Goal: Information Seeking & Learning: Find specific fact

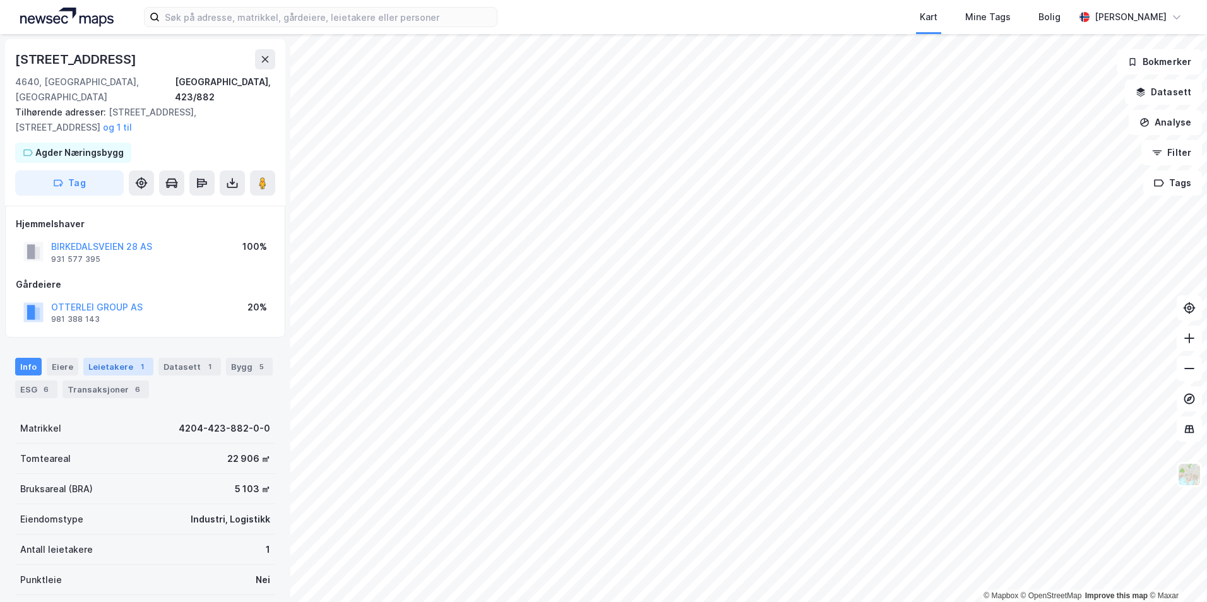
click at [122, 358] on div "Leietakere 1" at bounding box center [118, 367] width 70 height 18
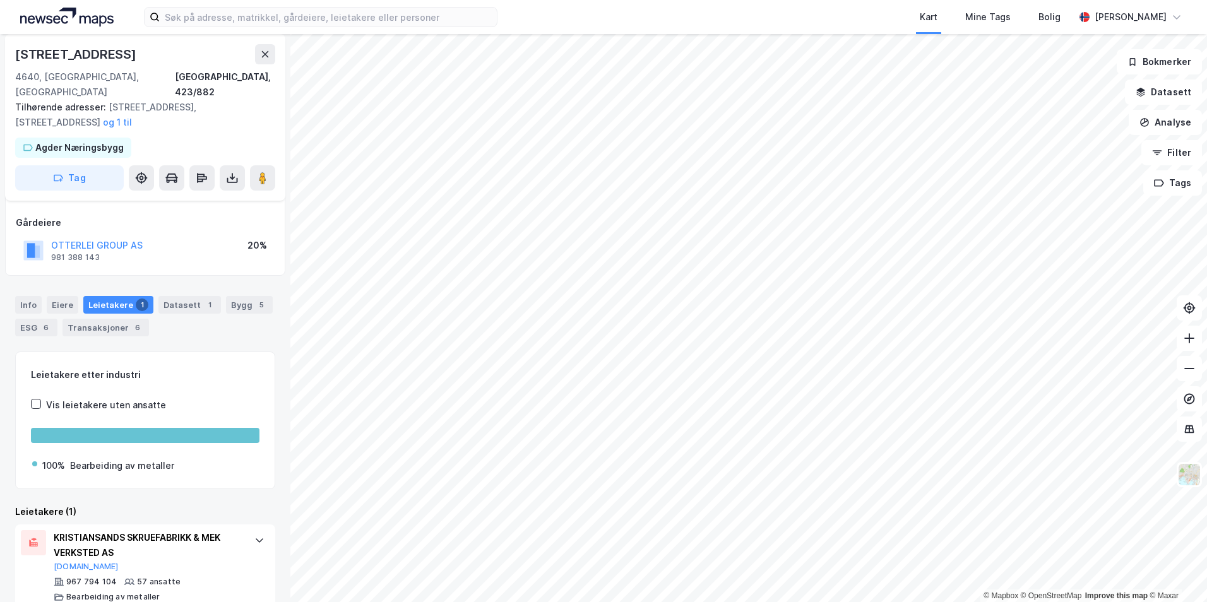
scroll to position [68, 0]
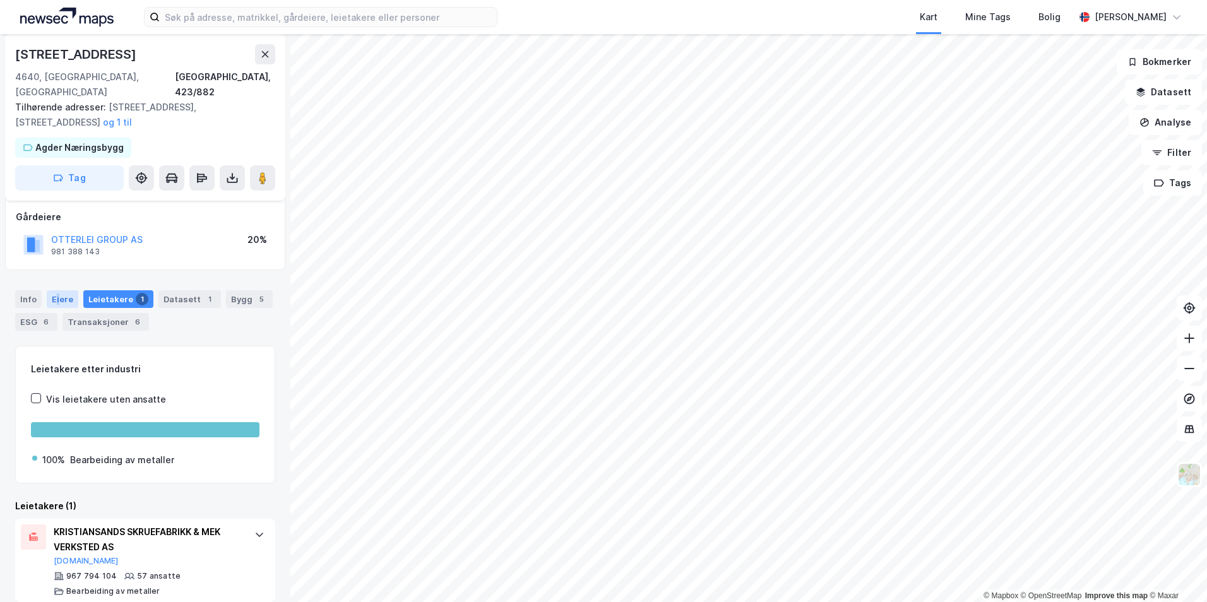
click at [56, 290] on div "Eiere" at bounding box center [63, 299] width 32 height 18
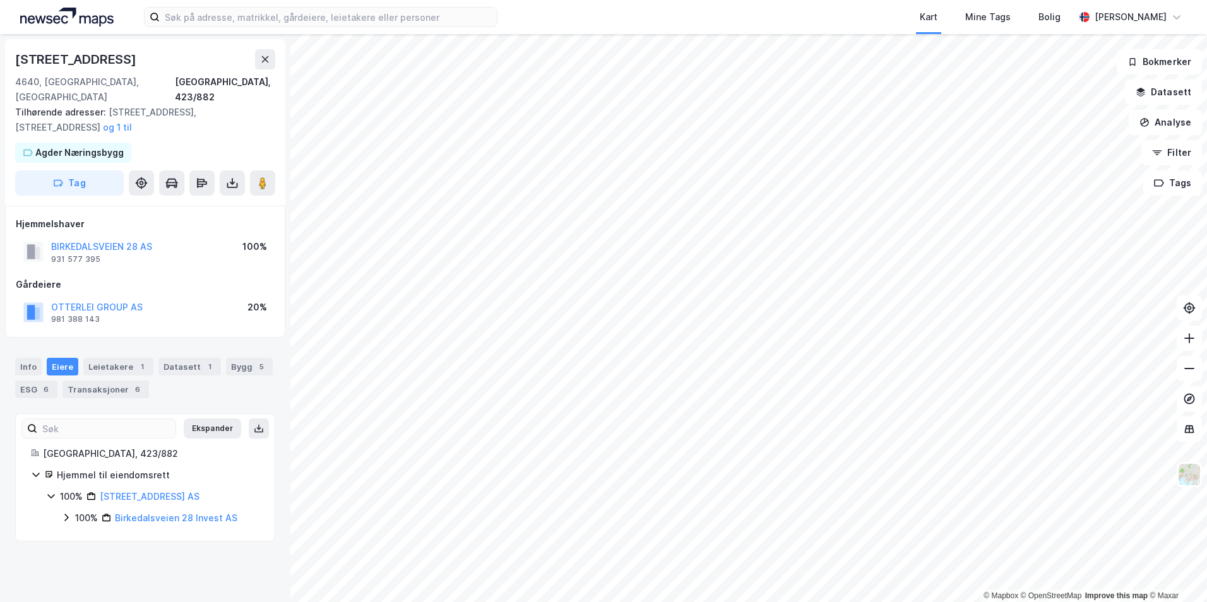
click at [68, 513] on icon at bounding box center [66, 518] width 10 height 10
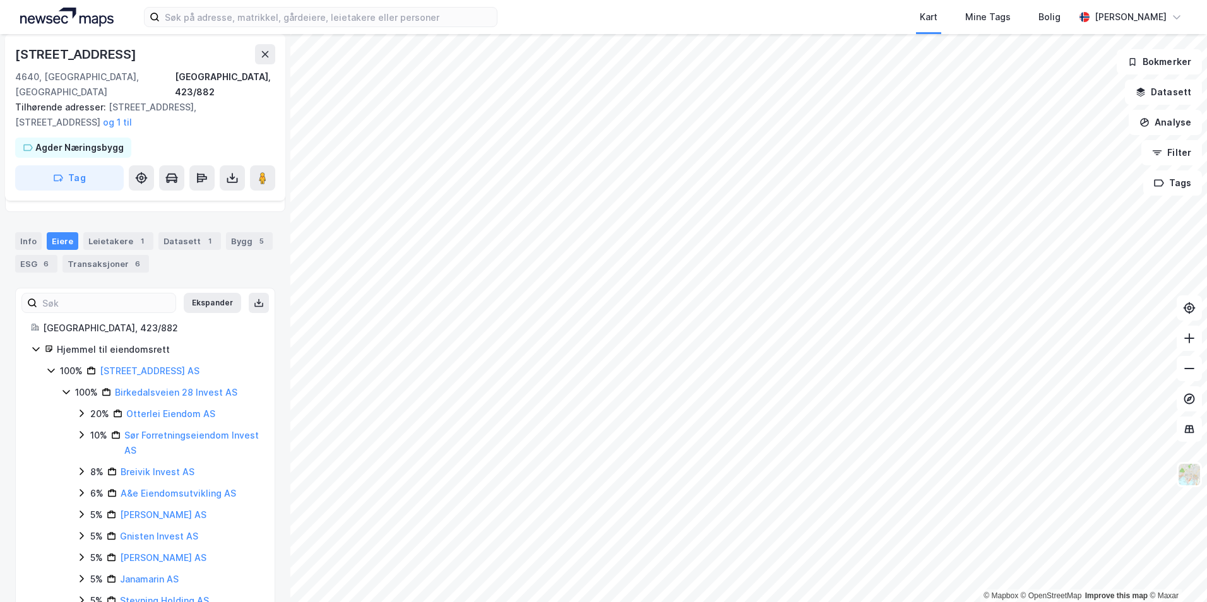
scroll to position [126, 0]
drag, startPoint x: 242, startPoint y: 377, endPoint x: 117, endPoint y: 381, distance: 125.1
click at [117, 384] on div "100% Birkedalsveien 28 Invest AS" at bounding box center [167, 391] width 184 height 15
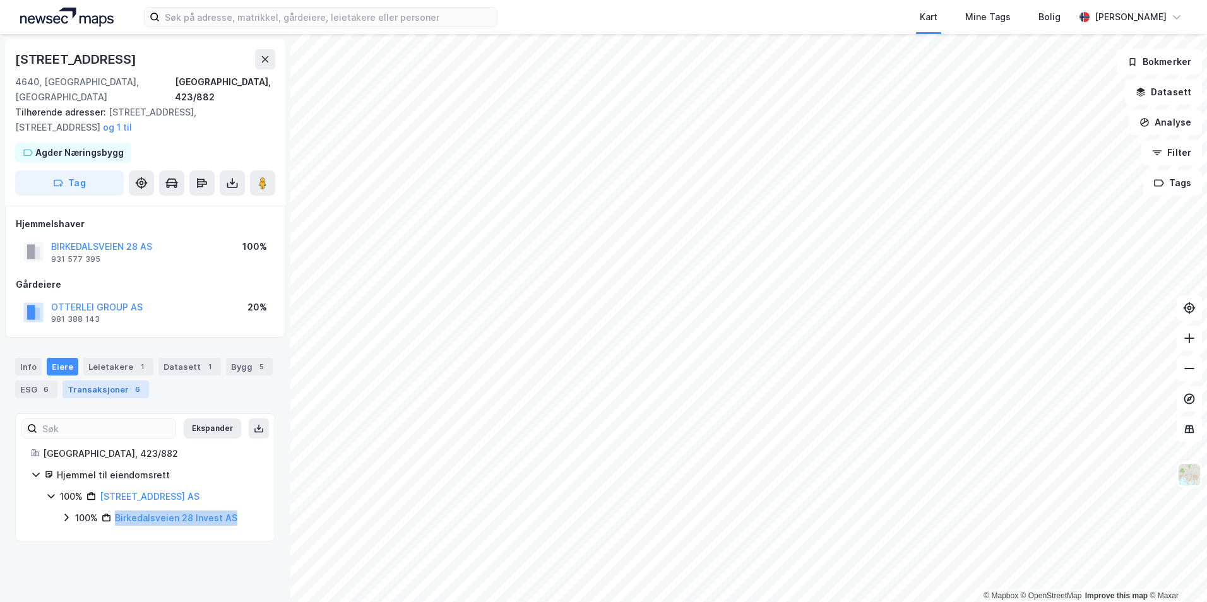
scroll to position [0, 0]
copy link "Birkedalsveien 28 Invest AS"
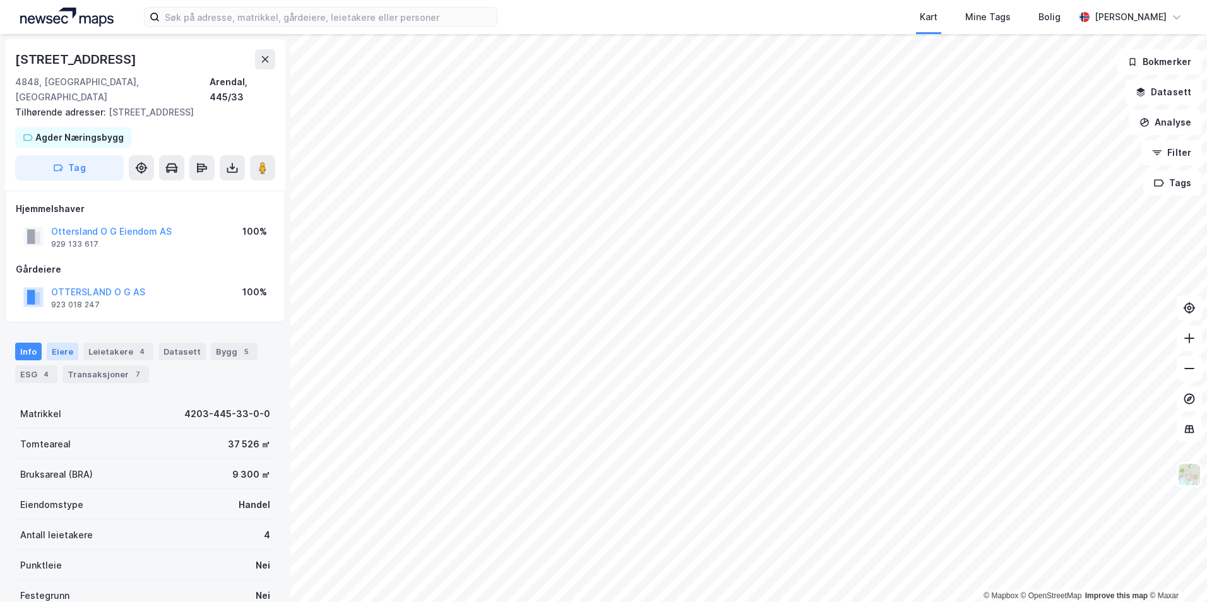
click at [70, 343] on div "Eiere" at bounding box center [63, 352] width 32 height 18
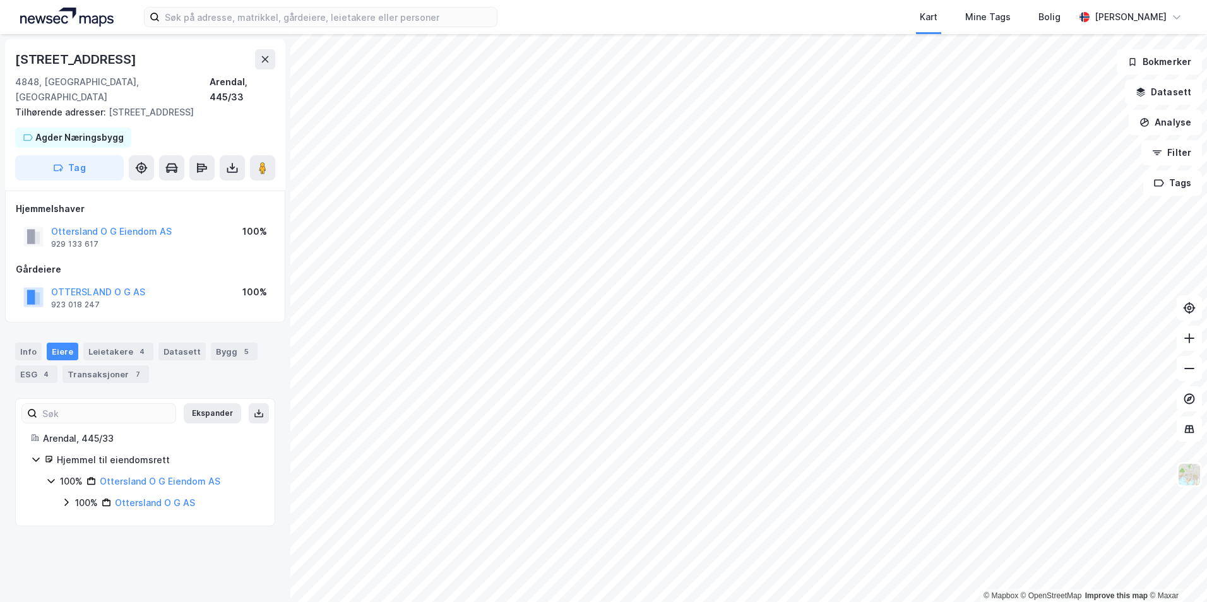
click at [65, 497] on icon at bounding box center [66, 502] width 10 height 10
click at [81, 520] on icon at bounding box center [82, 524] width 4 height 8
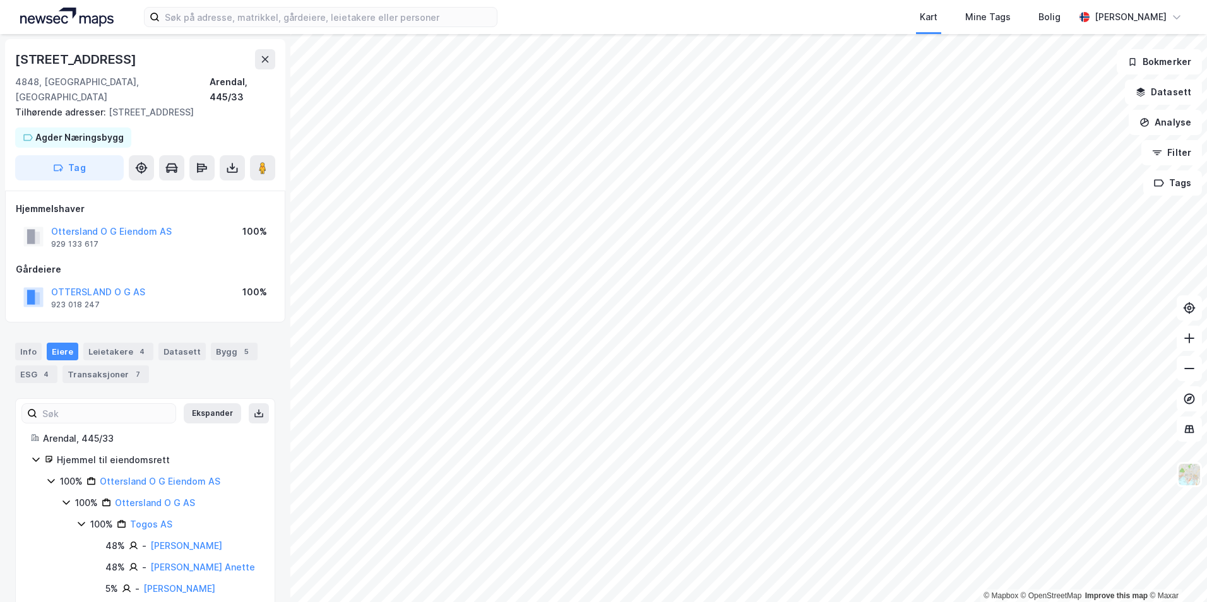
click at [80, 522] on icon at bounding box center [81, 524] width 7 height 4
drag, startPoint x: 169, startPoint y: 511, endPoint x: 130, endPoint y: 513, distance: 39.2
click at [130, 517] on div "100% Togos AS" at bounding box center [174, 524] width 169 height 15
copy link "Togos AS"
click at [79, 519] on icon at bounding box center [81, 524] width 10 height 10
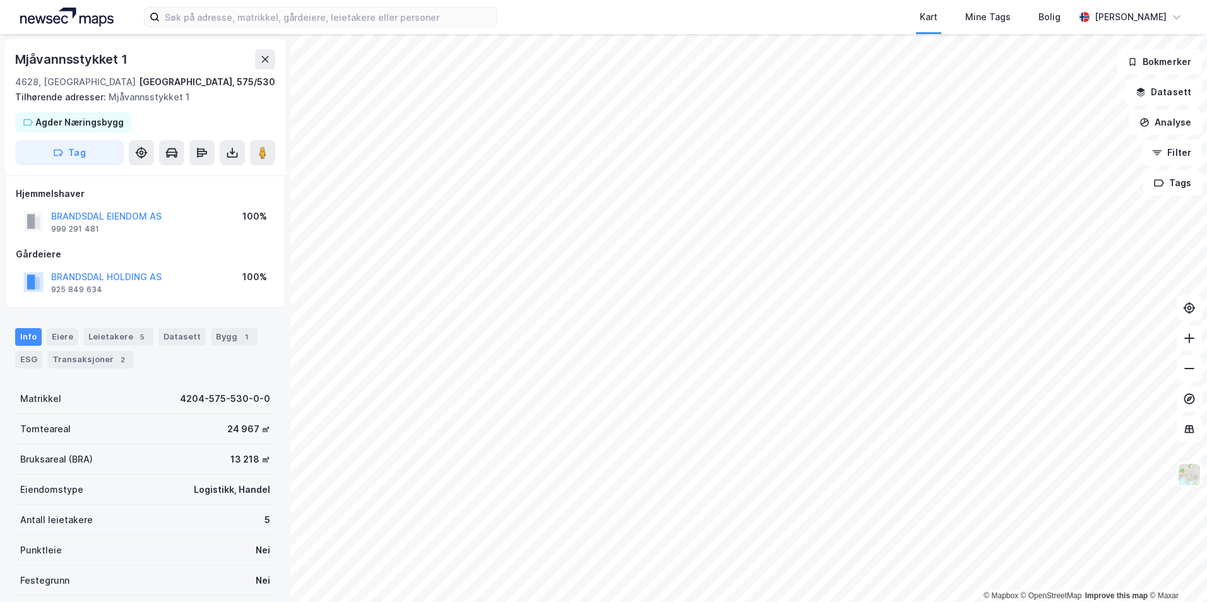
click at [102, 61] on div "Mjåvannsstykket 1" at bounding box center [72, 59] width 115 height 20
click at [144, 63] on div "Mjåvannsstykket 1" at bounding box center [145, 59] width 260 height 20
click at [144, 62] on div "Mjåvannsstykket 1" at bounding box center [145, 59] width 260 height 20
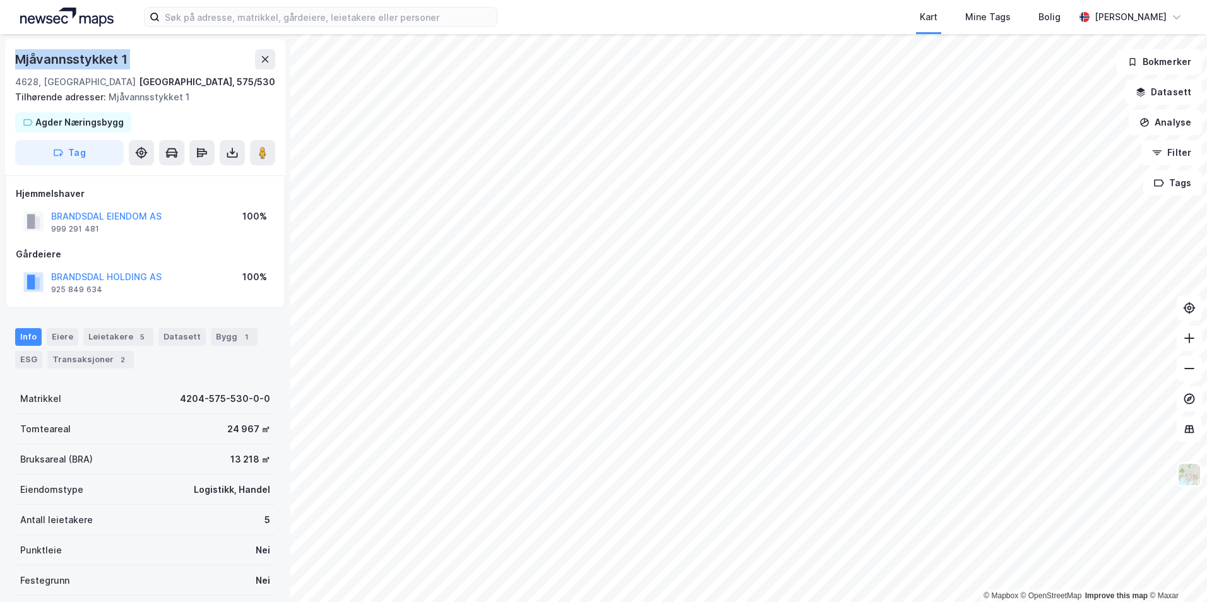
click at [144, 62] on div "Mjåvannsstykket 1" at bounding box center [145, 59] width 260 height 20
copy div "Mjåvannsstykket 1"
click at [69, 337] on div "Eiere" at bounding box center [63, 337] width 32 height 18
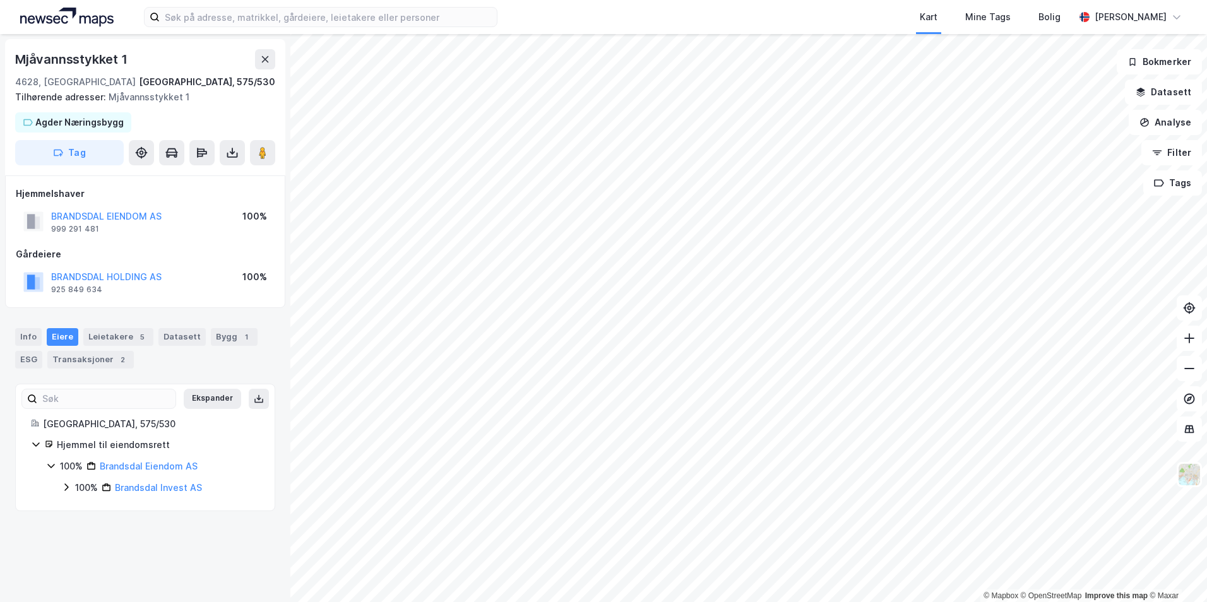
drag, startPoint x: 62, startPoint y: 485, endPoint x: 73, endPoint y: 480, distance: 11.3
click at [62, 484] on icon at bounding box center [66, 487] width 10 height 10
click at [82, 510] on icon at bounding box center [82, 510] width 4 height 8
copy link "Brandsdal Holding AS"
drag, startPoint x: 246, startPoint y: 509, endPoint x: 139, endPoint y: 513, distance: 106.1
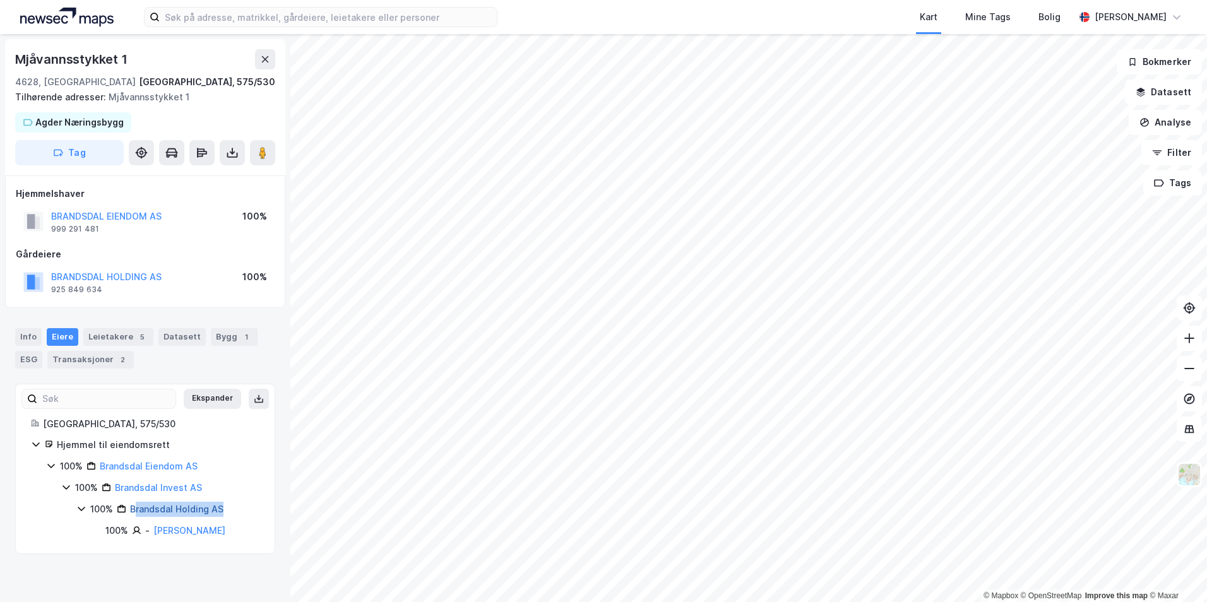
click at [136, 514] on div "100% Brandsdal Holding AS" at bounding box center [174, 509] width 169 height 15
click at [250, 518] on div "Ekspander Kristiansand, 575/530 Hjemmel til eiendomsrett 100% Brandsdal Eiendom…" at bounding box center [145, 459] width 260 height 150
copy link "Brandsdal Holding AS"
drag, startPoint x: 234, startPoint y: 511, endPoint x: 135, endPoint y: 507, distance: 98.5
click at [133, 508] on div "100% Brandsdal Holding AS" at bounding box center [174, 509] width 169 height 15
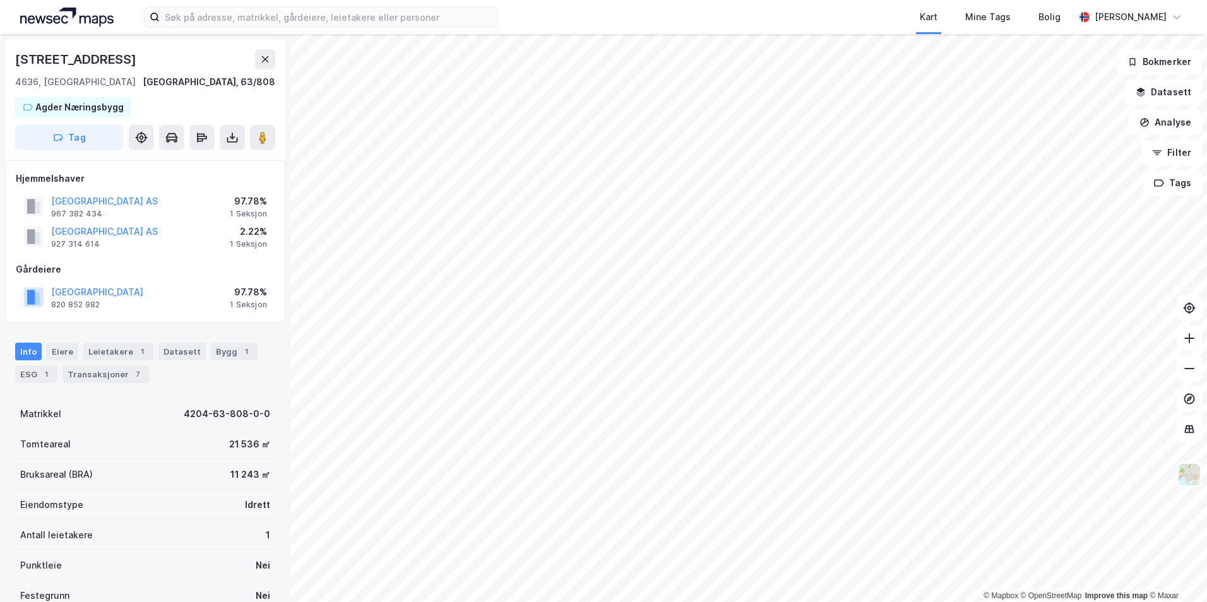
click at [87, 62] on div "Travparkveien 24" at bounding box center [77, 59] width 124 height 20
copy div "Travparkveien 24"
click at [215, 356] on div "Bygg 1" at bounding box center [234, 352] width 47 height 18
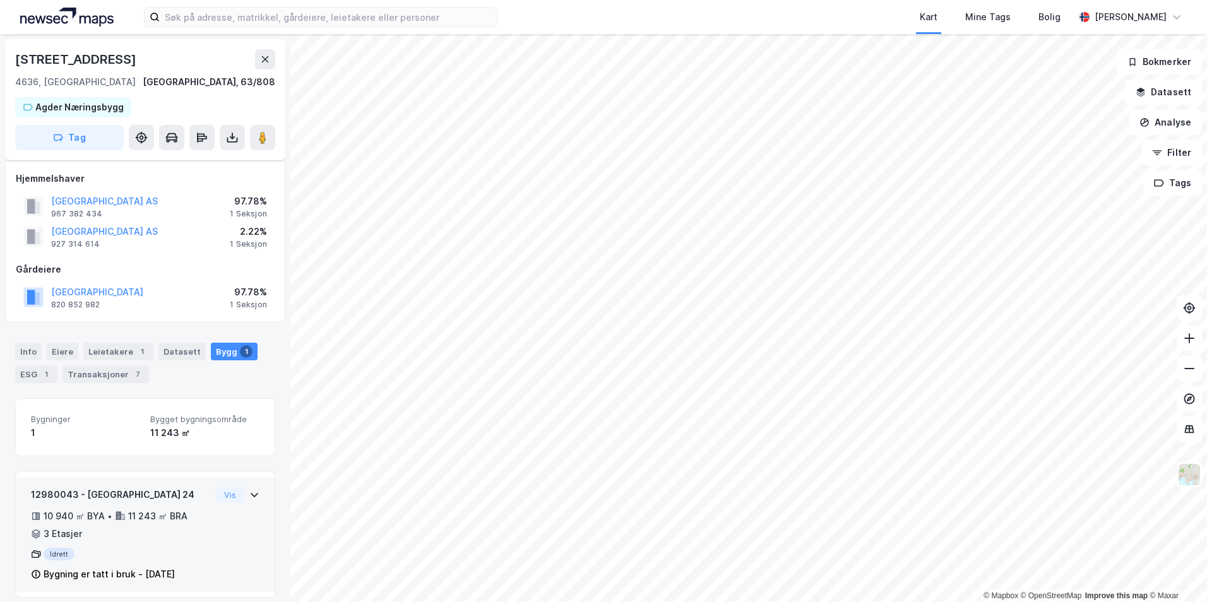
scroll to position [11, 0]
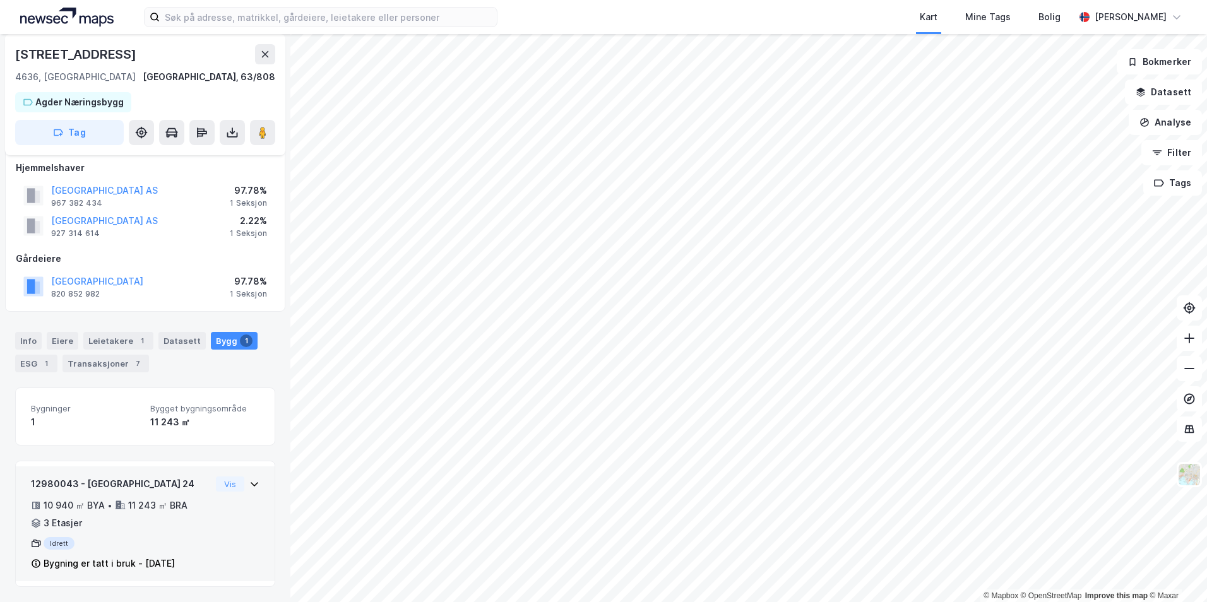
click at [175, 567] on div "Bygning er tatt i bruk - 1. aug. 1994" at bounding box center [109, 563] width 131 height 15
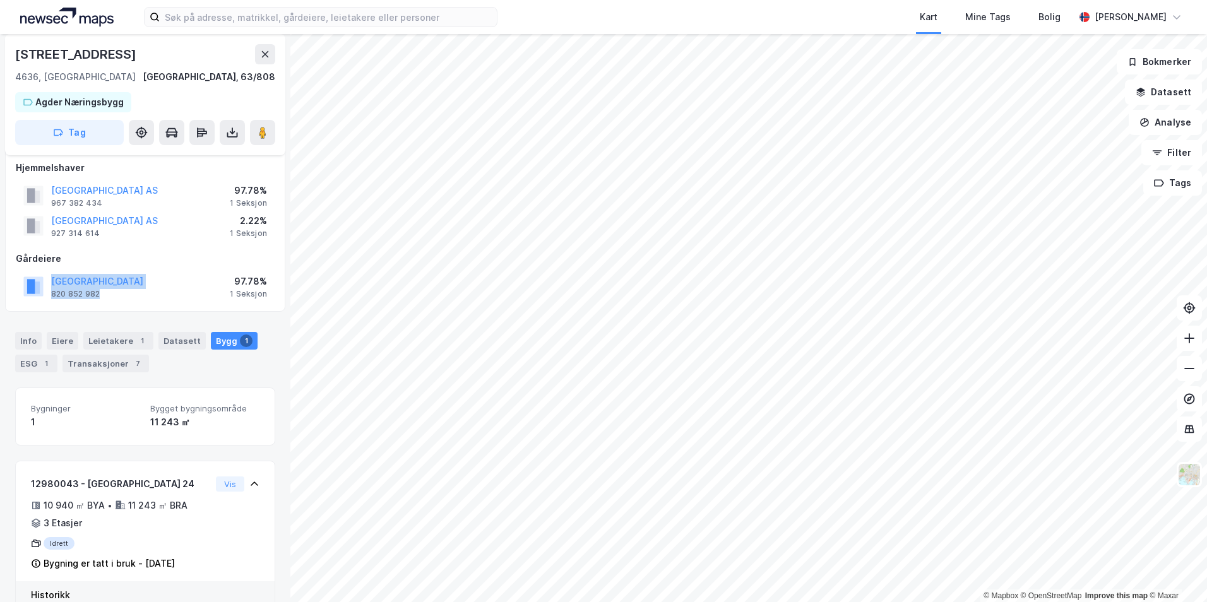
drag, startPoint x: 160, startPoint y: 299, endPoint x: 77, endPoint y: 271, distance: 88.0
click at [77, 271] on div "KRISTIANSAND KOMMUNE 820 852 982 97.78% 1 Seksjon" at bounding box center [145, 286] width 259 height 30
click at [110, 341] on div "Leietakere 1" at bounding box center [118, 341] width 70 height 18
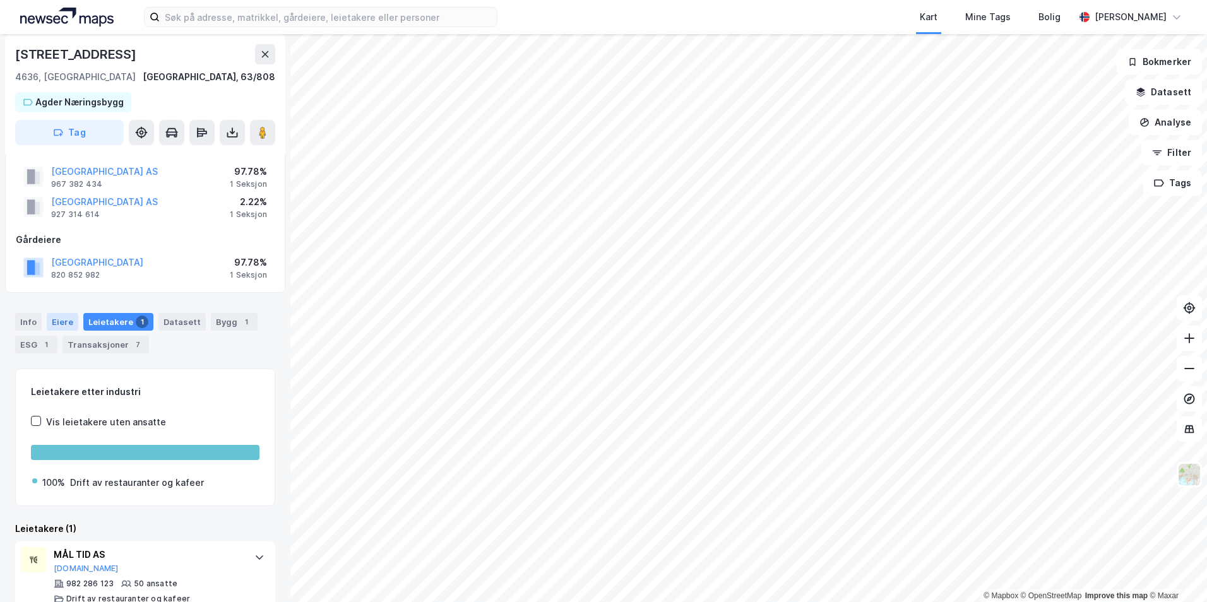
scroll to position [52, 0]
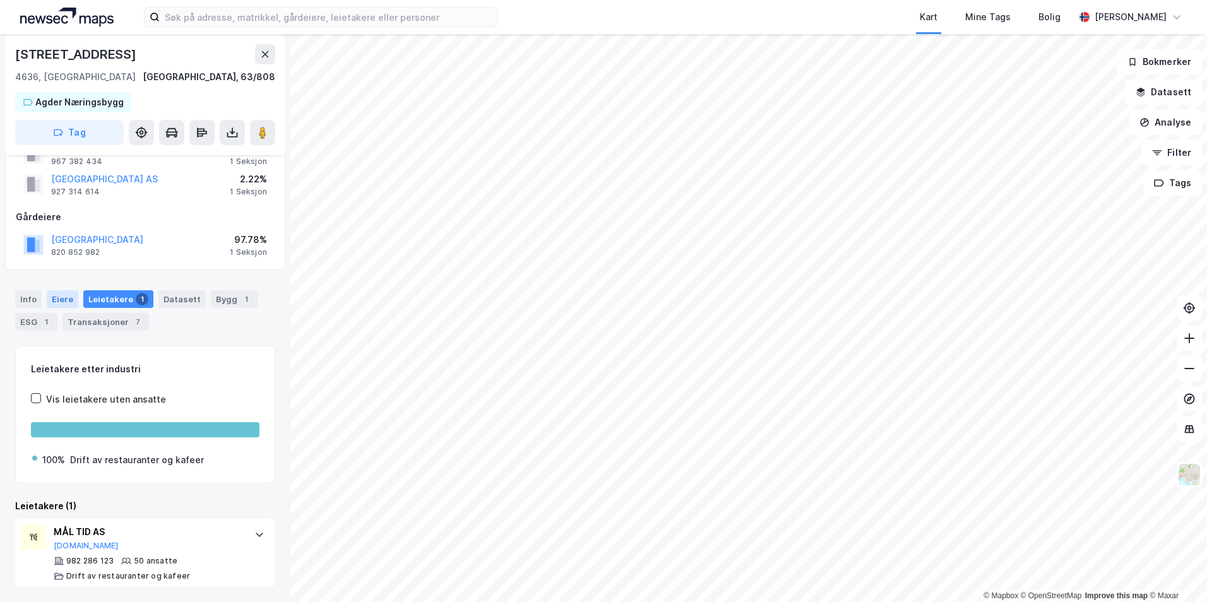
click at [50, 306] on div "Eiere" at bounding box center [63, 299] width 32 height 18
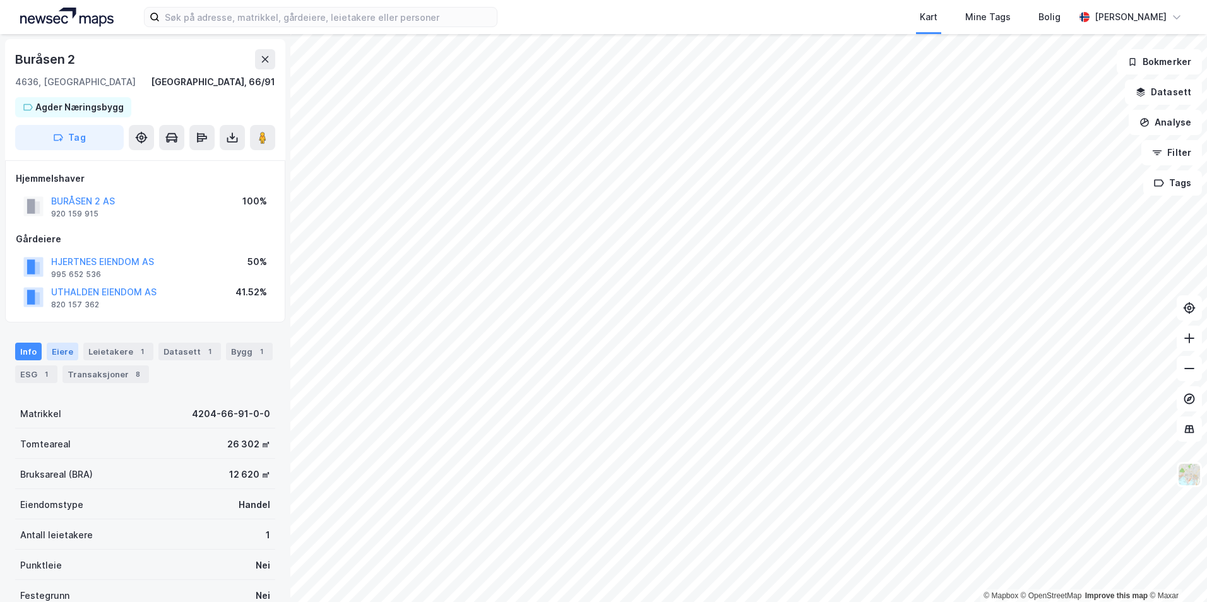
click at [68, 351] on div "Eiere" at bounding box center [63, 352] width 32 height 18
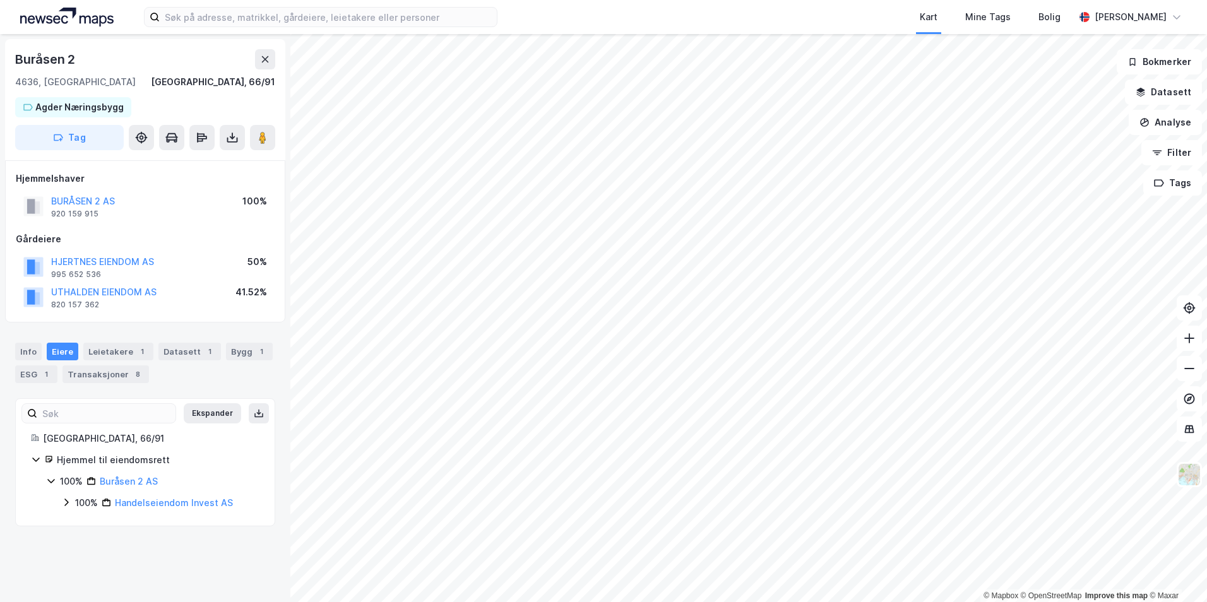
click at [66, 505] on icon at bounding box center [66, 503] width 4 height 8
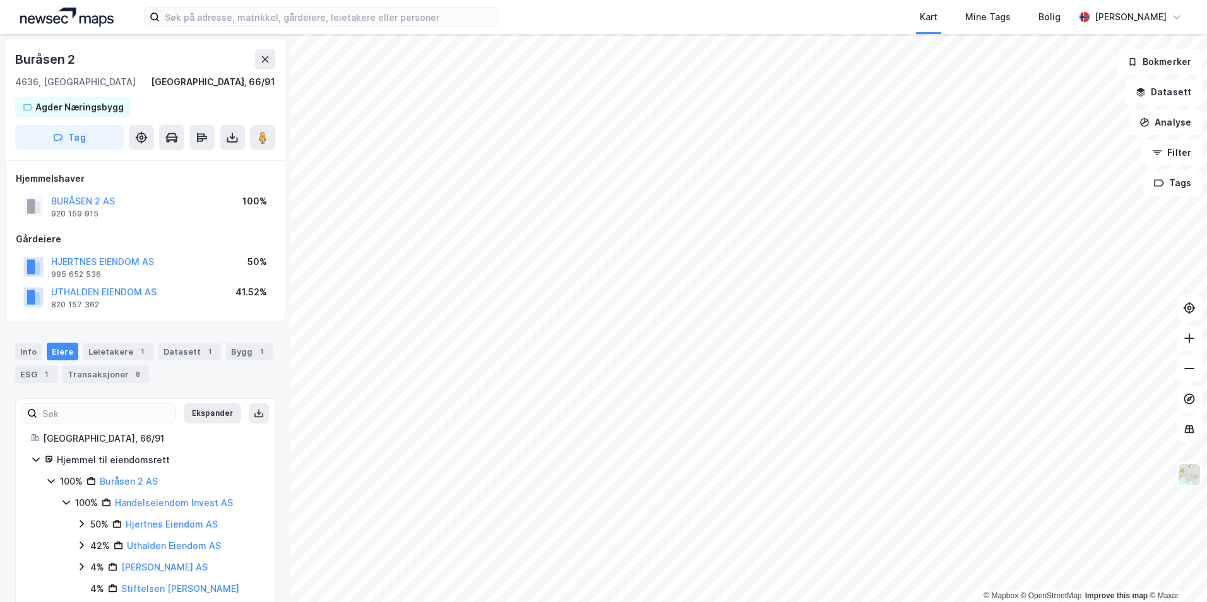
click at [66, 505] on icon at bounding box center [66, 502] width 10 height 10
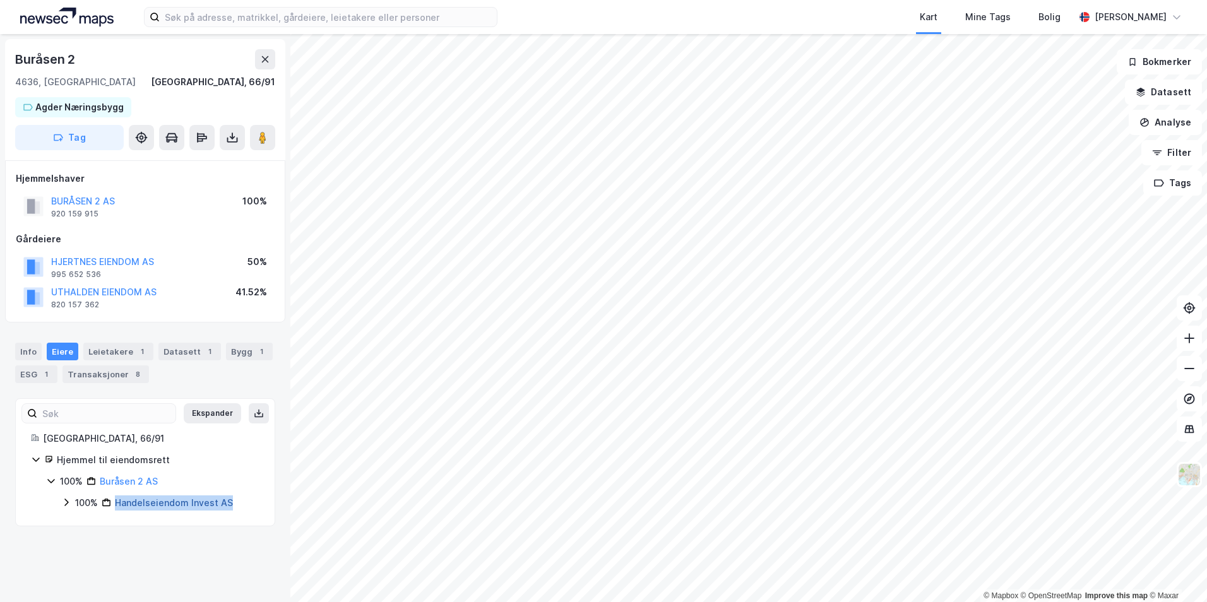
copy link "Handelseiendom Invest AS"
drag, startPoint x: 231, startPoint y: 504, endPoint x: 116, endPoint y: 500, distance: 114.9
click at [115, 506] on div "100% Handelseiendom Invest AS" at bounding box center [167, 503] width 184 height 15
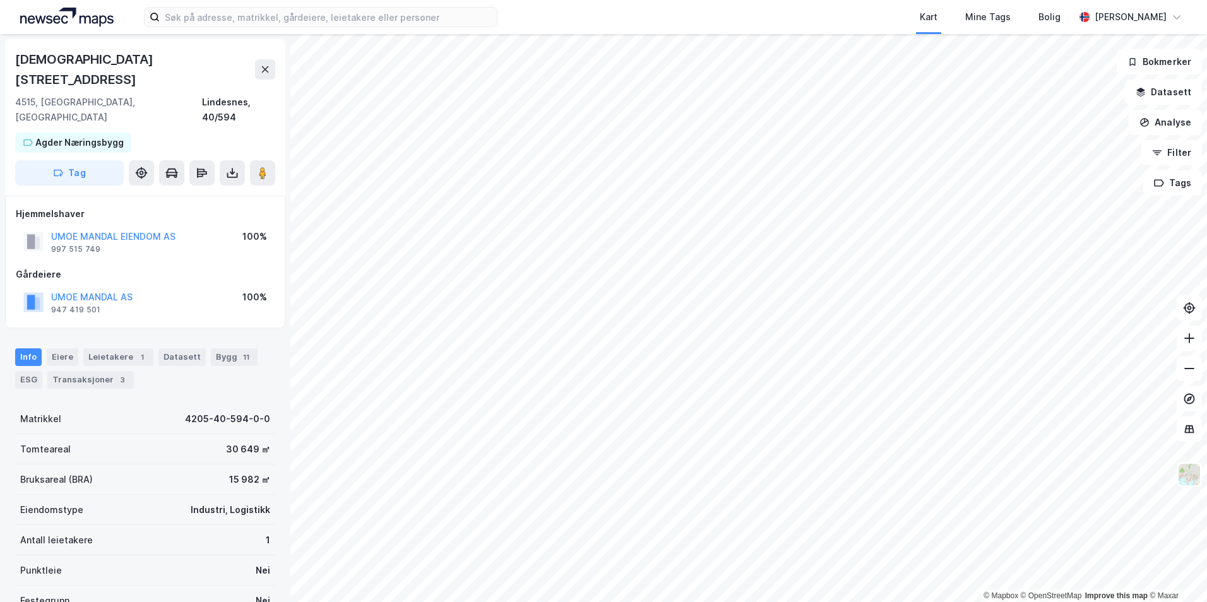
click at [90, 60] on div "Gismerøyveien 205" at bounding box center [135, 69] width 240 height 40
copy div "Gismerøyveien 205"
click at [1158, 119] on button "Analyse" at bounding box center [1165, 122] width 73 height 25
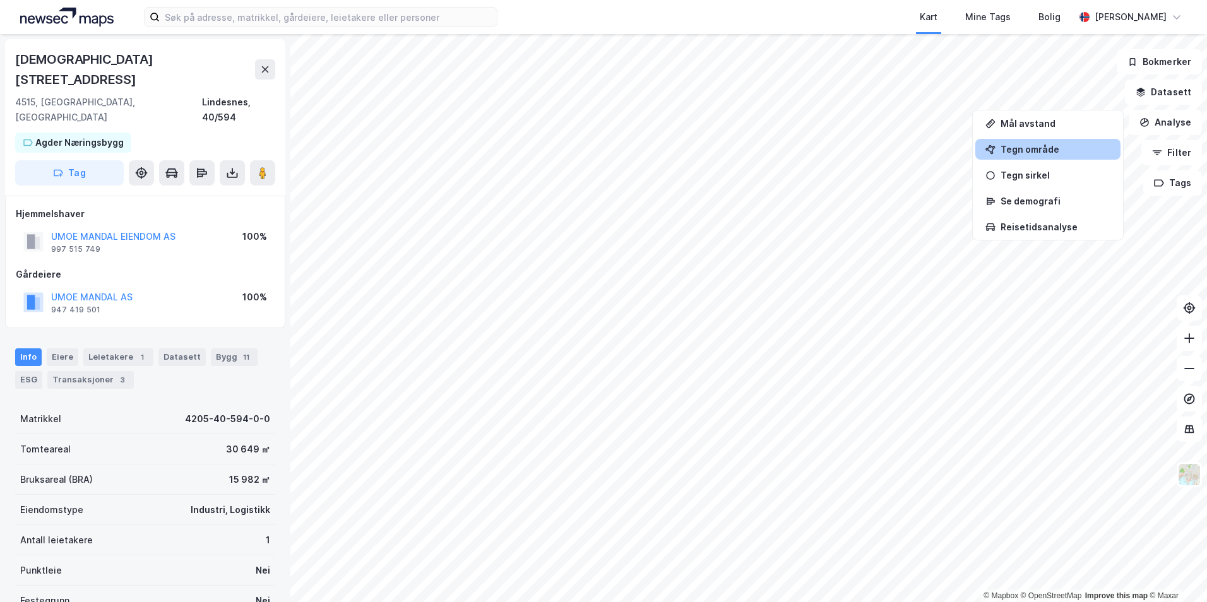
click at [1032, 151] on div "Tegn område" at bounding box center [1055, 149] width 110 height 11
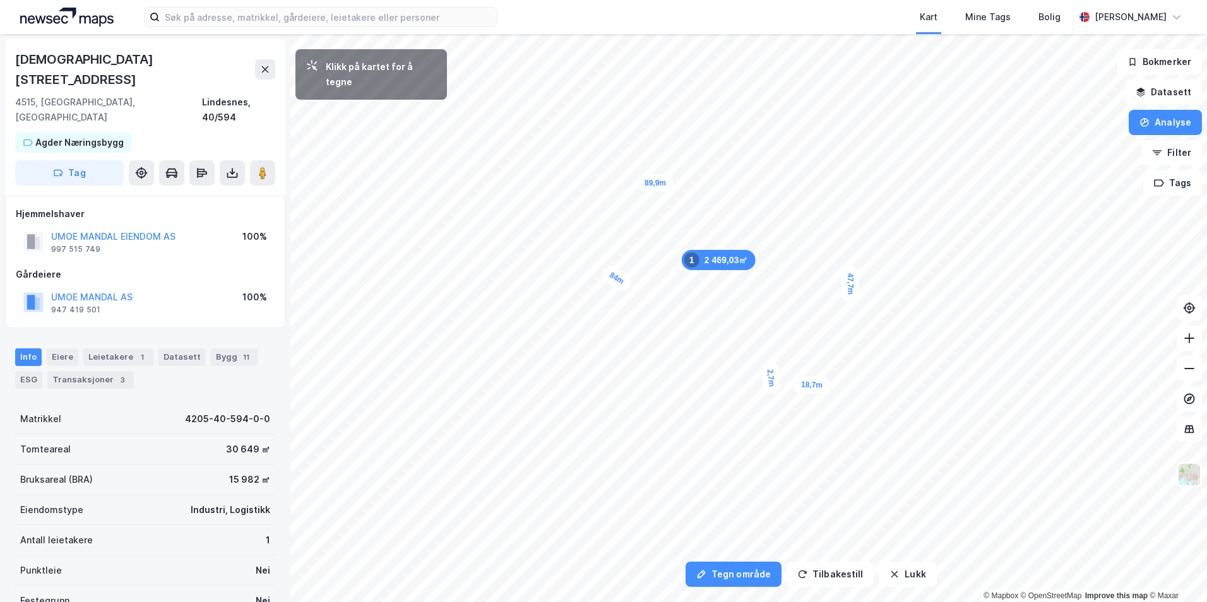
click at [770, 373] on div "2,7m" at bounding box center [770, 378] width 21 height 34
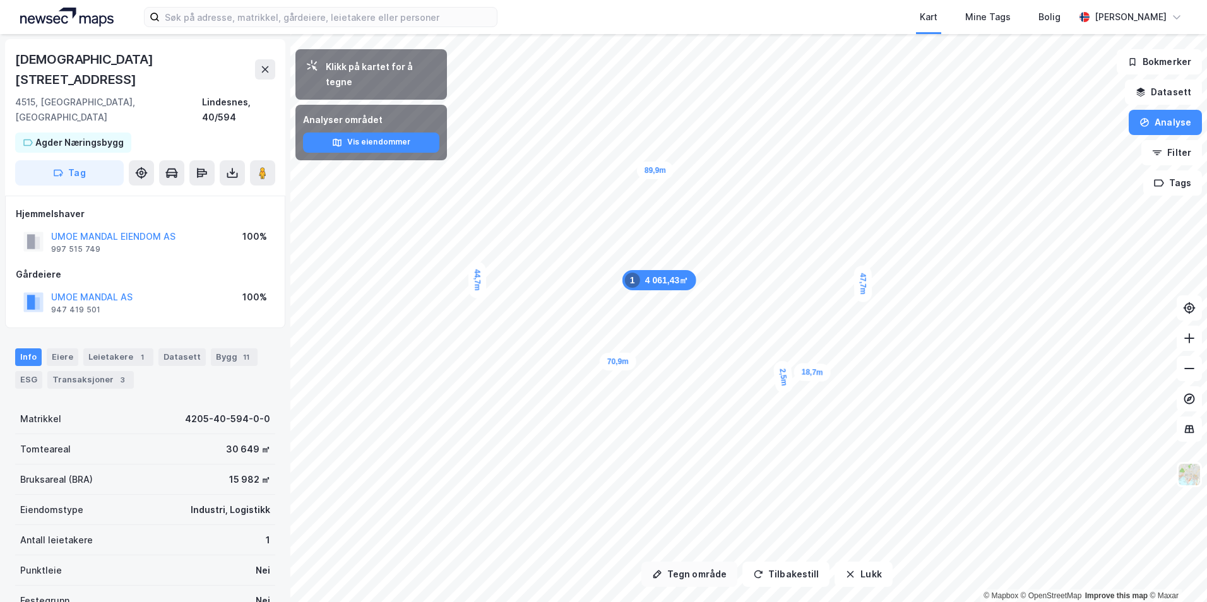
click at [670, 581] on button "Tegn område" at bounding box center [689, 574] width 96 height 25
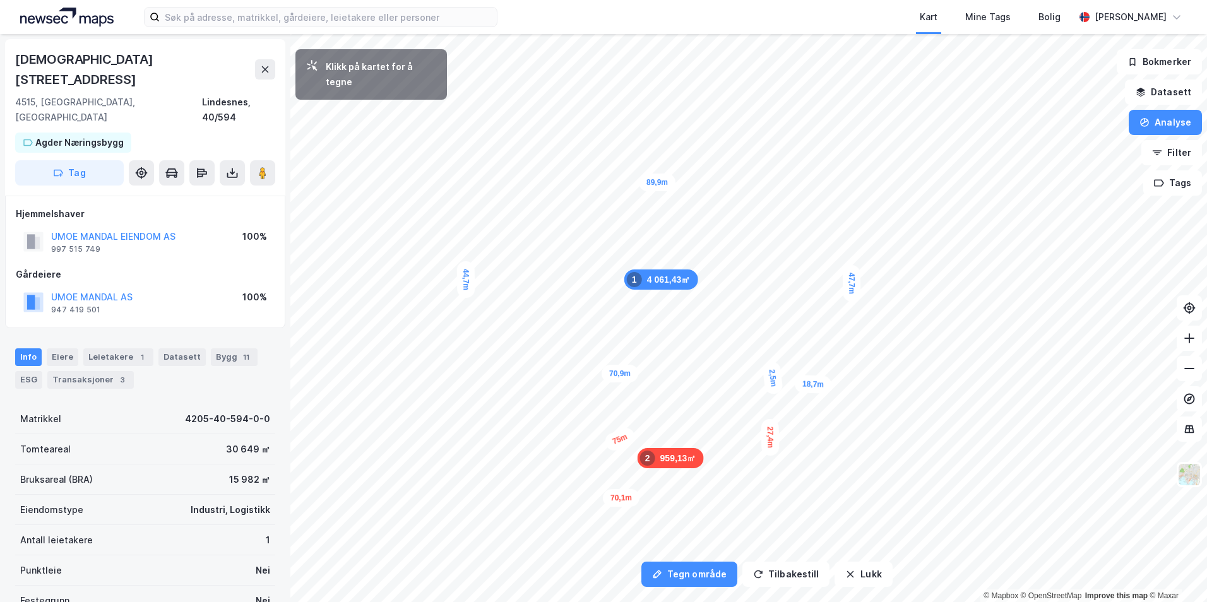
click at [769, 378] on div "2,5m" at bounding box center [772, 378] width 21 height 34
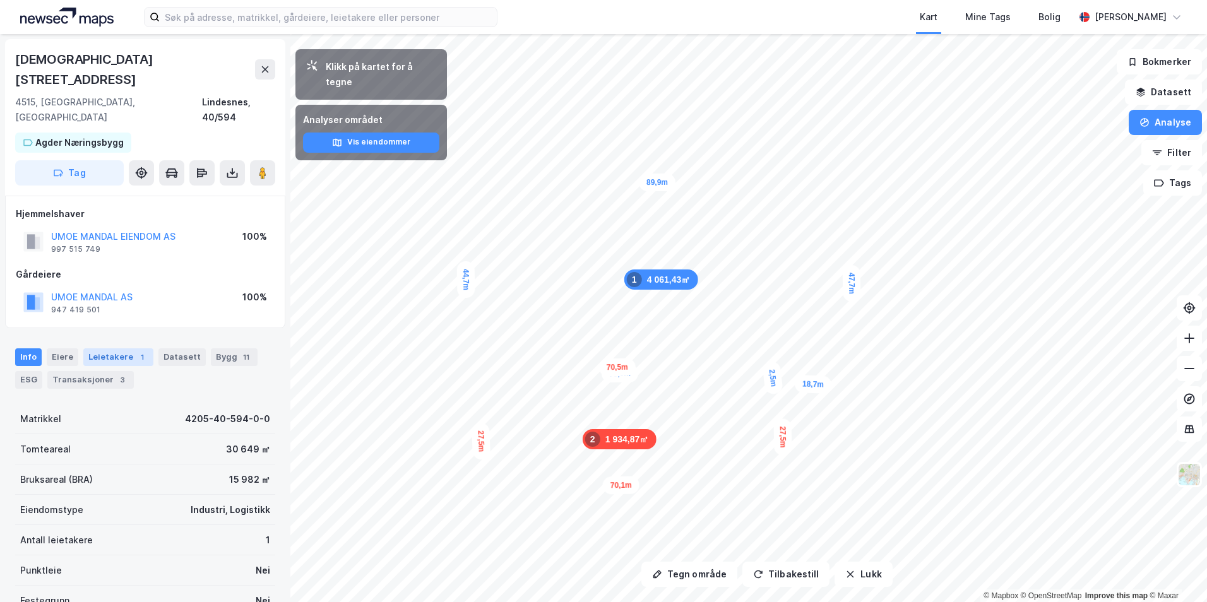
click at [83, 348] on div "Leietakere 1" at bounding box center [118, 357] width 70 height 18
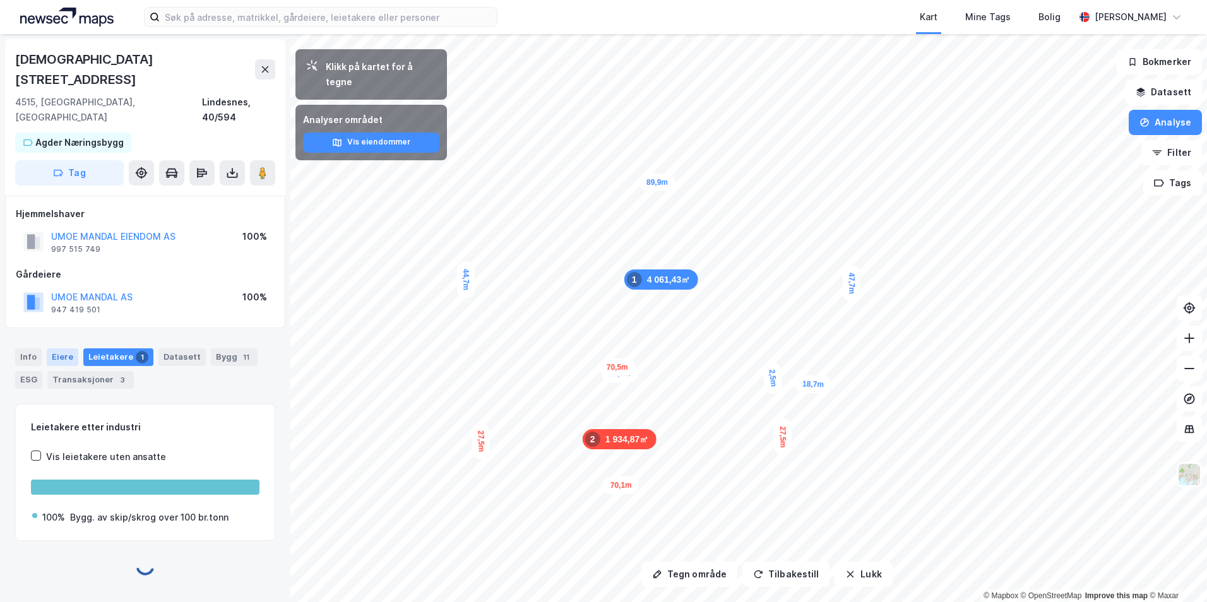
click at [72, 348] on div "Eiere" at bounding box center [63, 357] width 32 height 18
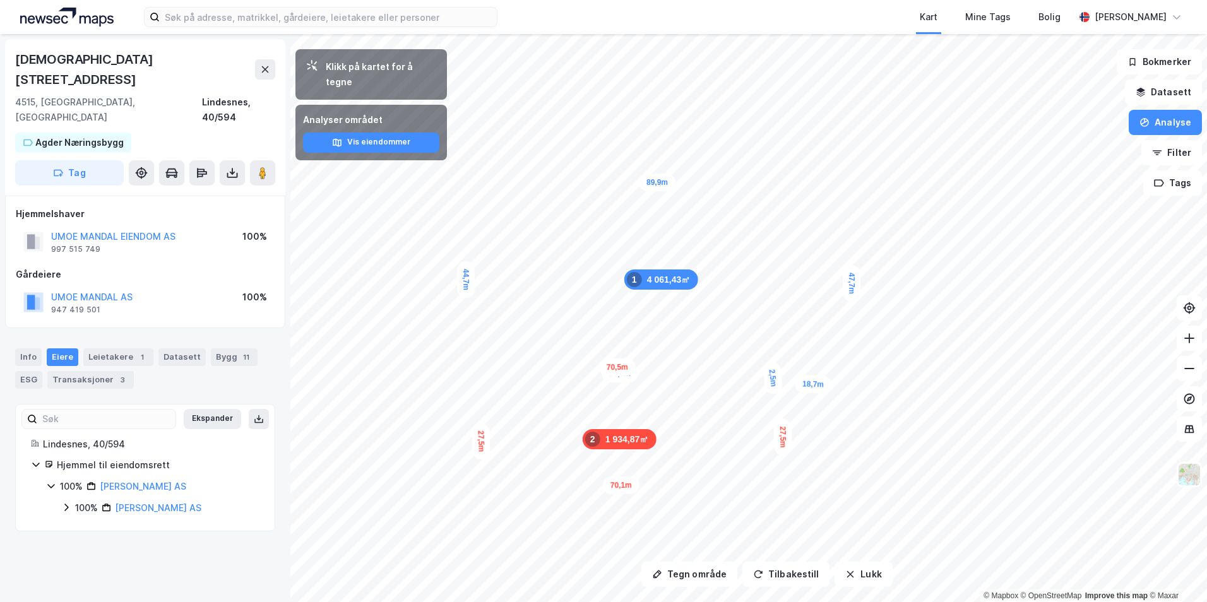
click at [71, 501] on div "100% Umoe Mandal AS" at bounding box center [160, 508] width 198 height 15
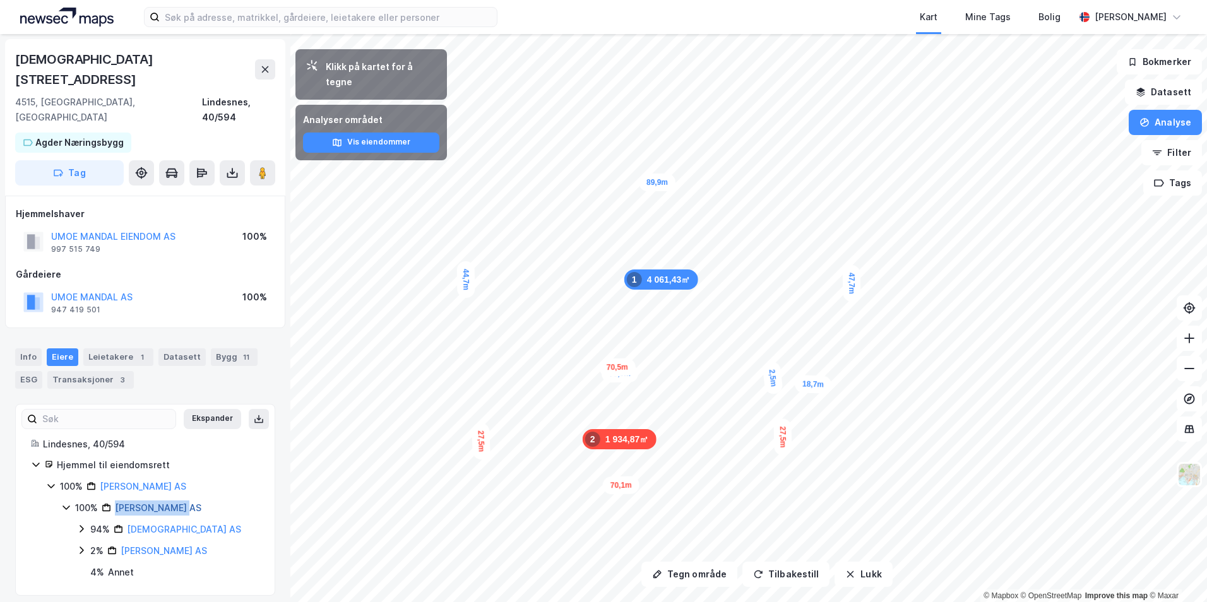
drag, startPoint x: 196, startPoint y: 473, endPoint x: 115, endPoint y: 475, distance: 80.8
click at [115, 501] on div "100% Umoe Mandal AS" at bounding box center [167, 508] width 184 height 15
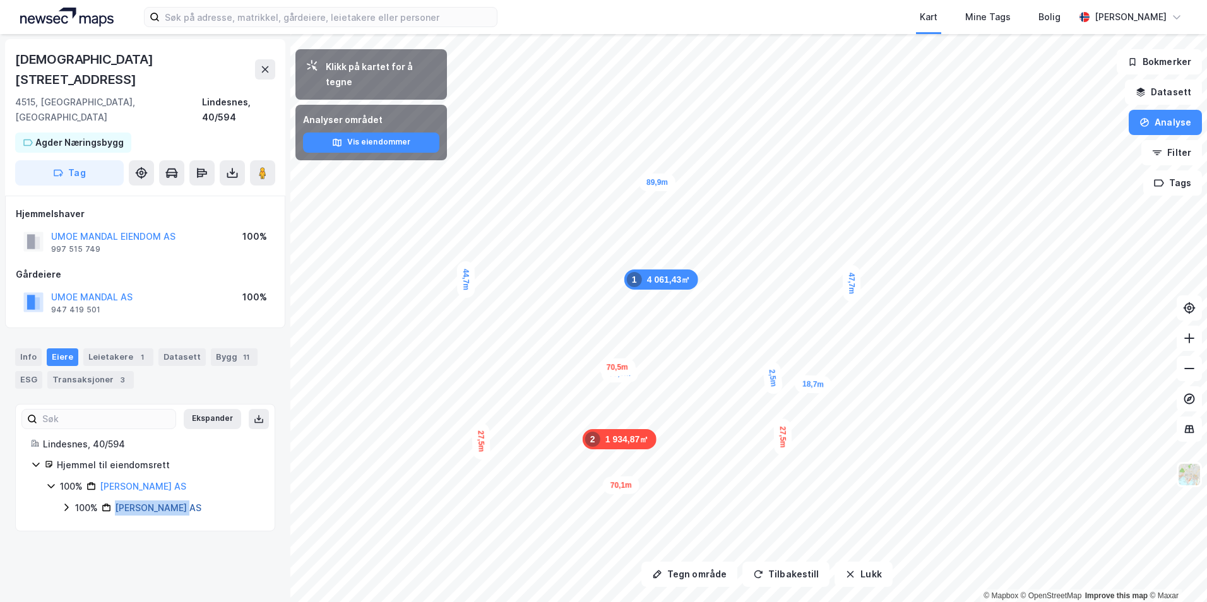
copy link "Umoe Mandal AS"
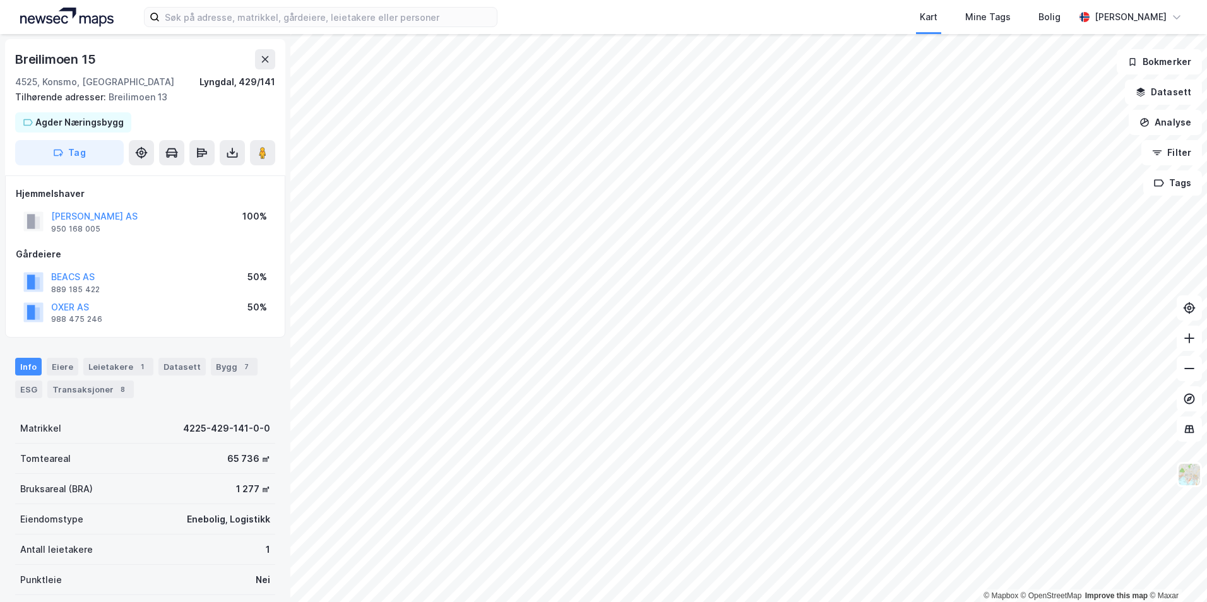
click at [103, 61] on div "Breilimoen 15" at bounding box center [145, 59] width 260 height 20
click at [85, 58] on div "Breilimoen 15" at bounding box center [56, 59] width 83 height 20
copy div "Breilimoen 15"
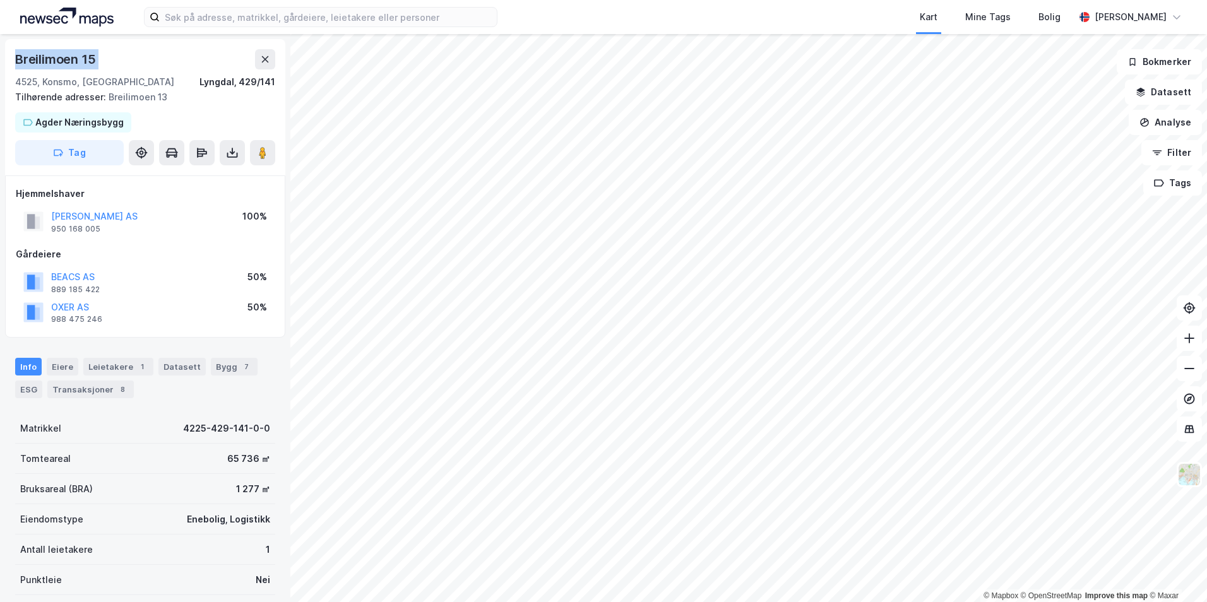
copy div "Breilimoen 15"
drag, startPoint x: 1172, startPoint y: 121, endPoint x: 1163, endPoint y: 121, distance: 9.5
click at [1172, 121] on button "Analyse" at bounding box center [1165, 122] width 73 height 25
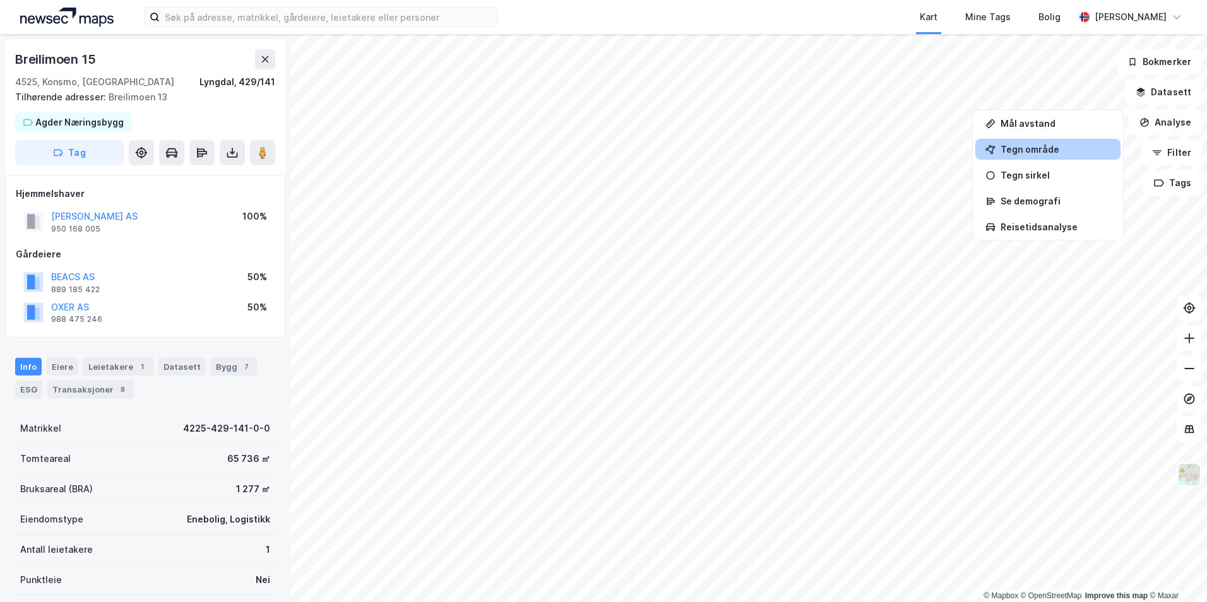
click at [1022, 154] on div "Tegn område" at bounding box center [1047, 149] width 145 height 21
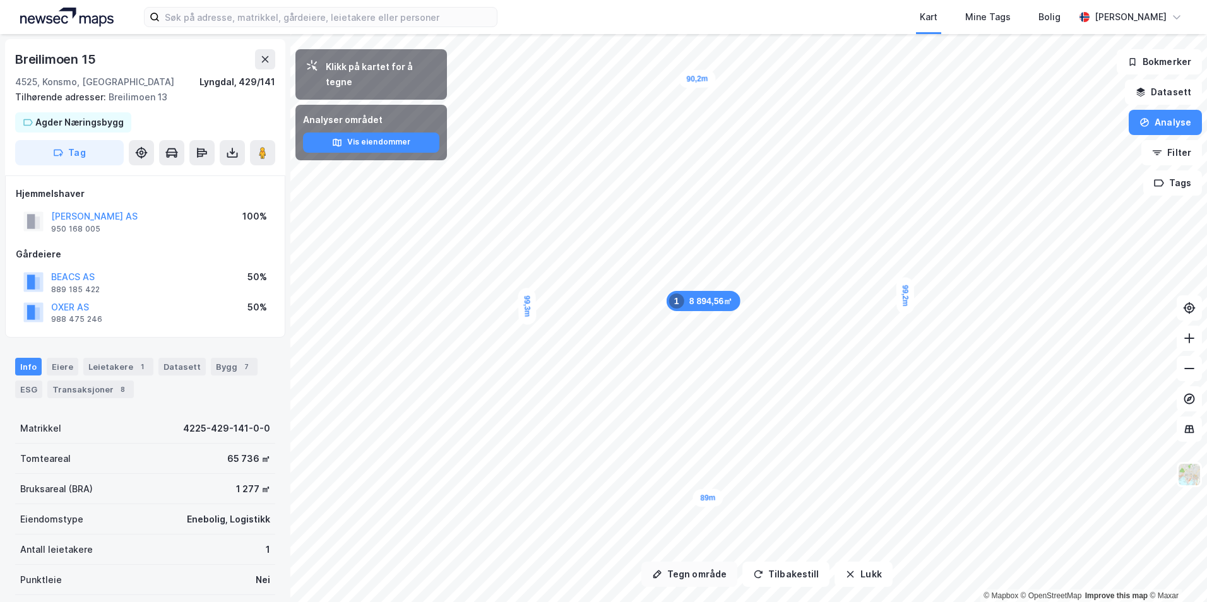
click at [695, 576] on button "Tegn område" at bounding box center [689, 574] width 96 height 25
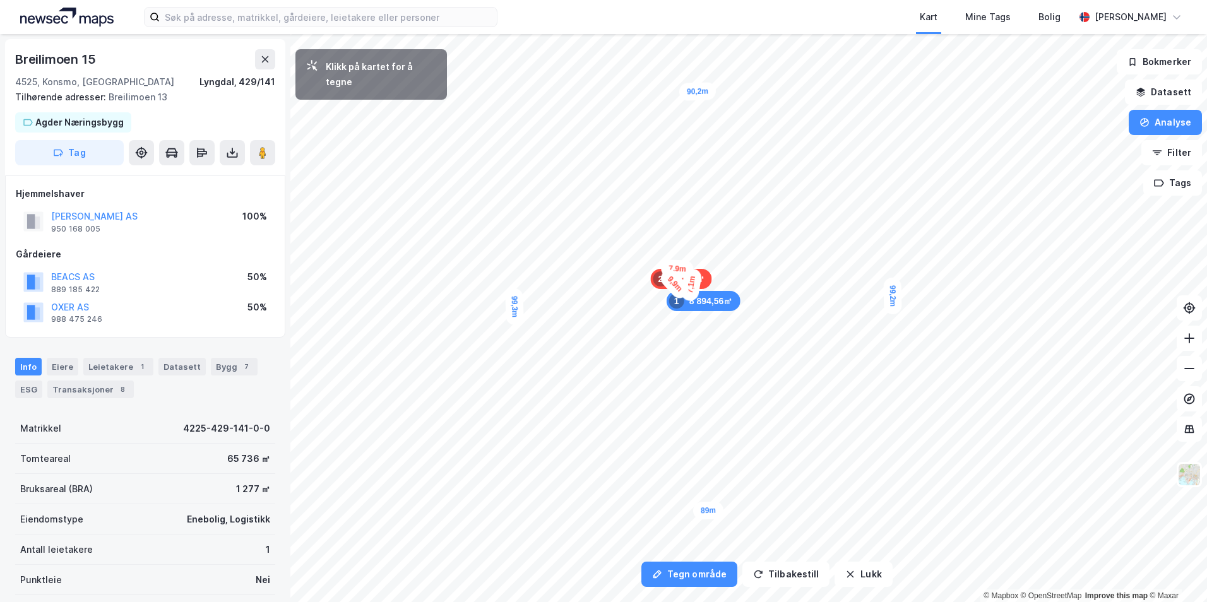
click at [689, 299] on div "7,1m" at bounding box center [691, 284] width 23 height 35
click at [658, 299] on div "7,3m" at bounding box center [659, 284] width 20 height 33
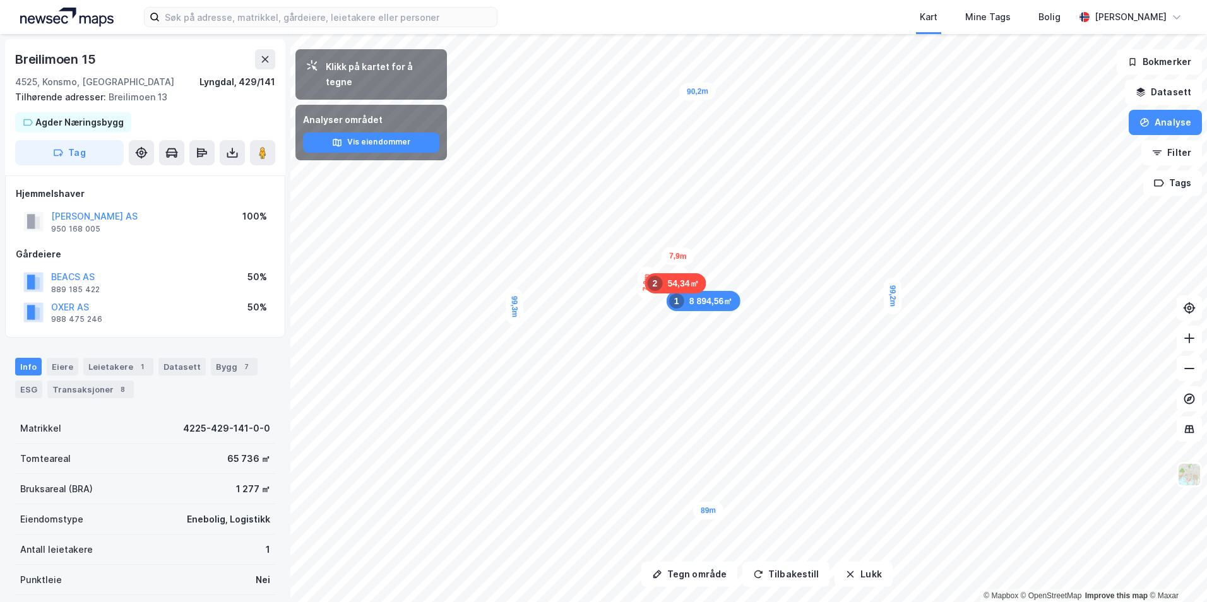
drag, startPoint x: 72, startPoint y: 369, endPoint x: 79, endPoint y: 369, distance: 7.0
click at [72, 369] on div "Eiere" at bounding box center [63, 367] width 32 height 18
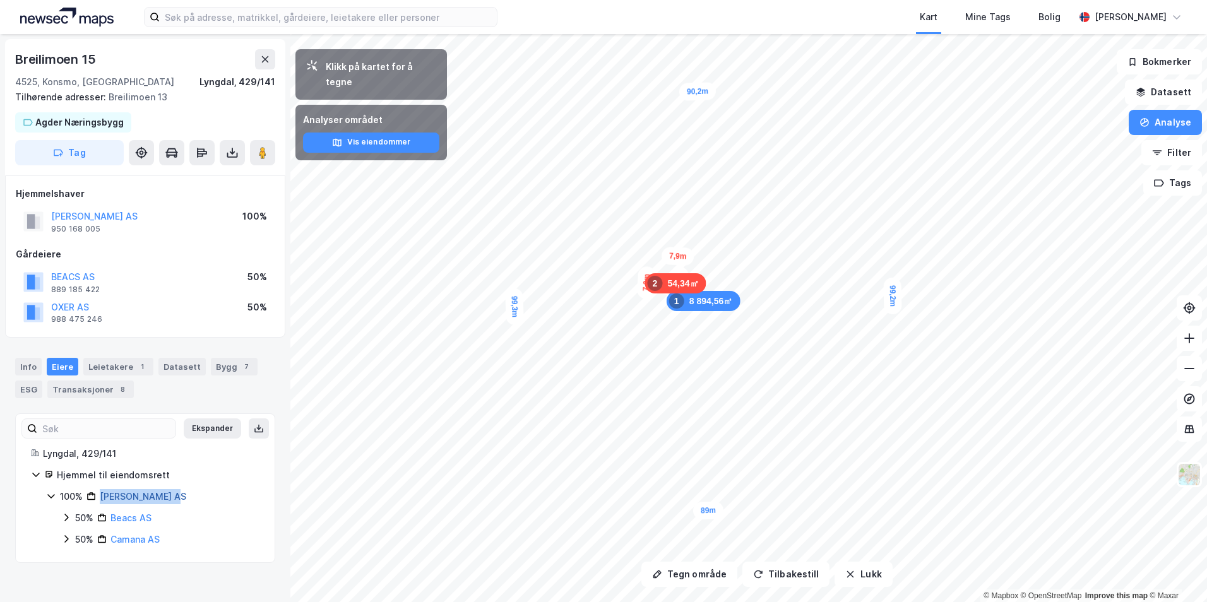
drag, startPoint x: 162, startPoint y: 492, endPoint x: 102, endPoint y: 494, distance: 59.4
click at [102, 494] on div "100% Ole Kristian AS" at bounding box center [159, 496] width 199 height 15
copy link "Ole Kristian AS"
click at [87, 50] on div "Breilimoen 15" at bounding box center [56, 59] width 83 height 20
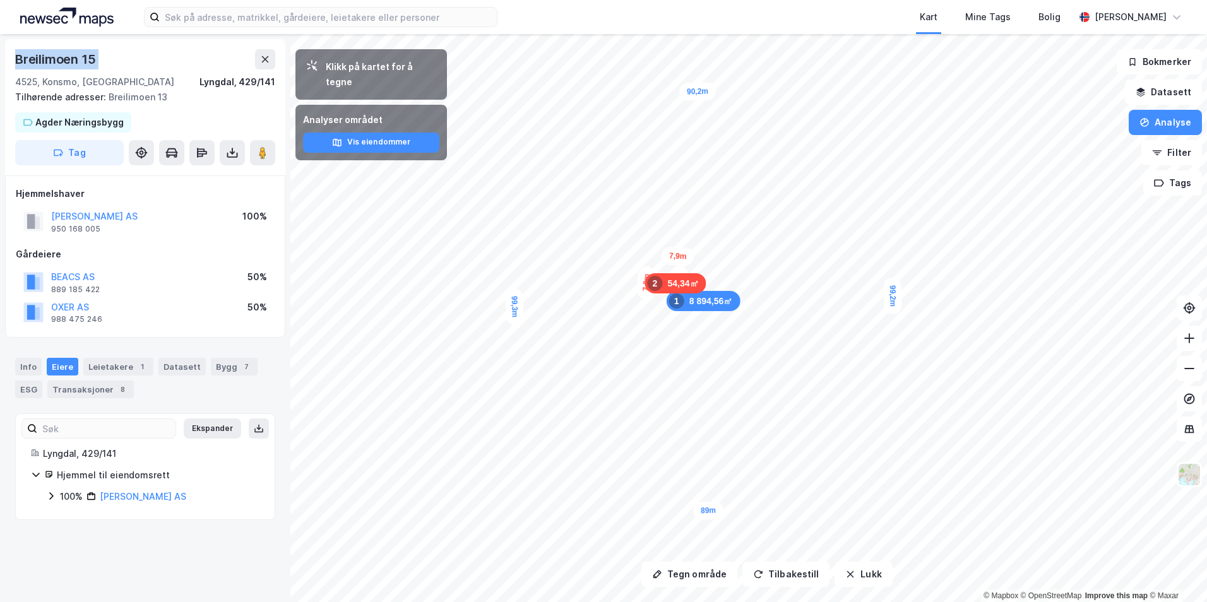
click at [87, 50] on div "Breilimoen 15" at bounding box center [56, 59] width 83 height 20
copy div "Breilimoen 15"
drag, startPoint x: 195, startPoint y: 492, endPoint x: 100, endPoint y: 502, distance: 95.2
click at [100, 502] on div "100% Ole Kristian AS" at bounding box center [159, 496] width 199 height 15
copy link "Ole Kristian AS"
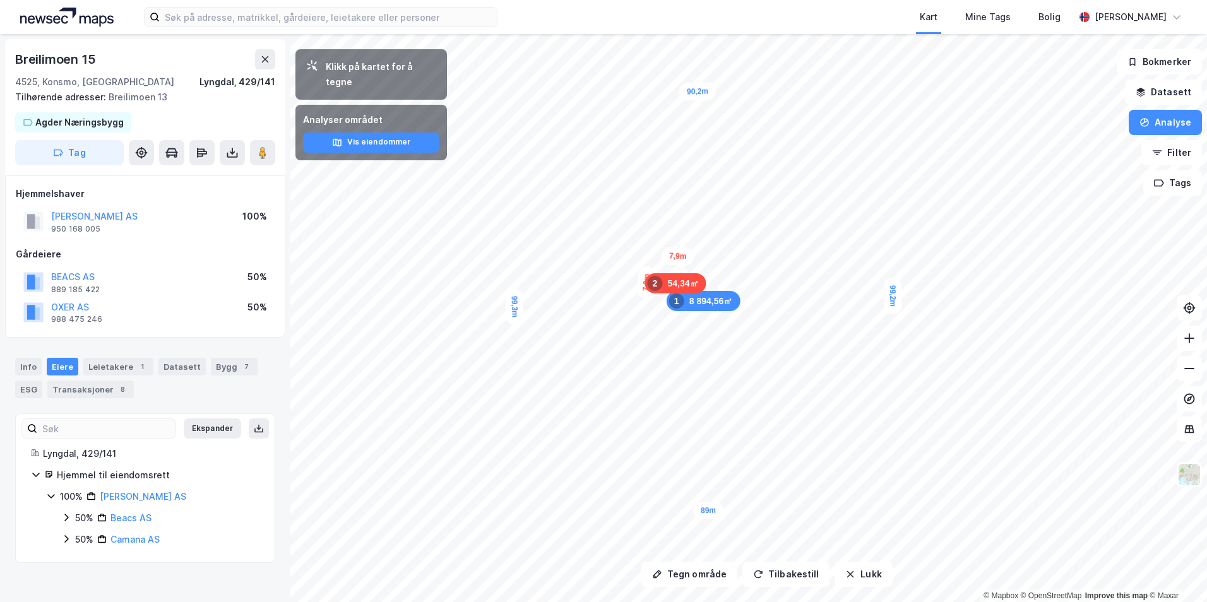
click at [66, 514] on icon at bounding box center [66, 518] width 10 height 10
click at [62, 571] on icon at bounding box center [66, 576] width 10 height 10
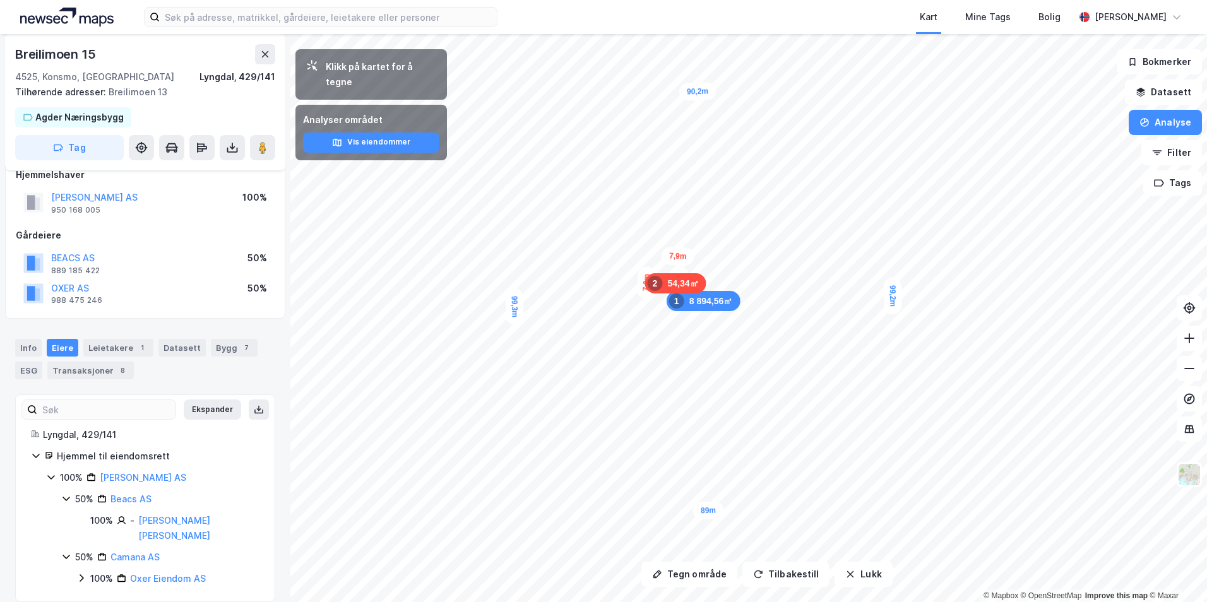
click at [80, 573] on icon at bounding box center [81, 578] width 10 height 10
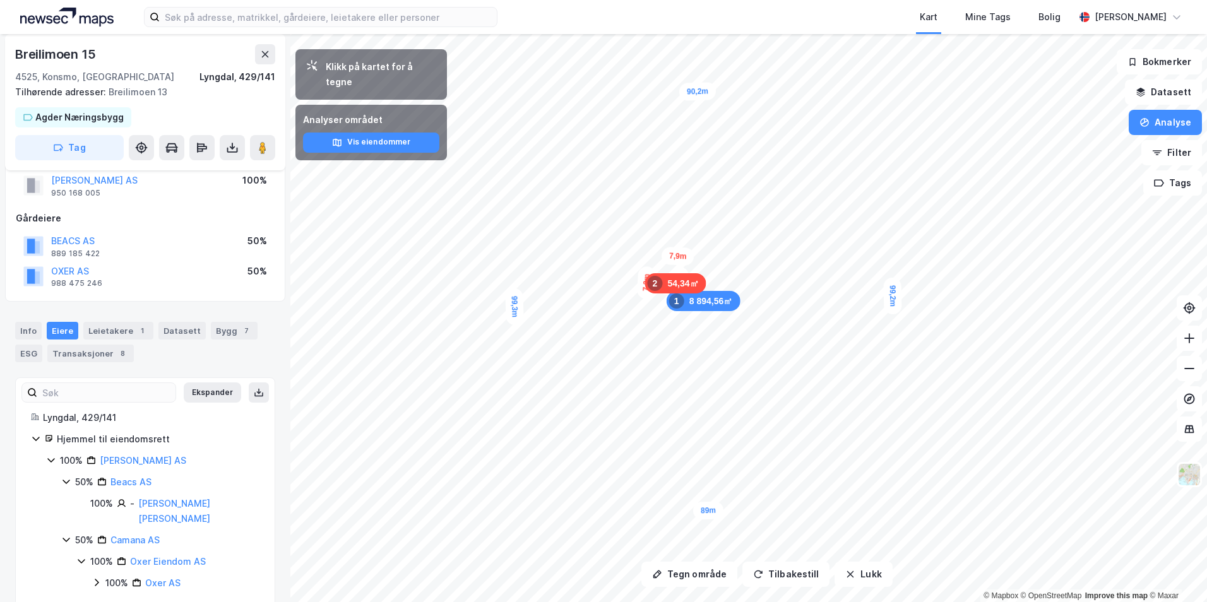
scroll to position [40, 0]
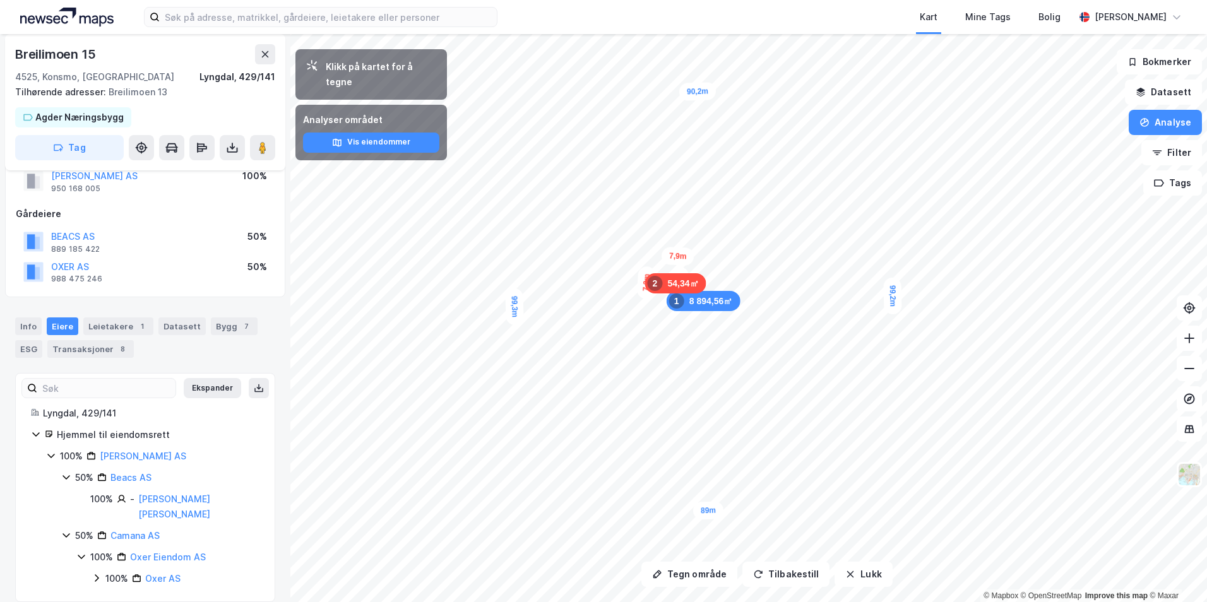
click at [97, 574] on icon at bounding box center [97, 578] width 4 height 8
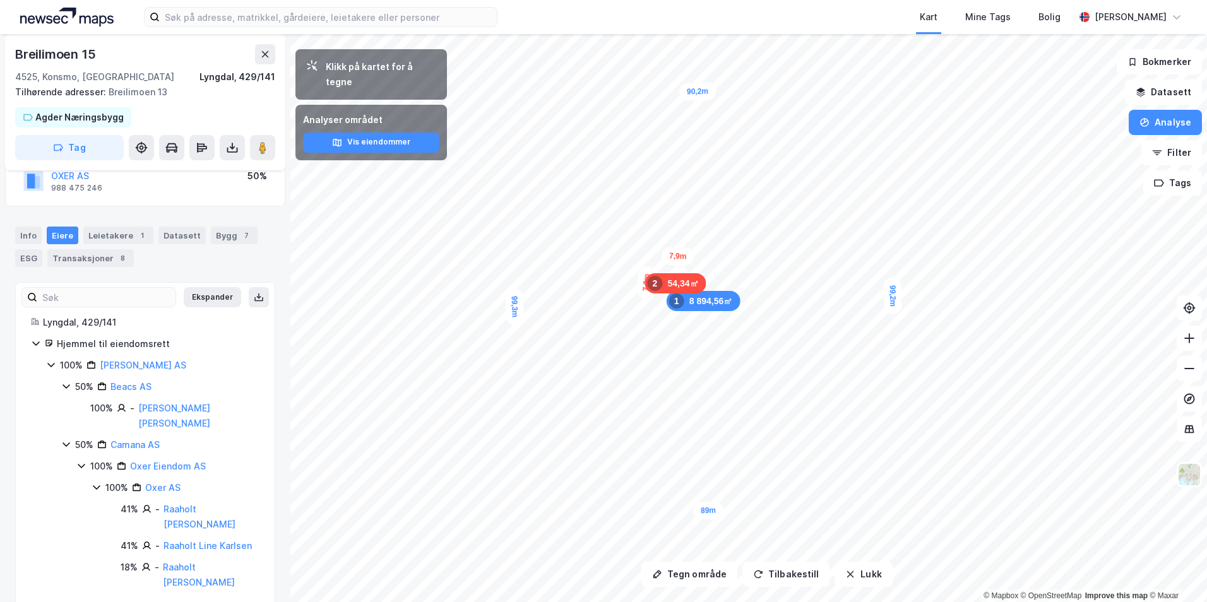
scroll to position [135, 0]
click at [197, 558] on link "Raaholt Ellen Karlsen" at bounding box center [199, 571] width 72 height 26
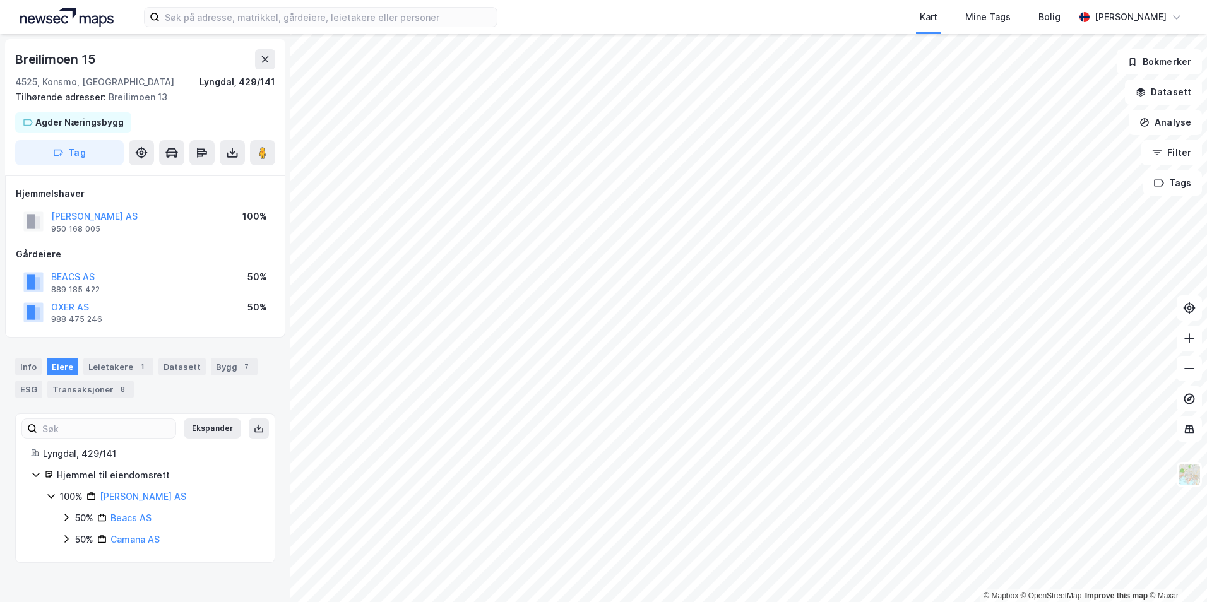
click at [71, 540] on div "50% Camana AS" at bounding box center [160, 539] width 198 height 15
click at [85, 564] on icon at bounding box center [81, 560] width 10 height 10
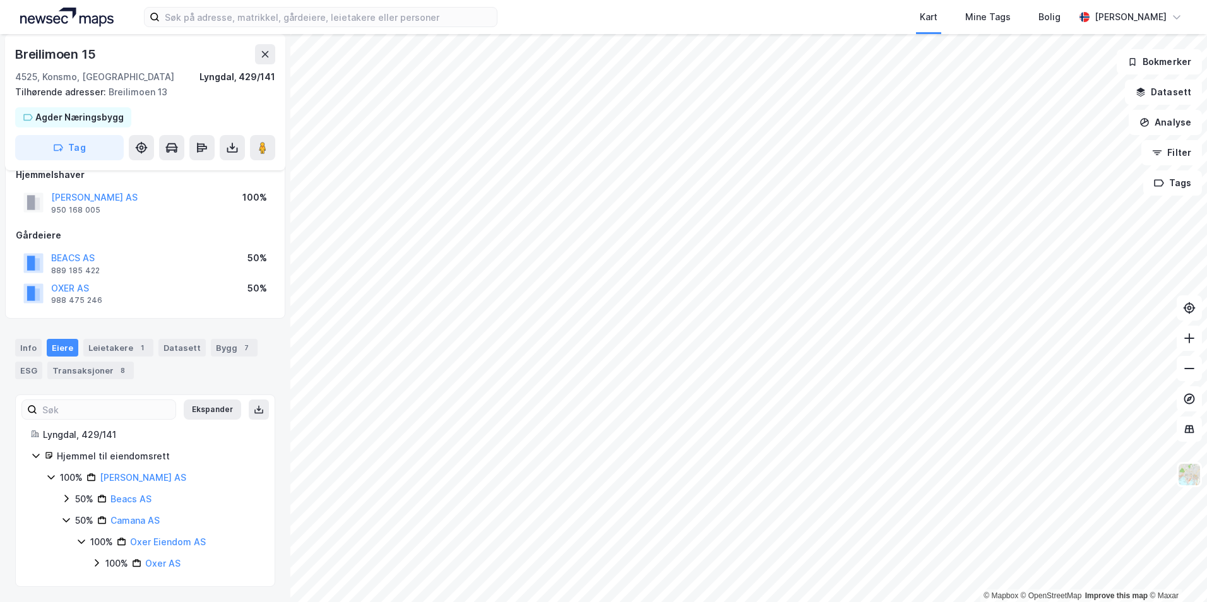
click at [96, 562] on icon at bounding box center [97, 563] width 10 height 10
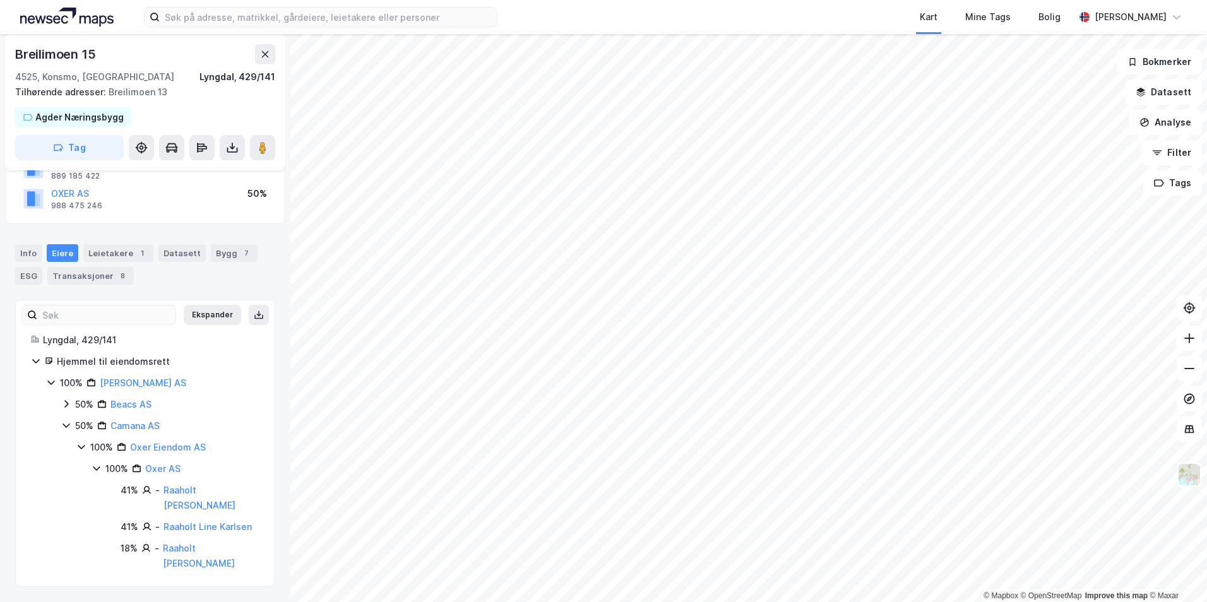
click at [80, 448] on icon at bounding box center [81, 447] width 7 height 4
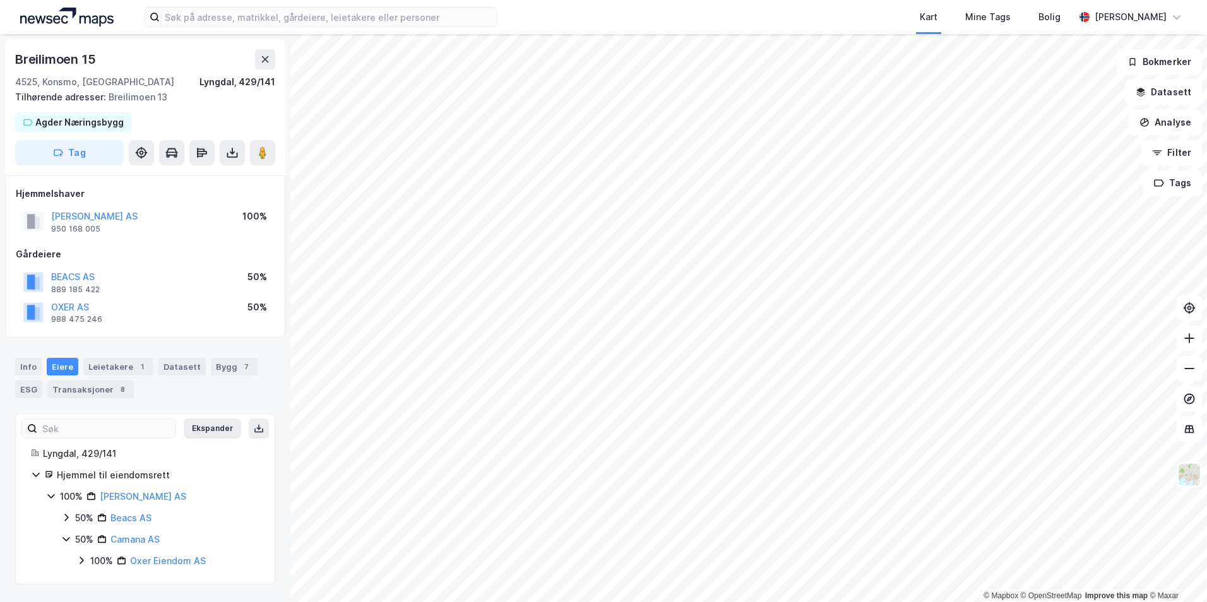
click at [62, 537] on icon at bounding box center [66, 539] width 10 height 10
click at [65, 518] on icon at bounding box center [66, 518] width 10 height 10
drag, startPoint x: 252, startPoint y: 543, endPoint x: 140, endPoint y: 543, distance: 112.4
click at [140, 543] on div "Lyngdal, 429/141 Hjemmel til eiendomsrett 100% Ole Kristian AS 50% Beacs AS 100…" at bounding box center [145, 515] width 259 height 138
copy link "Jordanger Bente Karlsen"
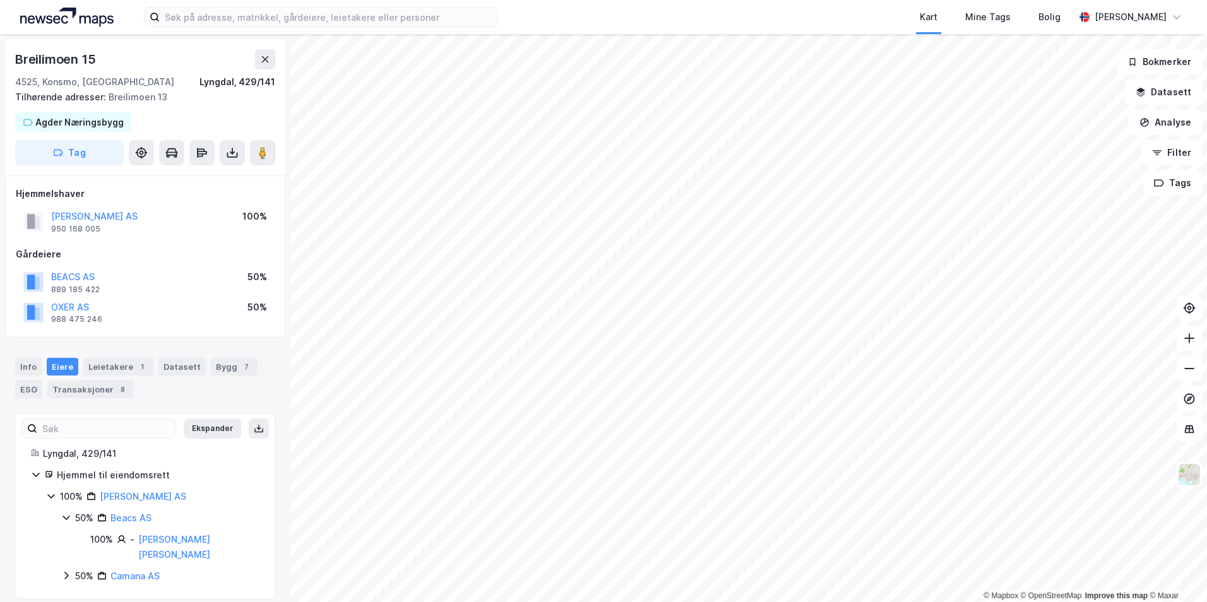
click at [72, 569] on div "50% Camana AS" at bounding box center [160, 576] width 198 height 15
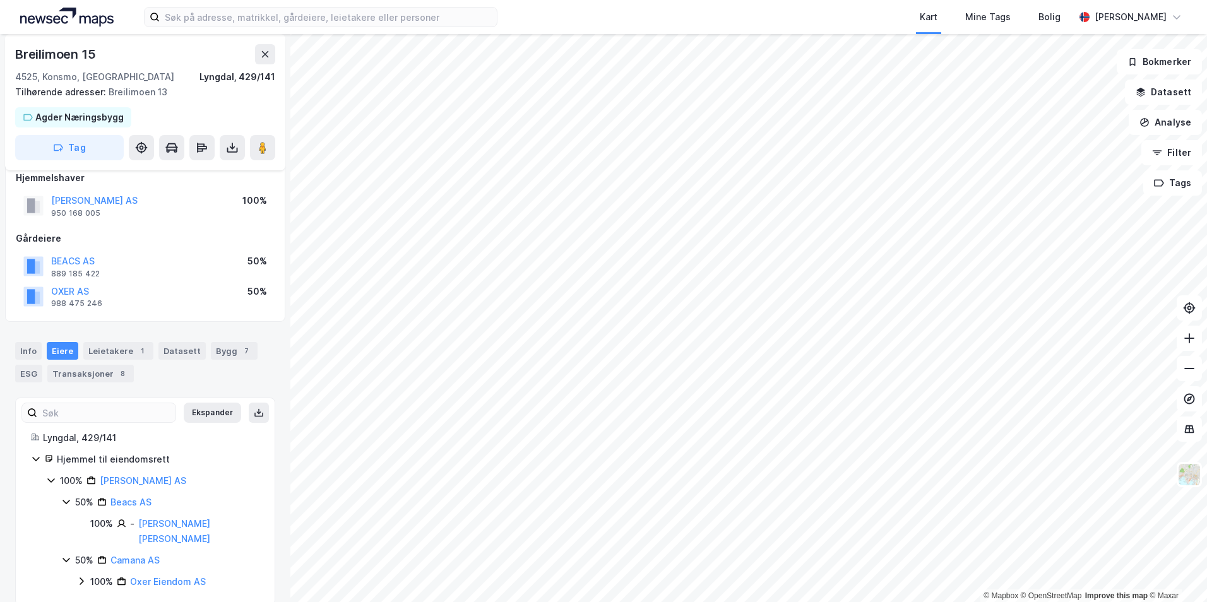
scroll to position [19, 0]
click at [86, 573] on icon at bounding box center [81, 578] width 10 height 10
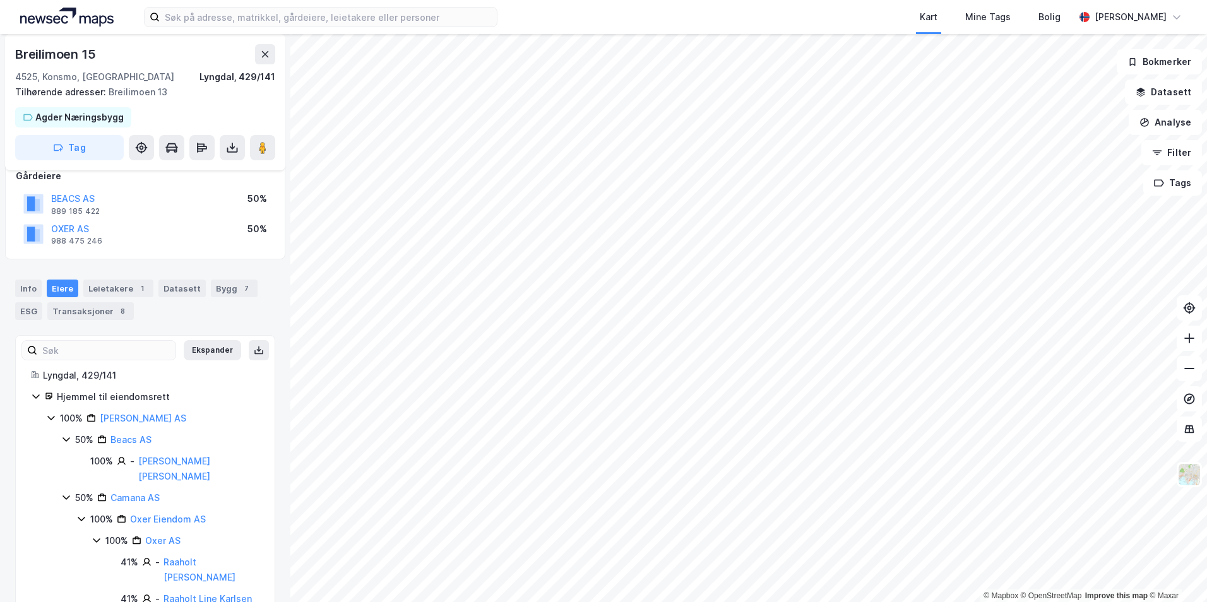
scroll to position [135, 0]
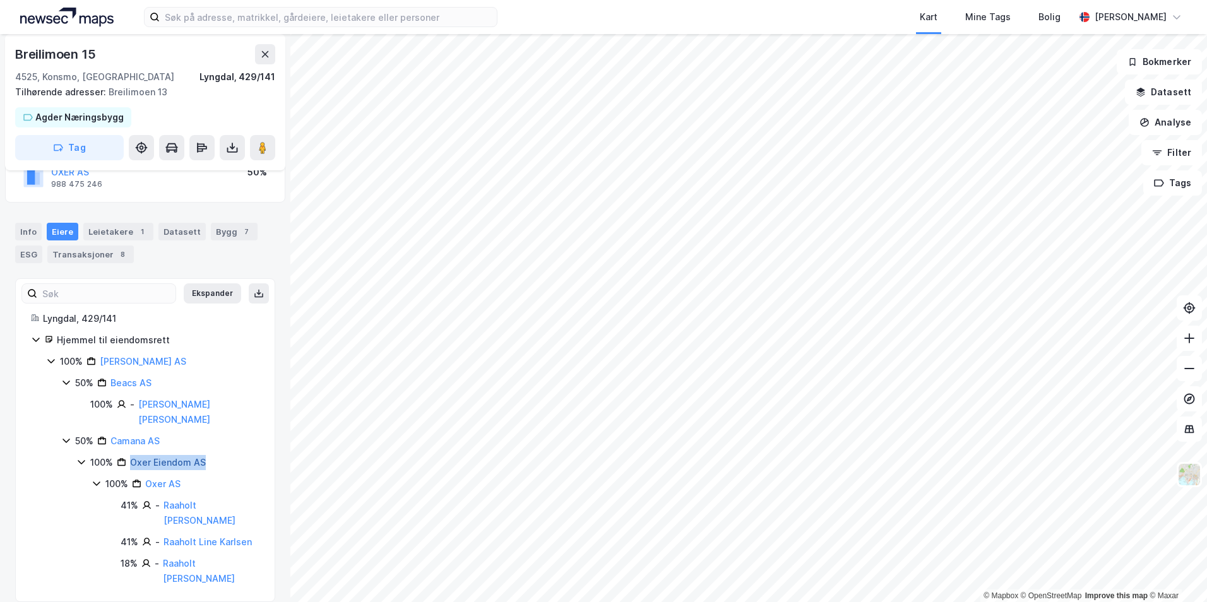
drag, startPoint x: 213, startPoint y: 450, endPoint x: 131, endPoint y: 450, distance: 82.1
click at [131, 455] on div "100% Oxer Eiendom AS" at bounding box center [174, 462] width 169 height 15
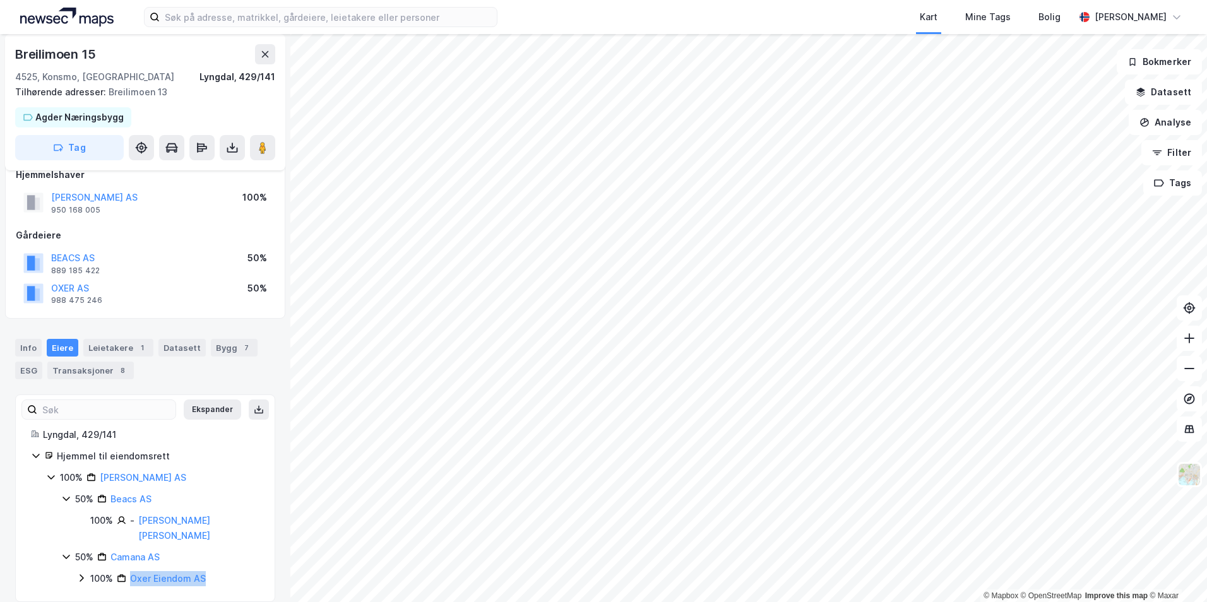
copy link "Oxer Eiendom AS"
click at [1164, 121] on button "Analyse" at bounding box center [1165, 122] width 73 height 25
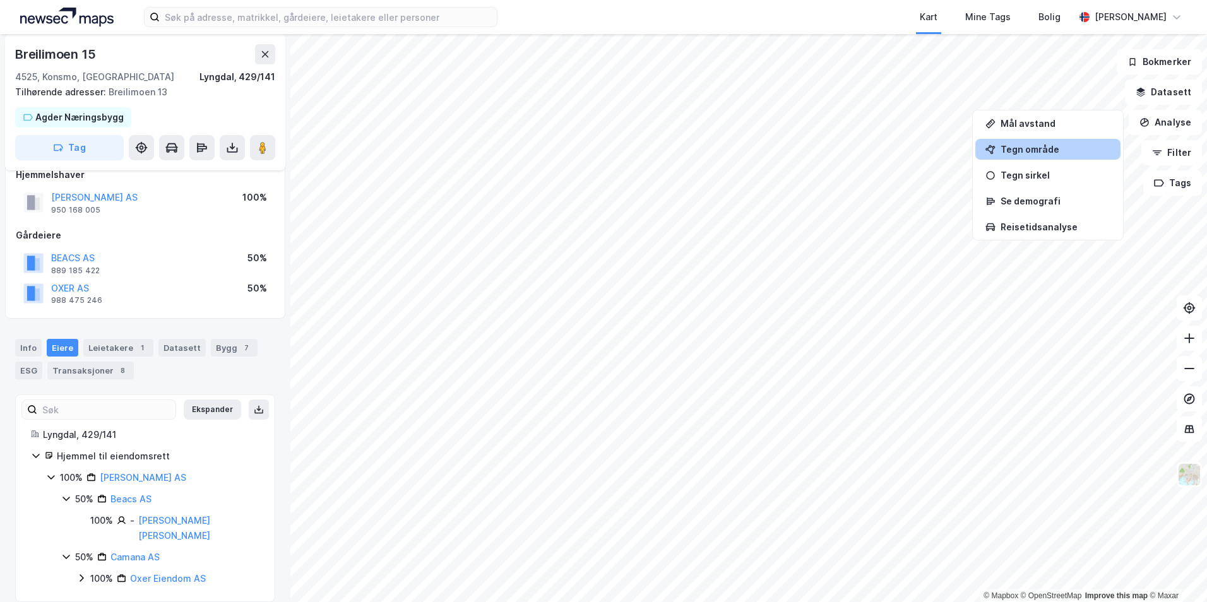
click at [1028, 143] on div "Tegn område" at bounding box center [1047, 149] width 145 height 21
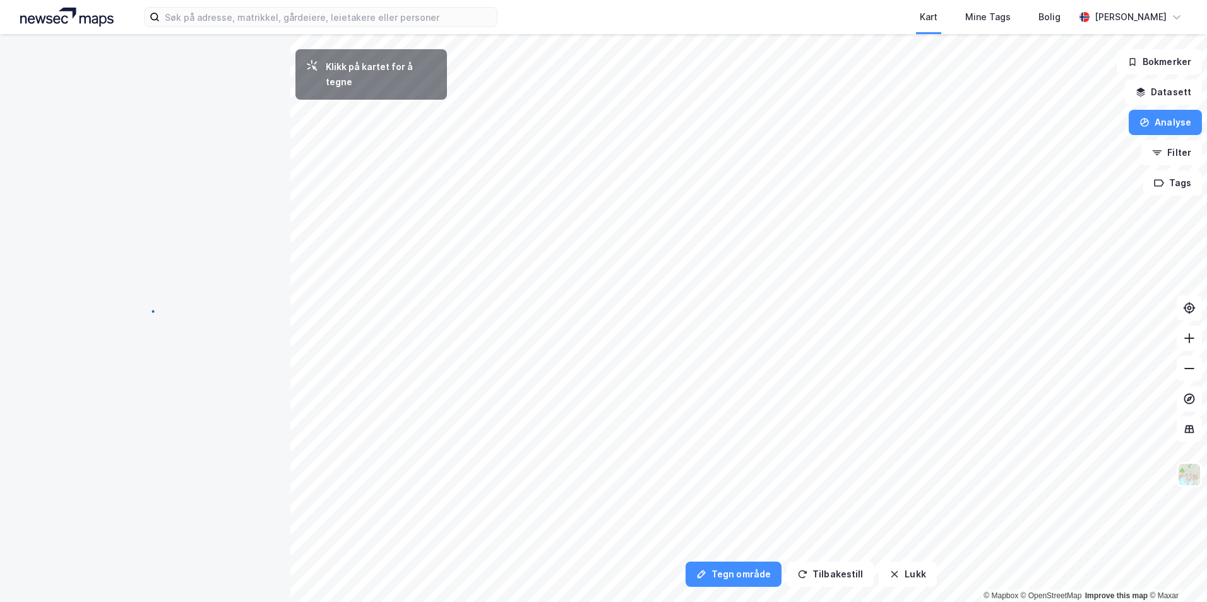
scroll to position [0, 0]
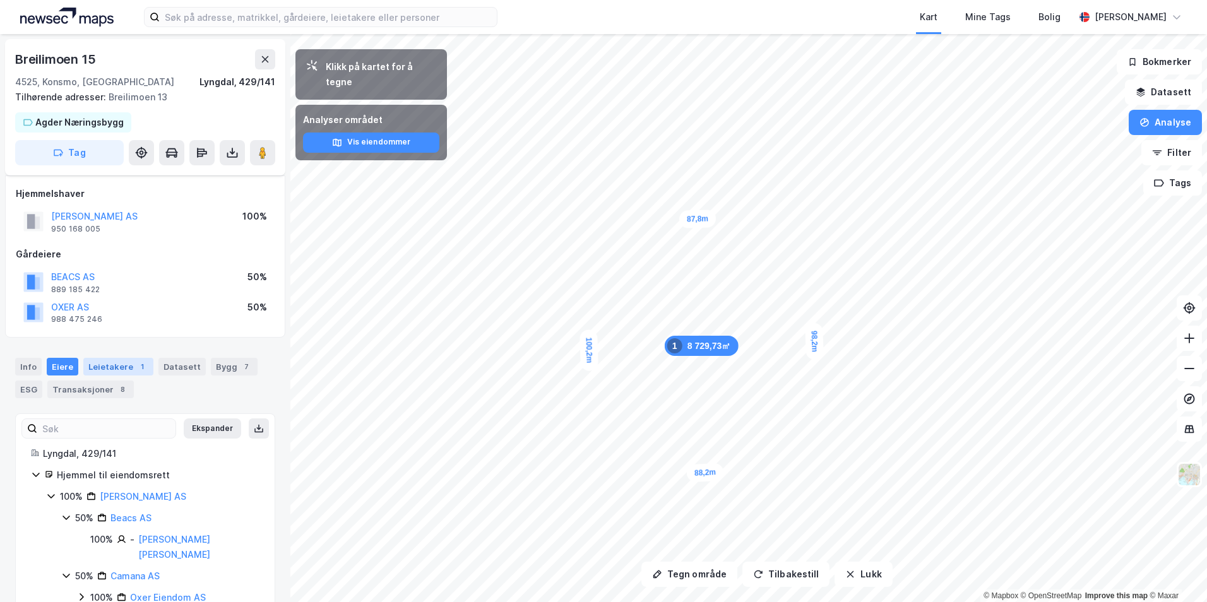
click at [124, 372] on div "Leietakere 1" at bounding box center [118, 367] width 70 height 18
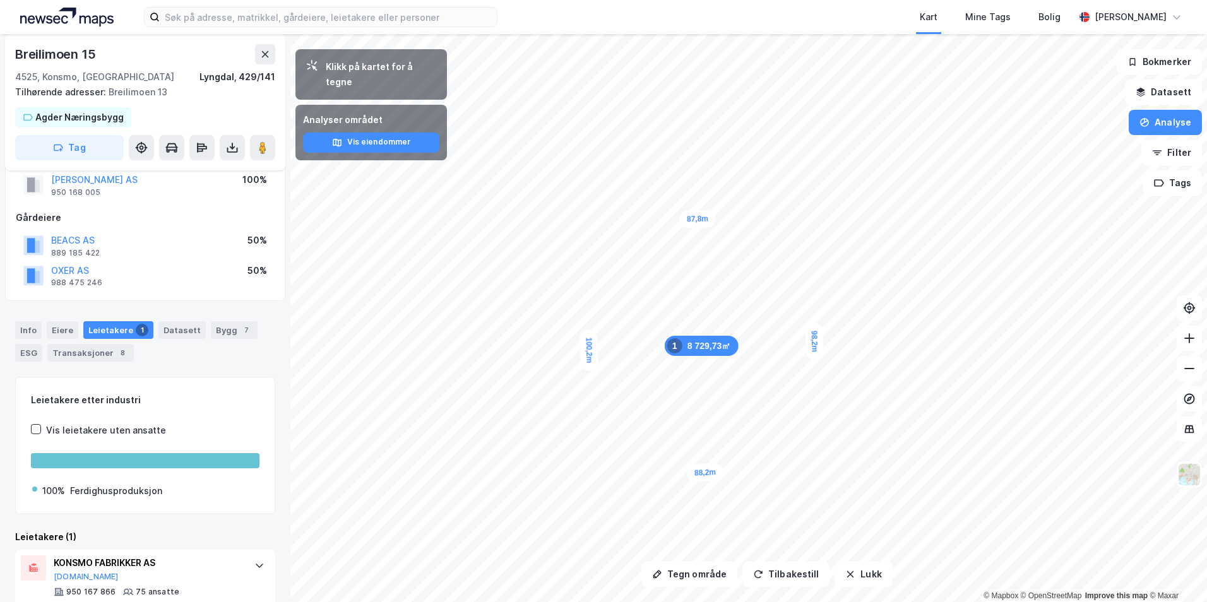
scroll to position [68, 0]
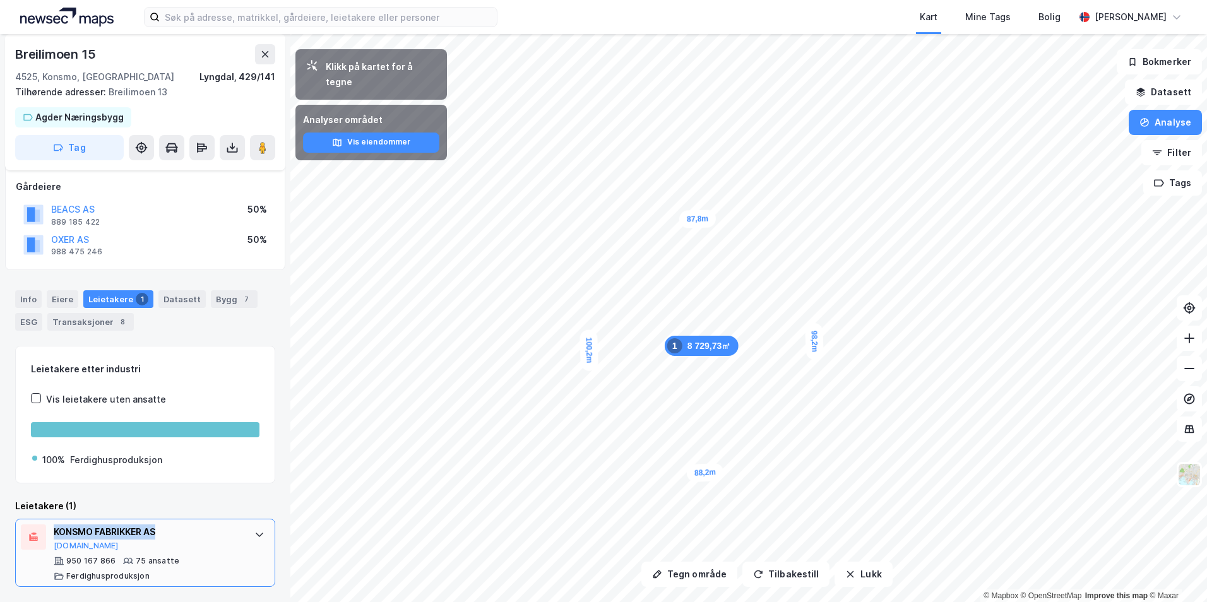
drag, startPoint x: 172, startPoint y: 528, endPoint x: 54, endPoint y: 531, distance: 118.1
click at [54, 531] on div "KONSMO FABRIKKER AS" at bounding box center [148, 532] width 188 height 15
copy div "KONSMO FABRIKKER AS"
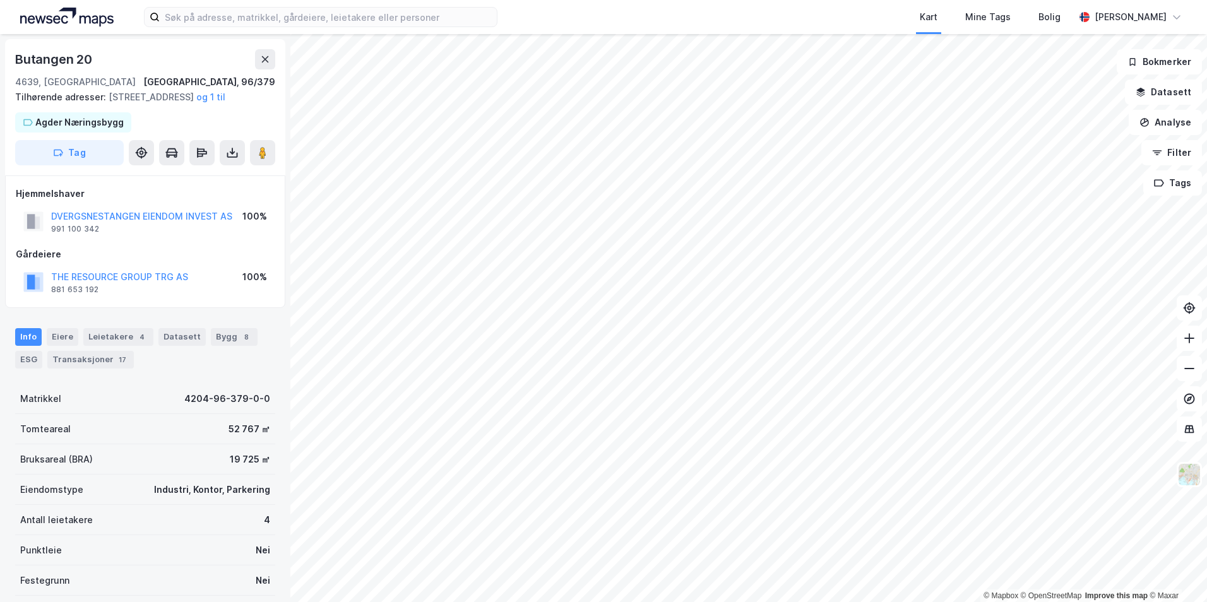
click at [70, 48] on div "Butangen 20 4639, [GEOGRAPHIC_DATA], [GEOGRAPHIC_DATA] [GEOGRAPHIC_DATA], 96/37…" at bounding box center [145, 107] width 280 height 136
click at [61, 55] on div "Butangen 20" at bounding box center [55, 59] width 80 height 20
click at [61, 57] on div "Butangen 20" at bounding box center [55, 59] width 80 height 20
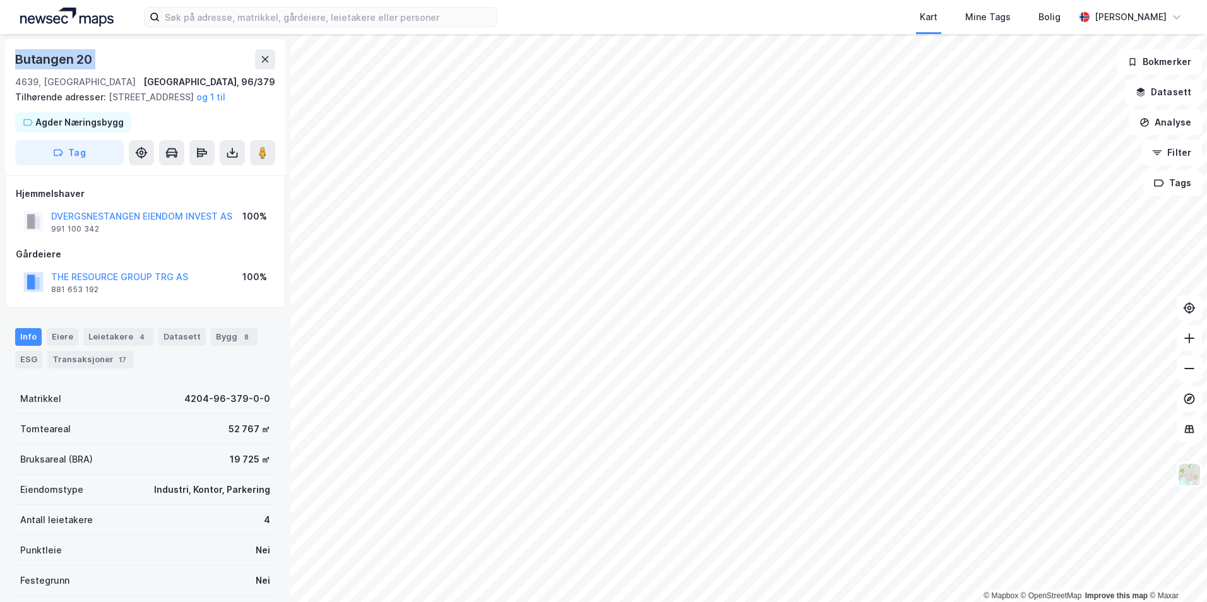
click at [61, 56] on div "Butangen 20" at bounding box center [55, 59] width 80 height 20
click at [1165, 122] on button "Analyse" at bounding box center [1165, 122] width 73 height 25
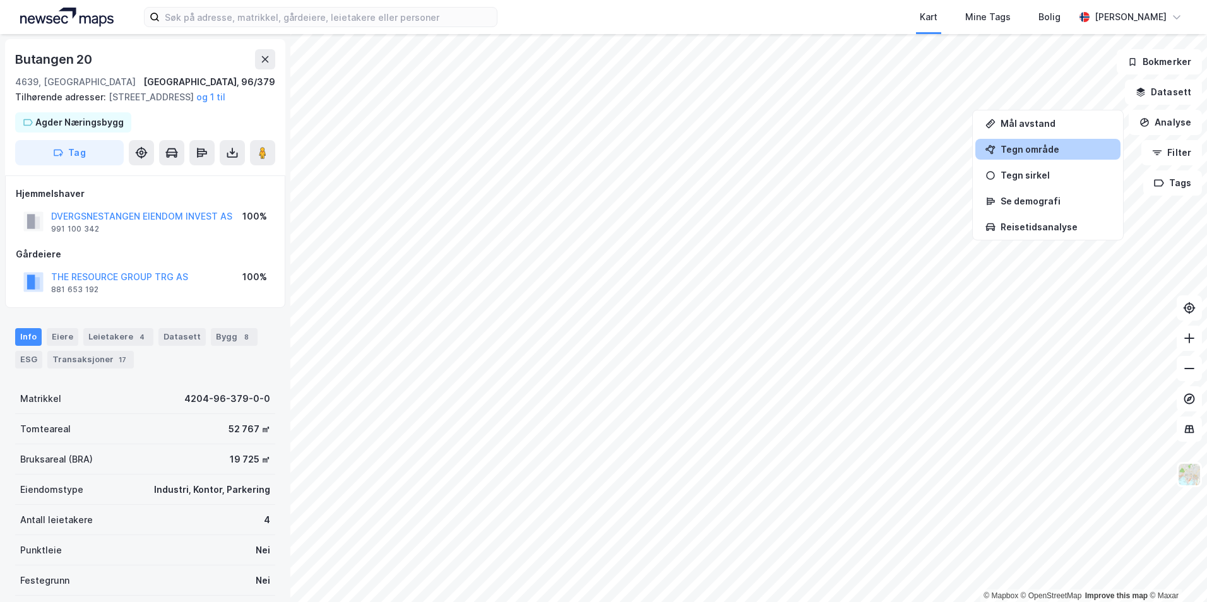
click at [1072, 143] on div "Tegn område" at bounding box center [1047, 149] width 145 height 21
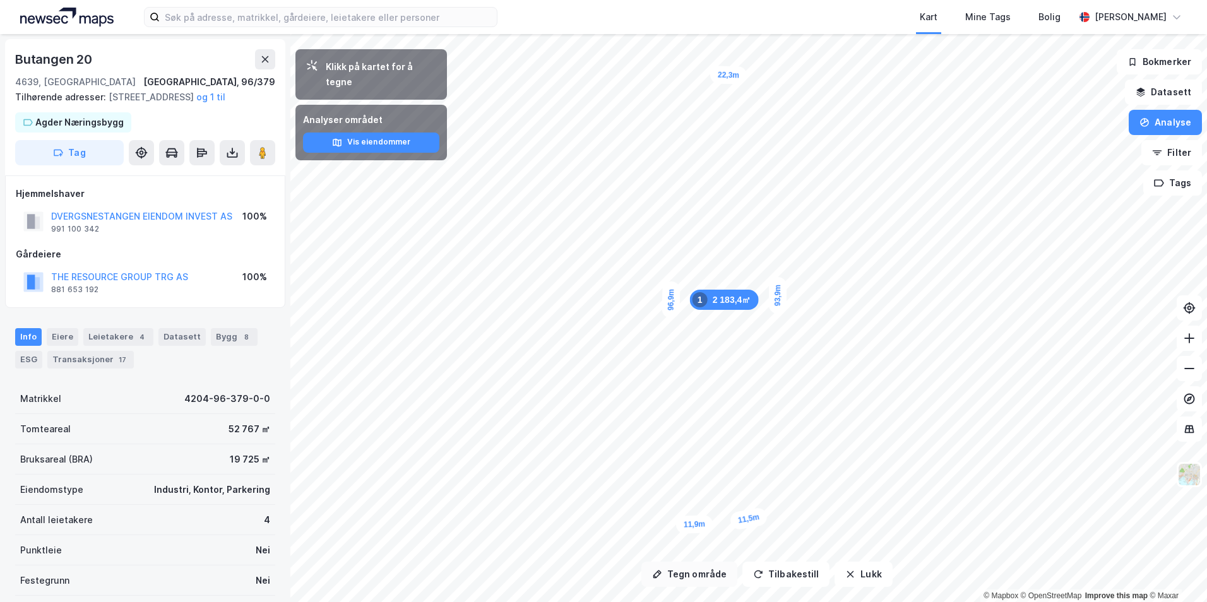
click at [710, 577] on button "Tegn område" at bounding box center [689, 574] width 96 height 25
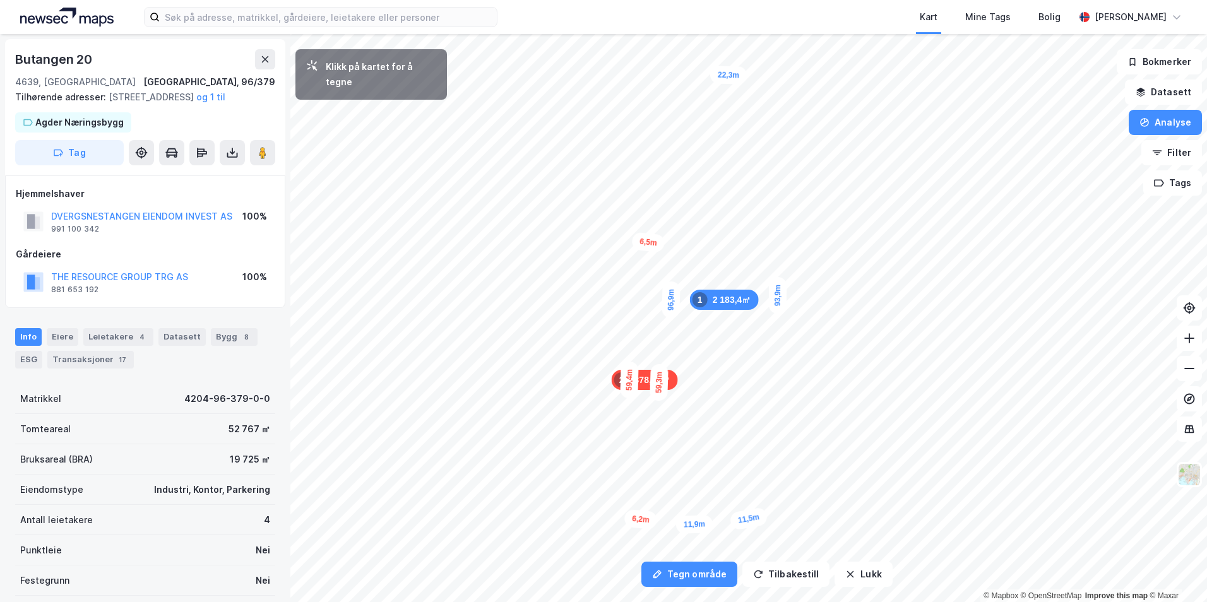
click at [626, 518] on div "6,2m" at bounding box center [641, 519] width 34 height 20
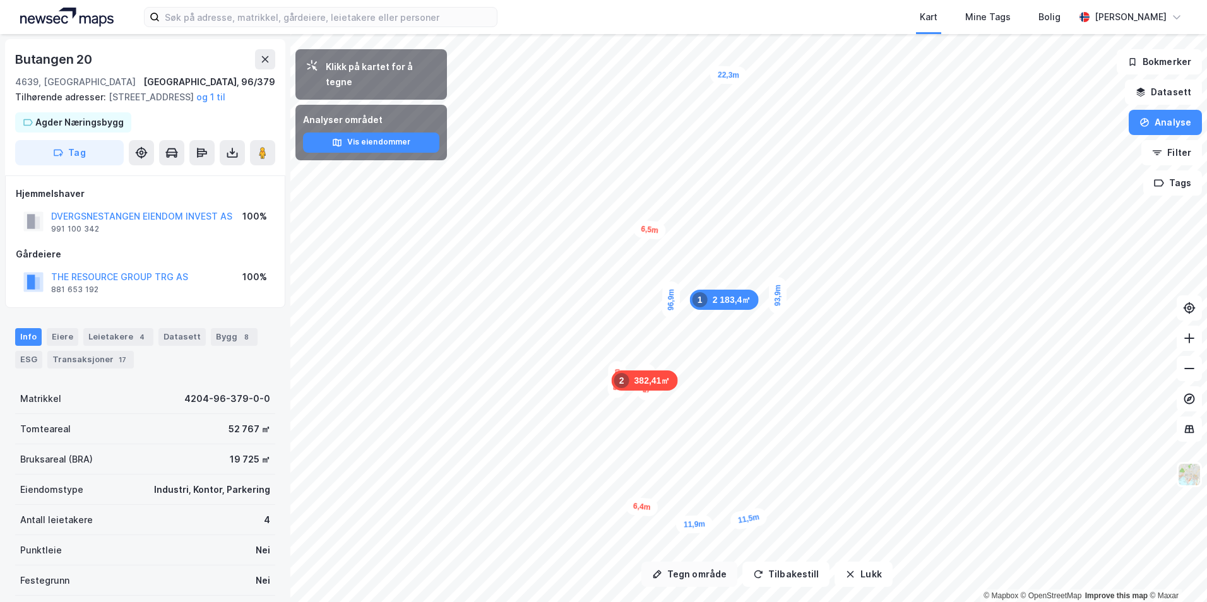
click at [687, 574] on button "Tegn område" at bounding box center [689, 574] width 96 height 25
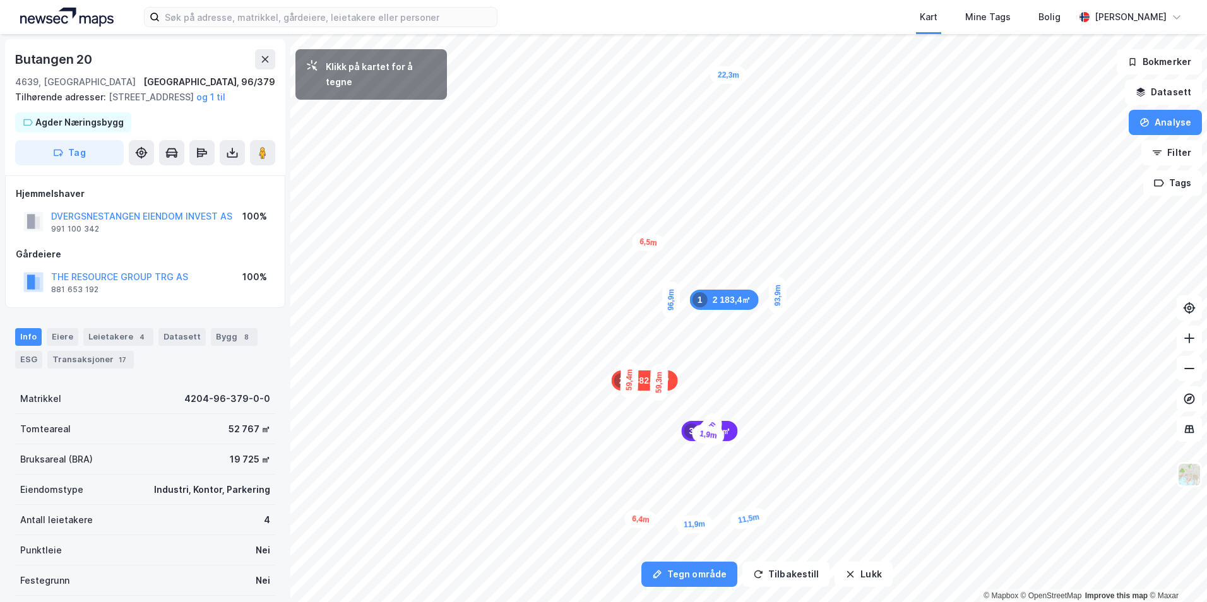
click at [703, 434] on div "1,9m" at bounding box center [708, 435] width 35 height 22
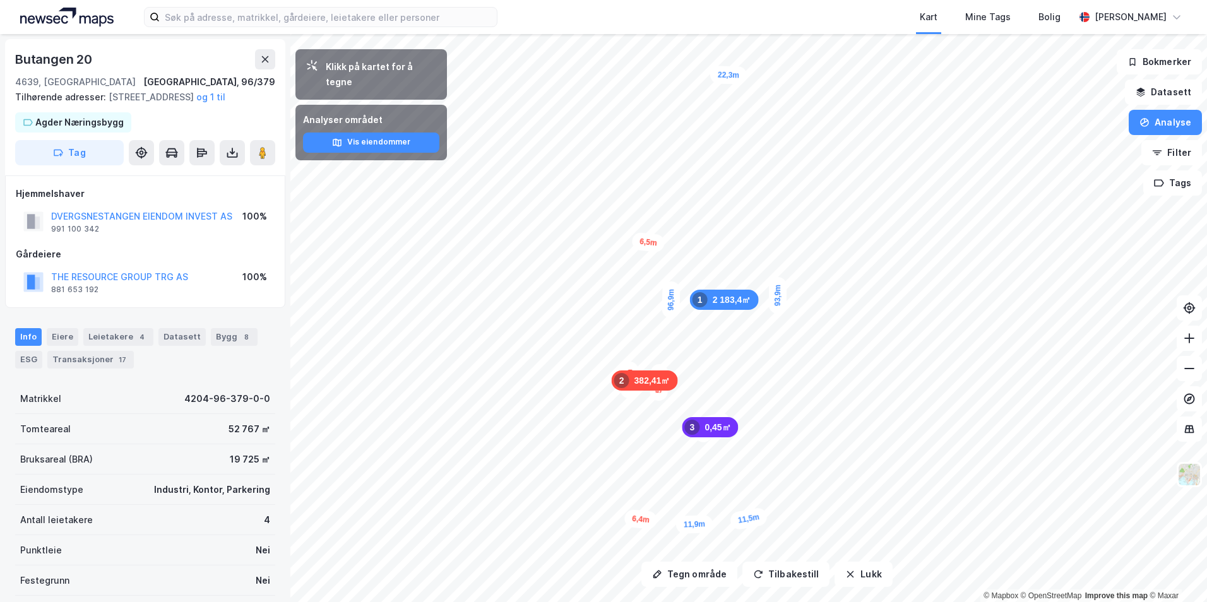
click at [720, 436] on div "0,45㎡ 3" at bounding box center [710, 427] width 56 height 20
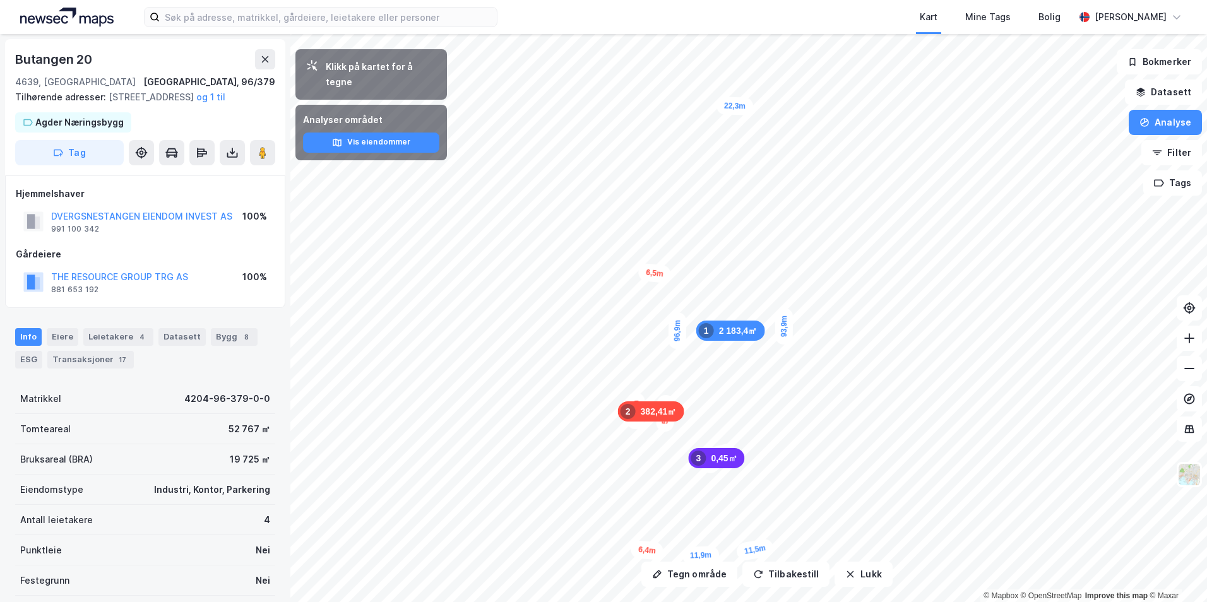
click at [723, 456] on div "0,45㎡ 3" at bounding box center [716, 458] width 56 height 20
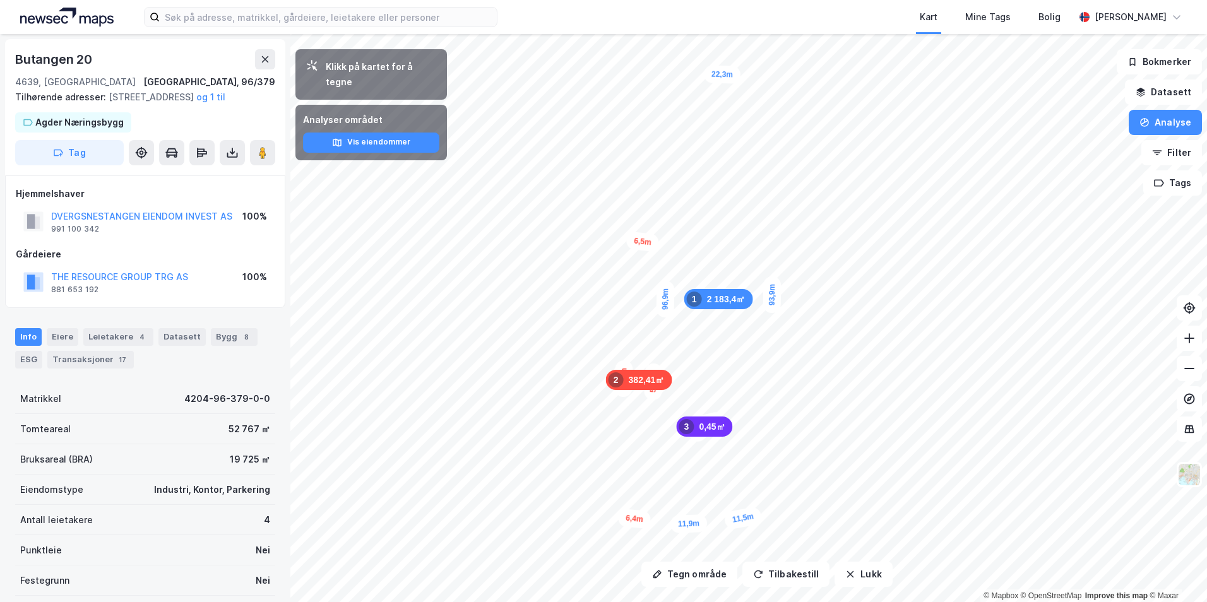
click at [705, 420] on div "0,45㎡ 3" at bounding box center [704, 427] width 56 height 20
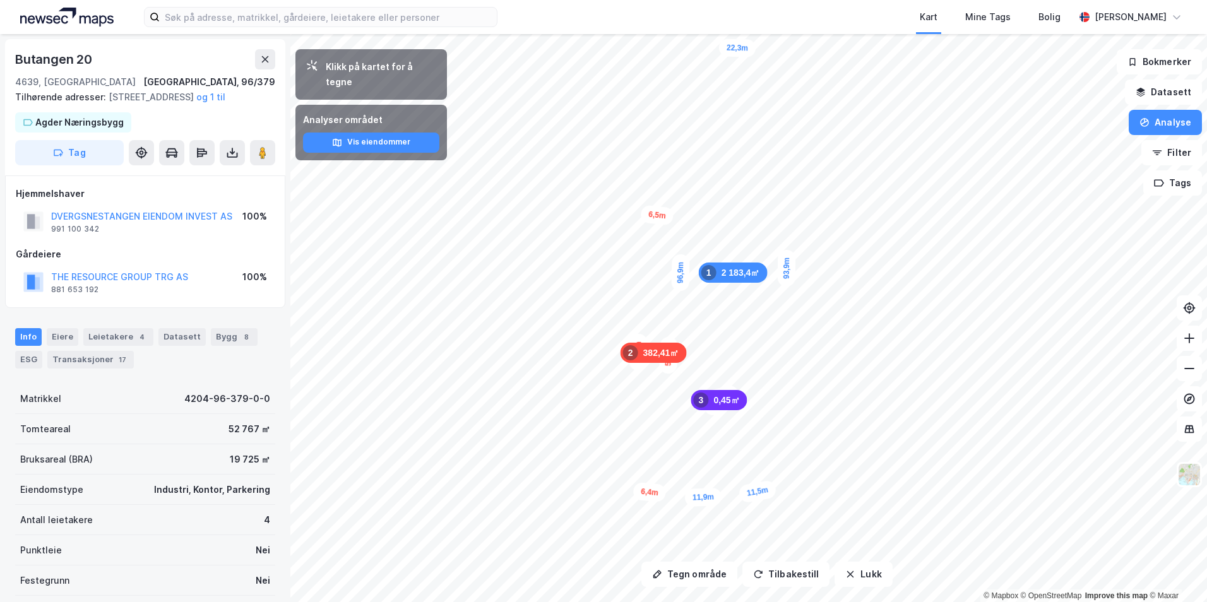
drag, startPoint x: 702, startPoint y: 429, endPoint x: 713, endPoint y: 410, distance: 22.3
click at [713, 410] on div "0,45㎡ 3" at bounding box center [719, 400] width 56 height 20
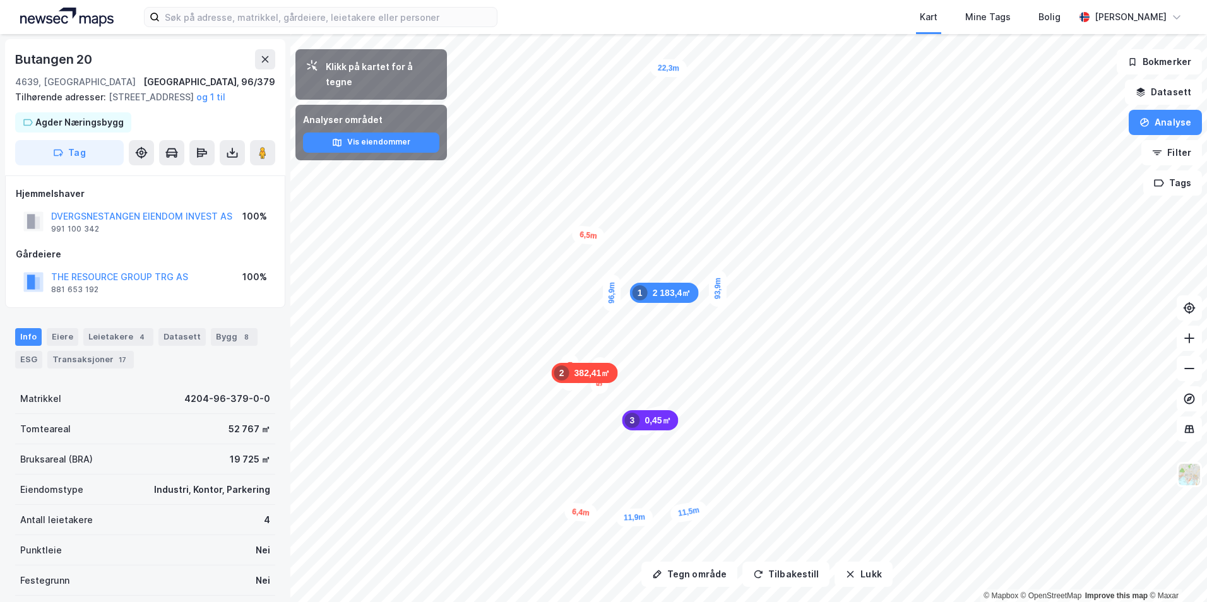
click at [71, 57] on div "Butangen 20" at bounding box center [55, 59] width 80 height 20
copy div "Butangen 20"
drag, startPoint x: 69, startPoint y: 350, endPoint x: 85, endPoint y: 356, distance: 17.6
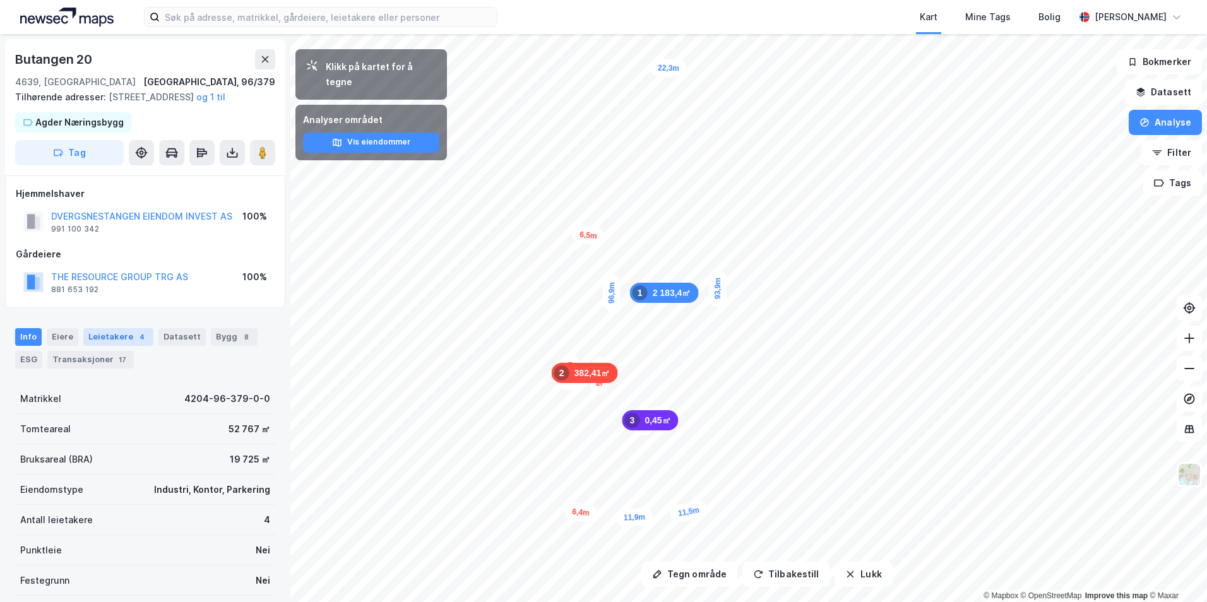
click at [69, 346] on div "Eiere" at bounding box center [63, 337] width 32 height 18
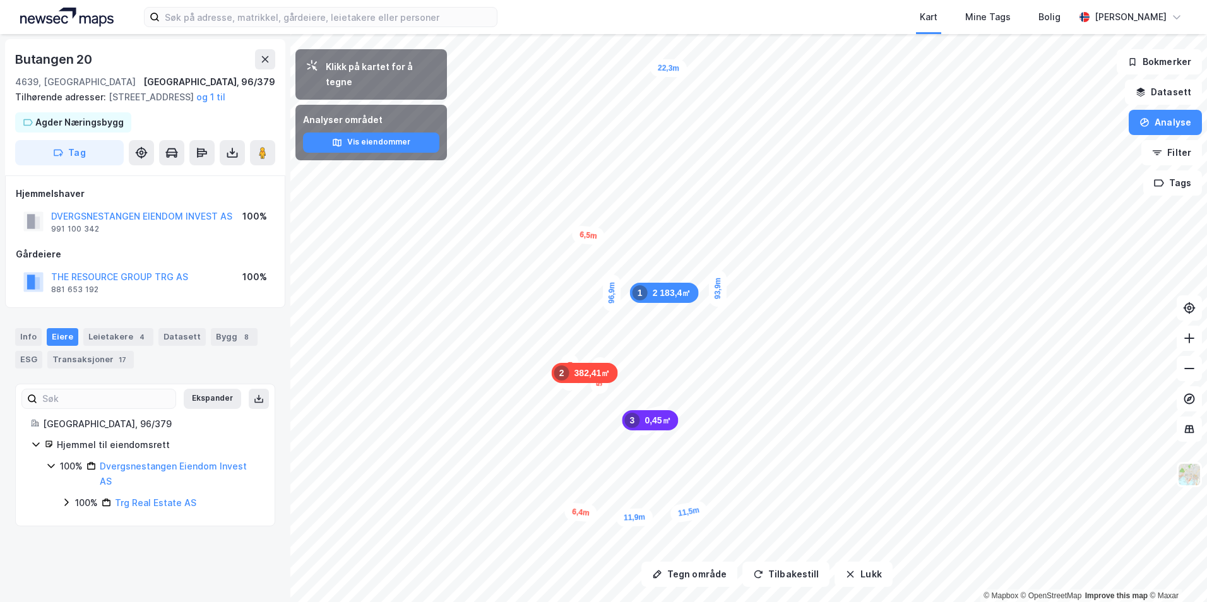
click at [66, 507] on icon at bounding box center [66, 503] width 4 height 8
drag, startPoint x: 85, startPoint y: 535, endPoint x: 100, endPoint y: 526, distance: 17.0
click at [85, 529] on icon at bounding box center [81, 524] width 10 height 10
copy link "The Resource Group Trg AS"
drag, startPoint x: 254, startPoint y: 537, endPoint x: 130, endPoint y: 537, distance: 123.7
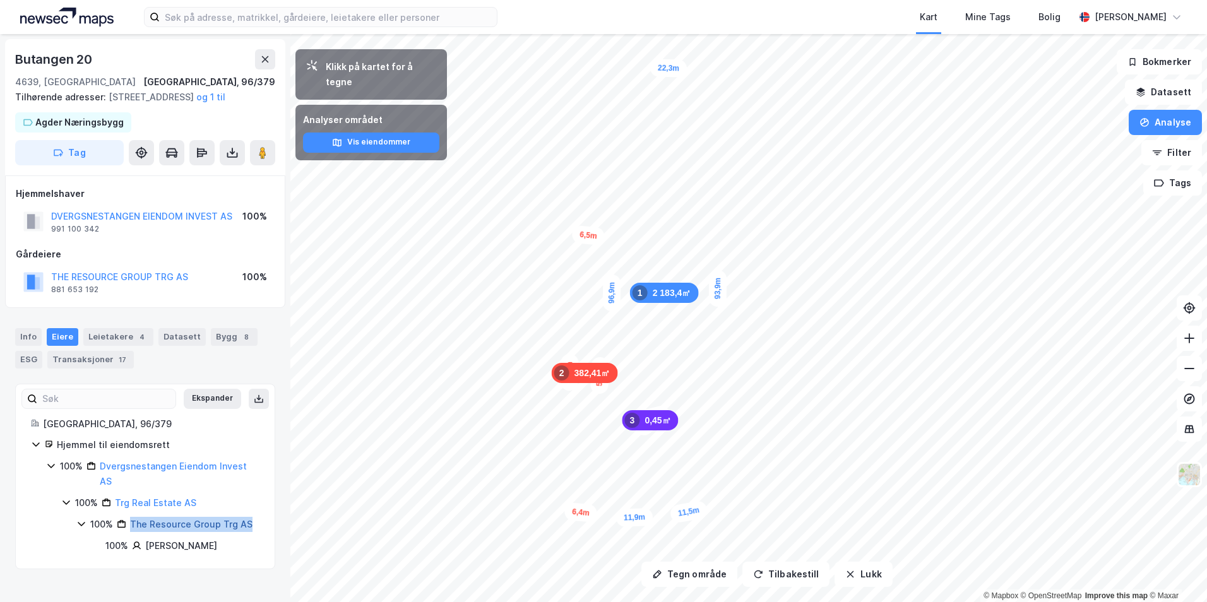
click at [130, 537] on div "Kristiansand, 96/379 Hjemmel til eiendomsrett 100% Dvergsnestangen Eiendom Inve…" at bounding box center [145, 486] width 259 height 138
drag, startPoint x: 130, startPoint y: 537, endPoint x: 45, endPoint y: 521, distance: 86.8
click at [45, 521] on div "Hjemmel til eiendomsrett 100% Dvergsnestangen Eiendom Invest AS 100% Trg Real E…" at bounding box center [145, 495] width 229 height 116
drag, startPoint x: 251, startPoint y: 542, endPoint x: 128, endPoint y: 545, distance: 122.5
click at [128, 545] on div "Kristiansand, 96/379 Hjemmel til eiendomsrett 100% Dvergsnestangen Eiendom Inve…" at bounding box center [145, 486] width 259 height 138
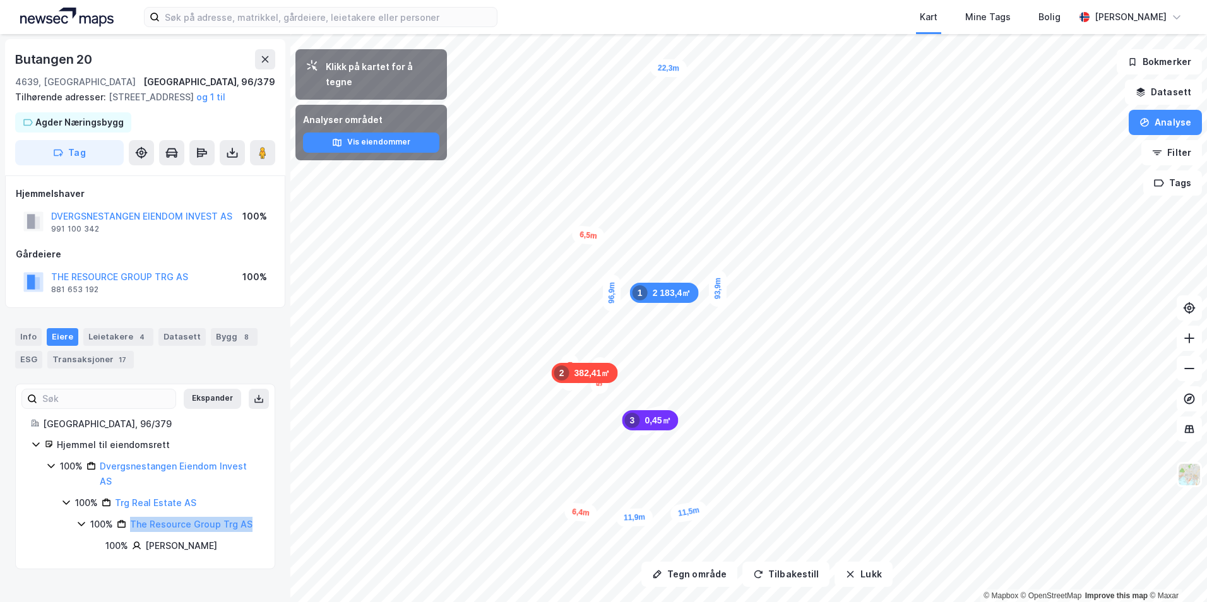
copy link "The Resource Group Trg AS"
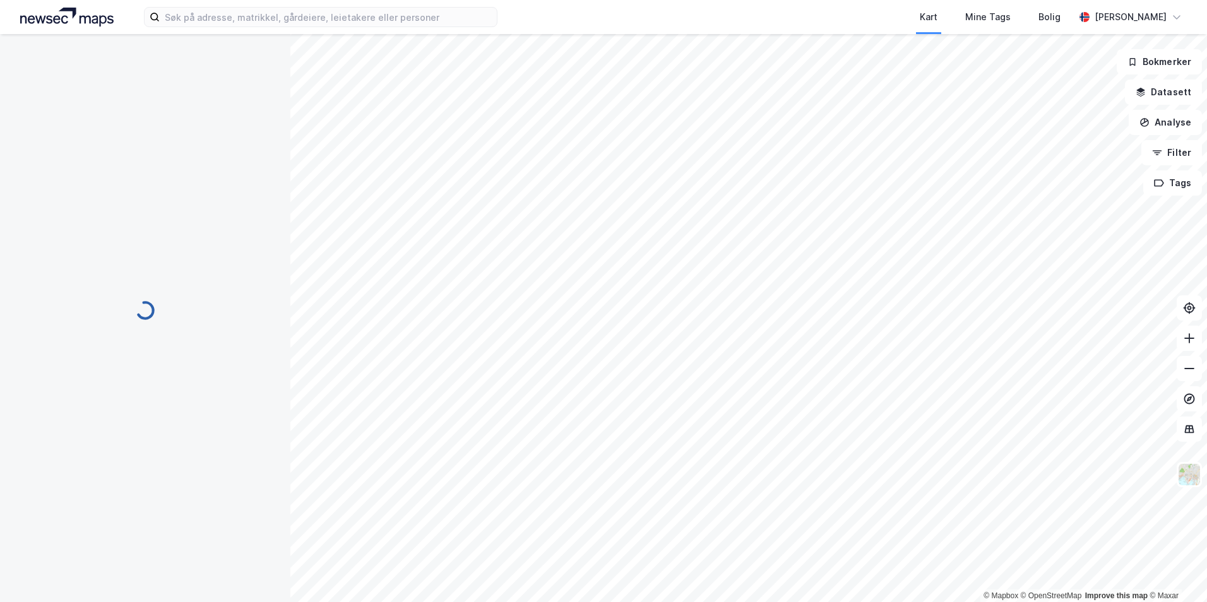
click at [25, 35] on div at bounding box center [145, 310] width 260 height 553
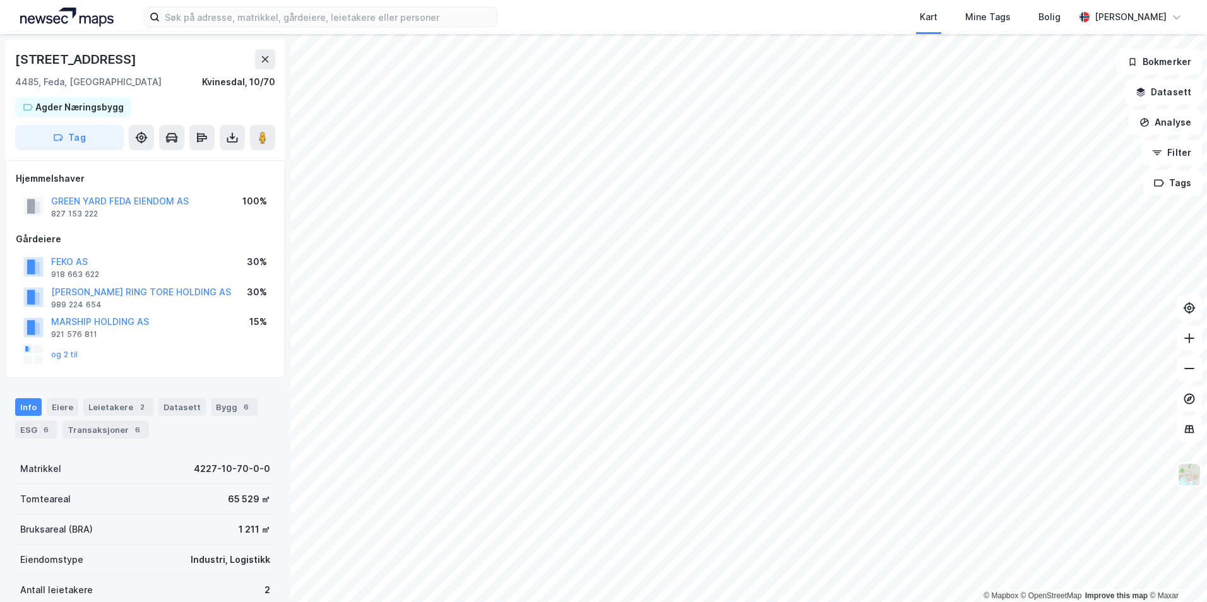
click at [85, 54] on div "[STREET_ADDRESS]" at bounding box center [77, 59] width 124 height 20
copy div "[STREET_ADDRESS]"
click at [69, 408] on div "Eiere" at bounding box center [63, 407] width 32 height 18
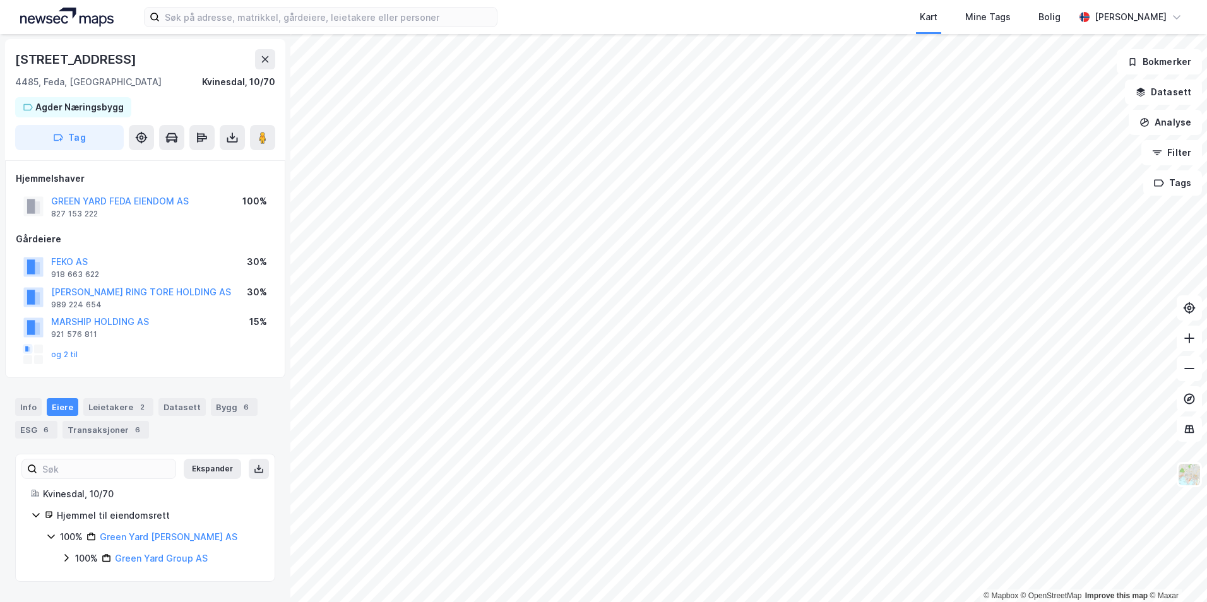
click at [68, 557] on icon at bounding box center [66, 558] width 4 height 8
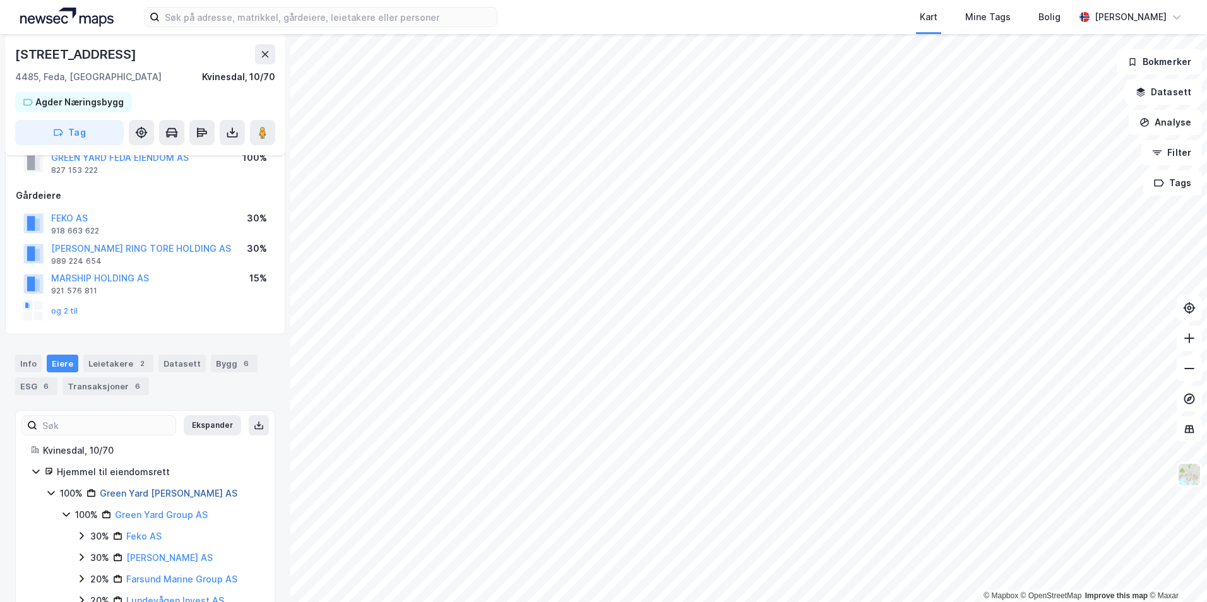
scroll to position [81, 0]
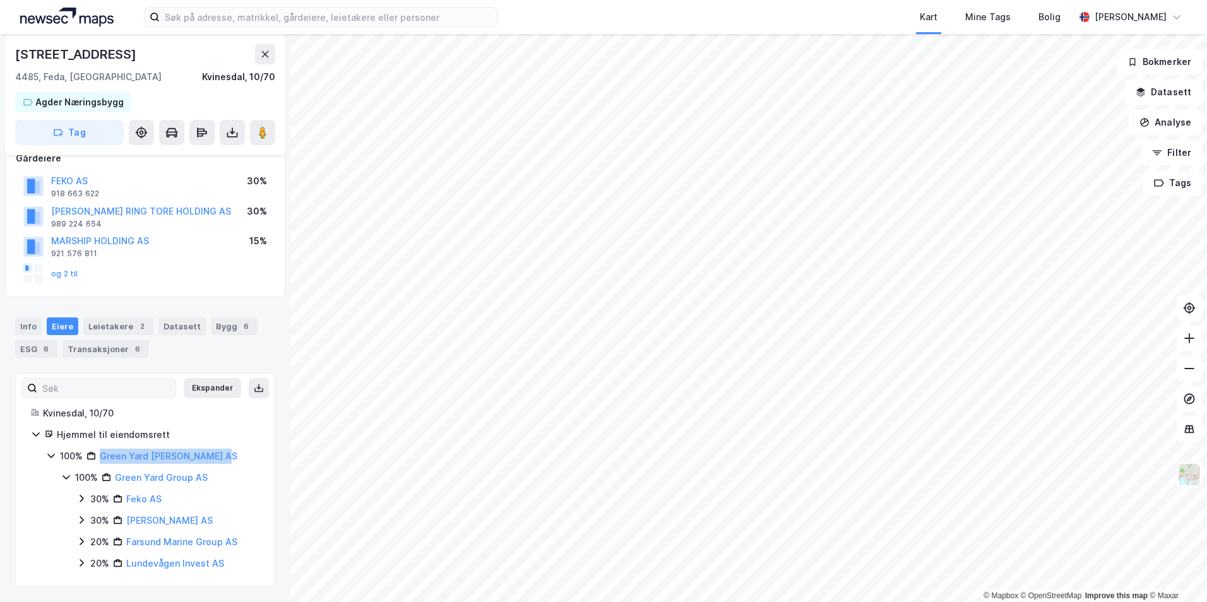
drag, startPoint x: 237, startPoint y: 453, endPoint x: 100, endPoint y: 460, distance: 136.6
click at [102, 460] on div "100% Green Yard [PERSON_NAME] AS" at bounding box center [159, 456] width 199 height 15
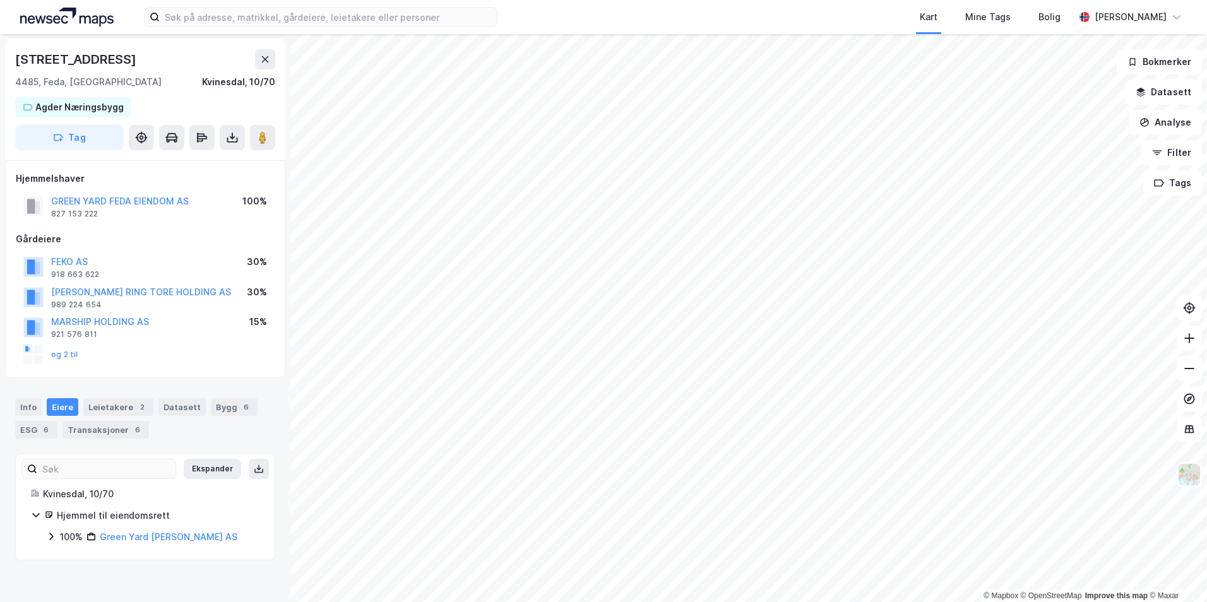
drag, startPoint x: 100, startPoint y: 460, endPoint x: 54, endPoint y: 537, distance: 90.1
click at [54, 537] on icon at bounding box center [51, 536] width 10 height 10
drag, startPoint x: 209, startPoint y: 554, endPoint x: 116, endPoint y: 558, distance: 93.5
click at [116, 558] on div "100% Green Yard Group AS" at bounding box center [167, 558] width 184 height 15
copy link "Green Yard Group AS"
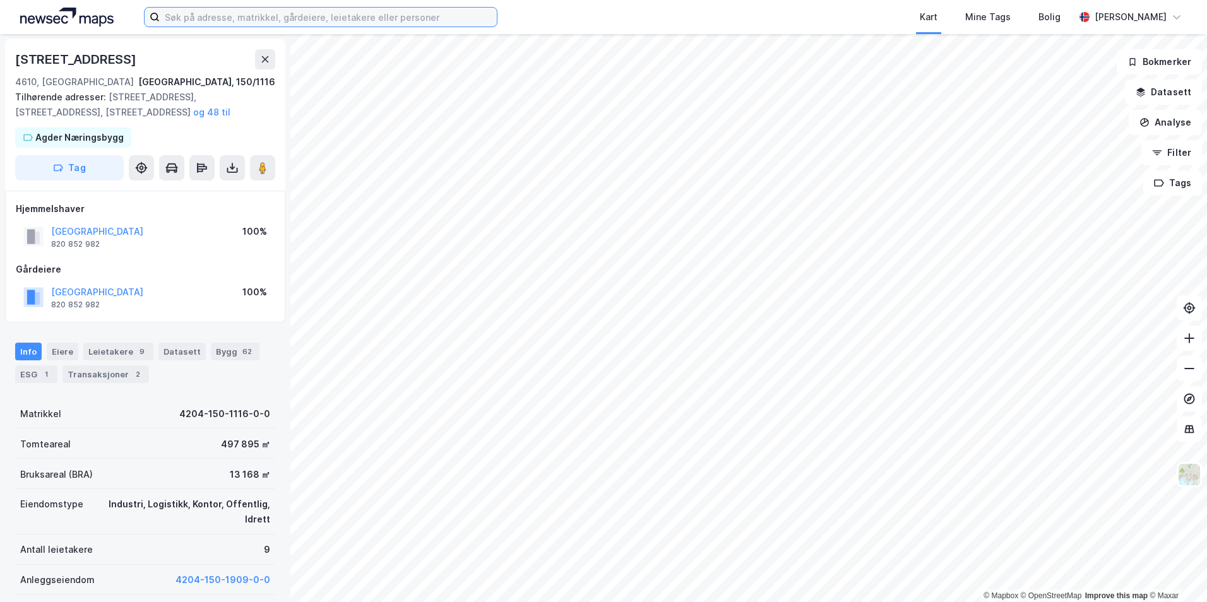
click at [192, 23] on input at bounding box center [328, 17] width 337 height 19
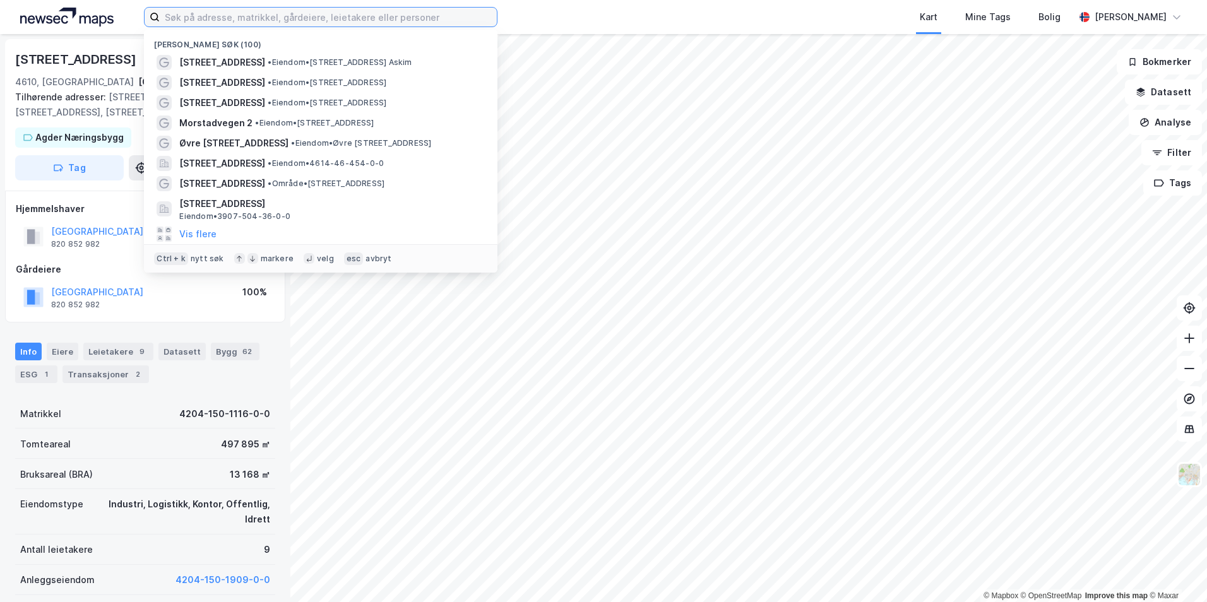
paste input "Butangen 20"
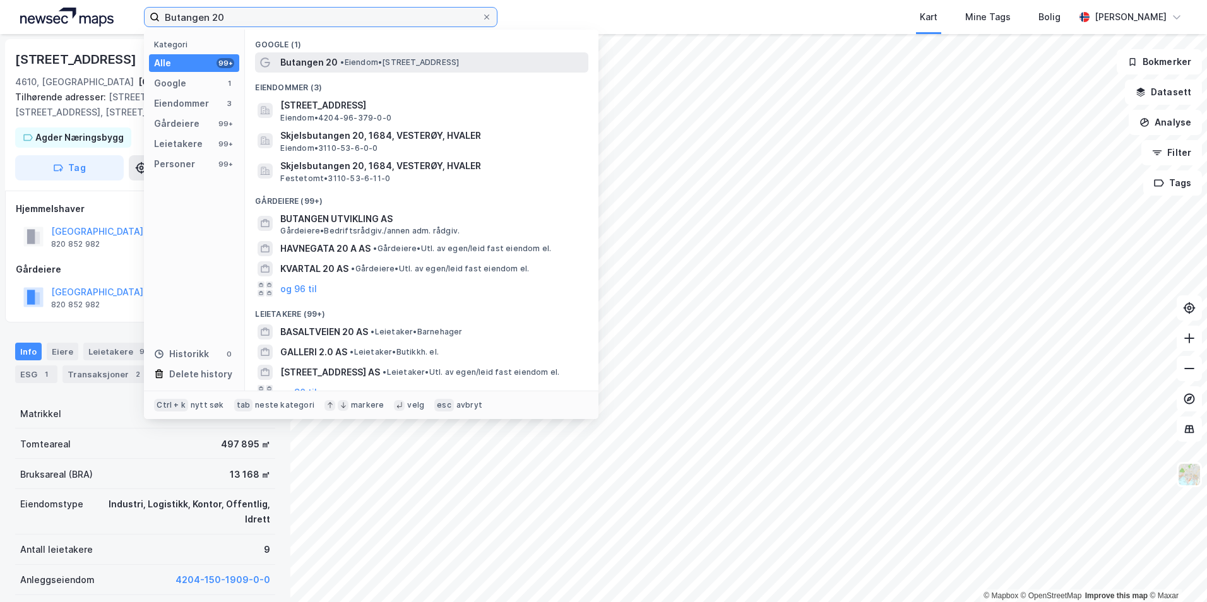
type input "Butangen 20"
click at [519, 62] on div "Butangen 20 • Eiendom • [STREET_ADDRESS]" at bounding box center [433, 62] width 306 height 15
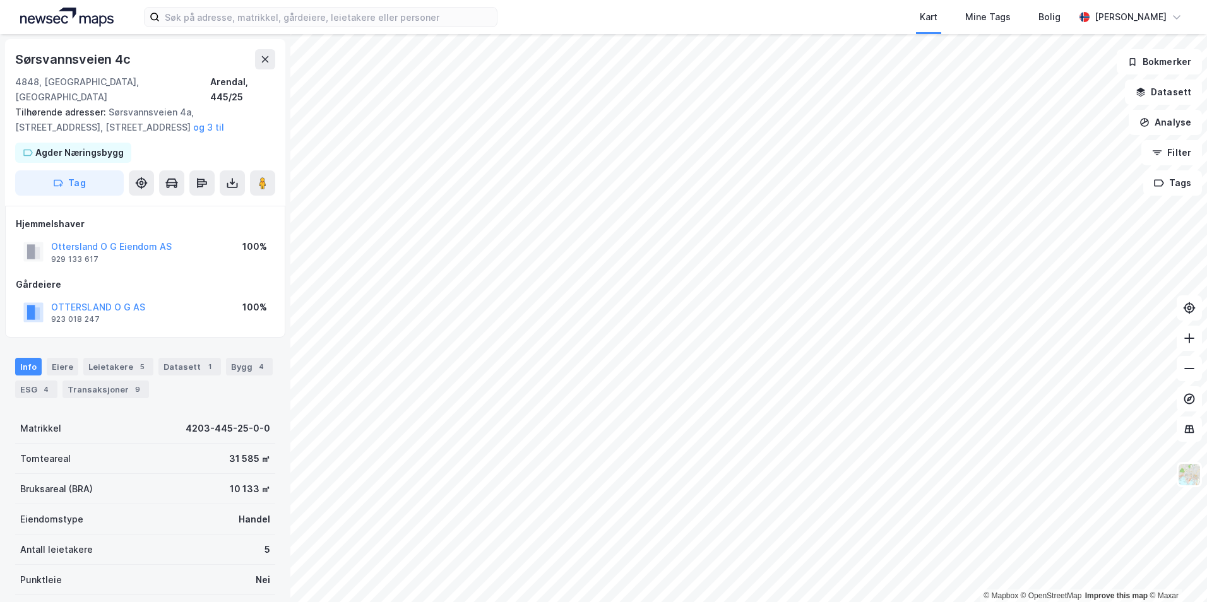
click at [2, 42] on div "Sørsvannsveien 4c 4848, [GEOGRAPHIC_DATA], [GEOGRAPHIC_DATA], 445/25 Tilhørende…" at bounding box center [145, 318] width 290 height 568
click at [1168, 123] on button "Analyse" at bounding box center [1165, 122] width 73 height 25
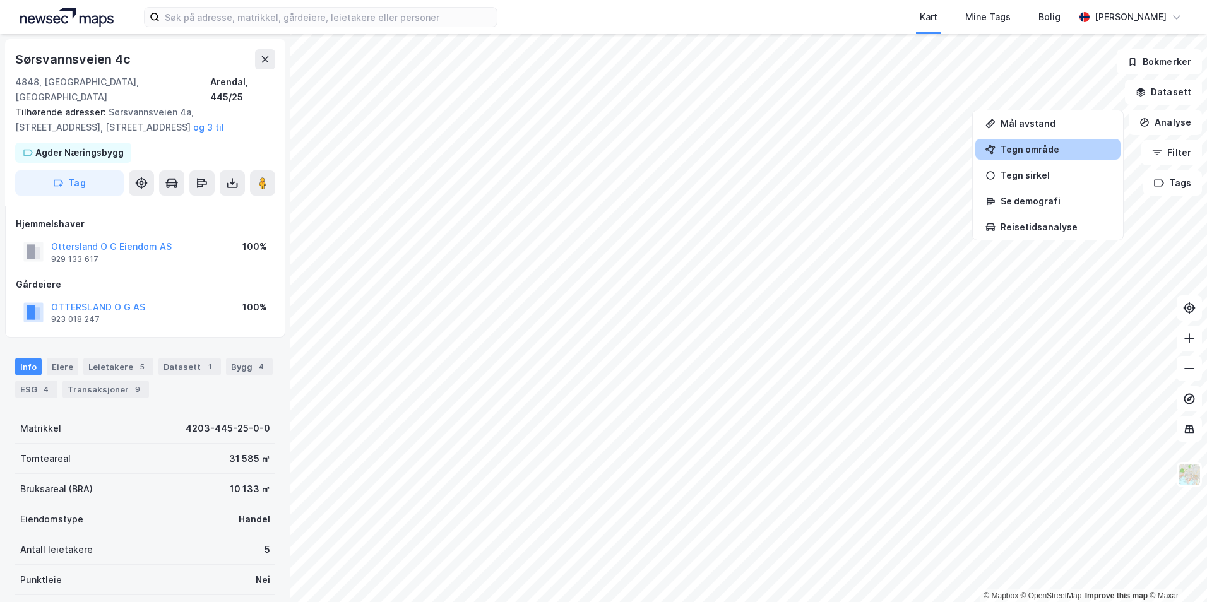
click at [1037, 154] on div "Tegn område" at bounding box center [1055, 149] width 110 height 11
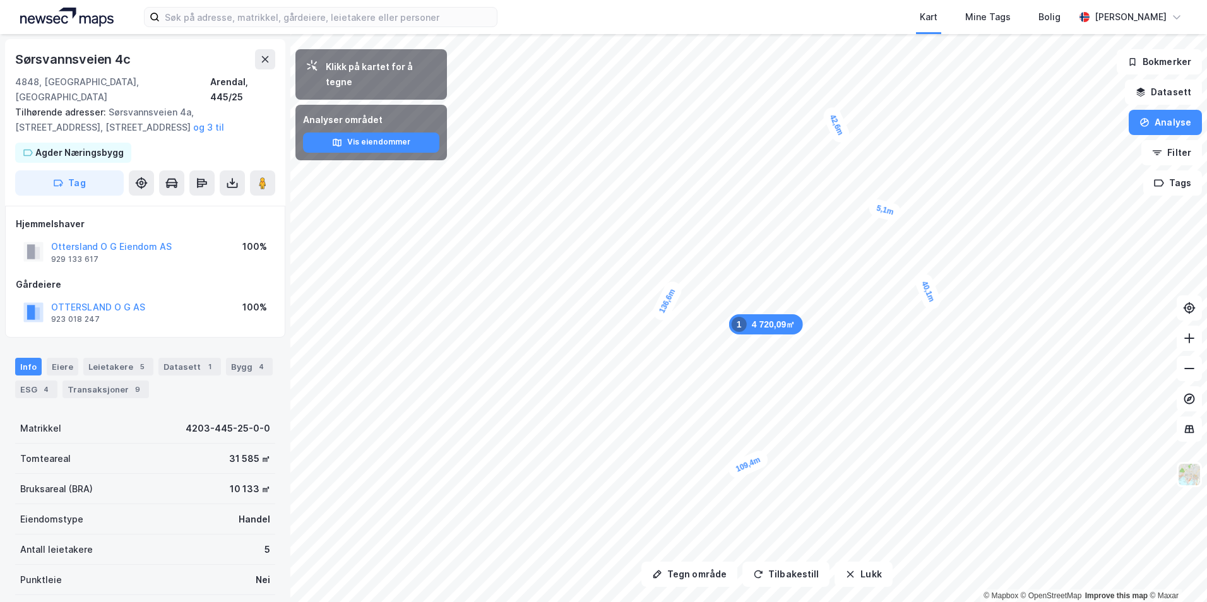
drag, startPoint x: 917, startPoint y: 287, endPoint x: 886, endPoint y: 201, distance: 91.8
drag, startPoint x: 670, startPoint y: 147, endPoint x: 663, endPoint y: 160, distance: 15.0
click at [669, 154] on div "27m" at bounding box center [670, 149] width 35 height 28
drag, startPoint x: 667, startPoint y: 153, endPoint x: 620, endPoint y: 176, distance: 51.7
click at [672, 577] on button "Tegn område" at bounding box center [689, 574] width 96 height 25
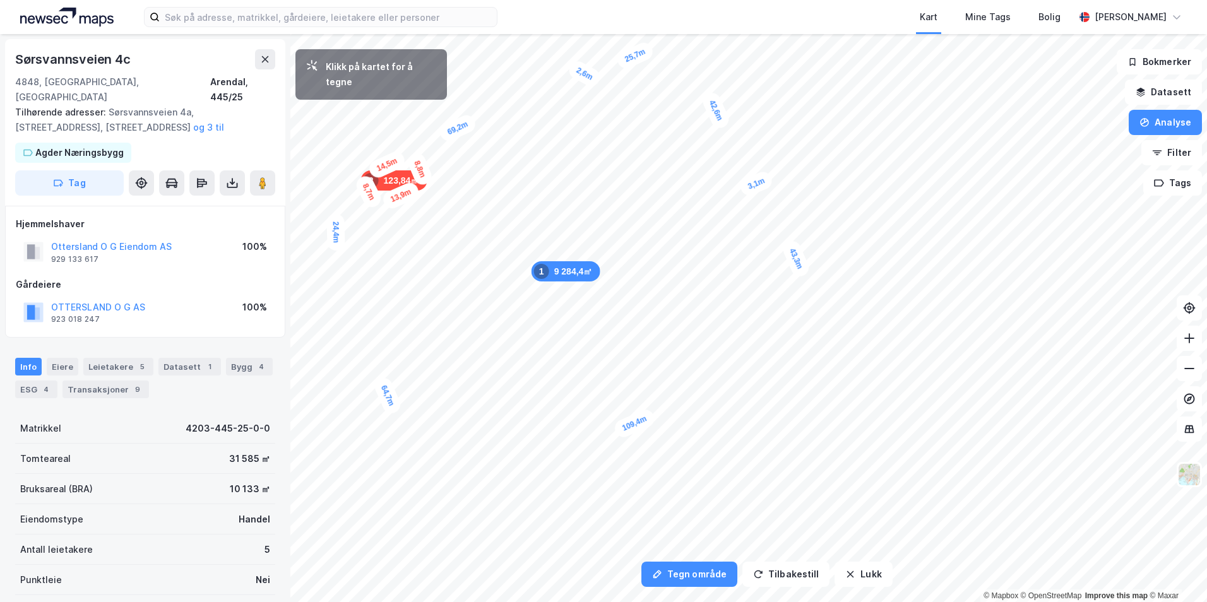
click at [413, 154] on div "8,8m" at bounding box center [419, 169] width 29 height 37
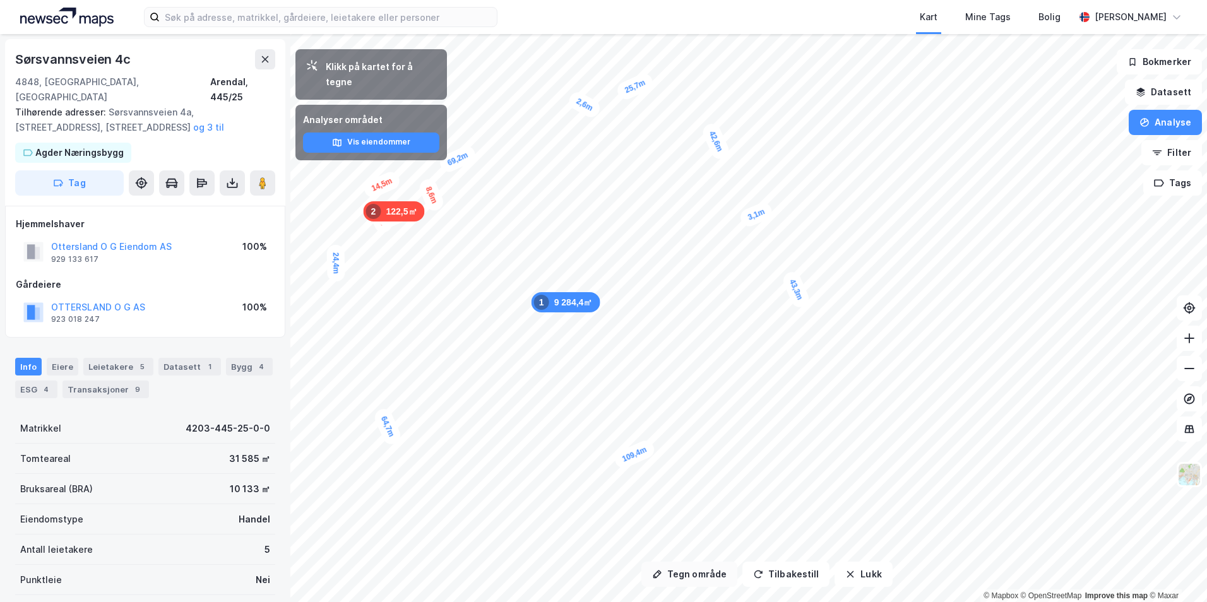
click at [715, 576] on button "Tegn område" at bounding box center [689, 574] width 96 height 25
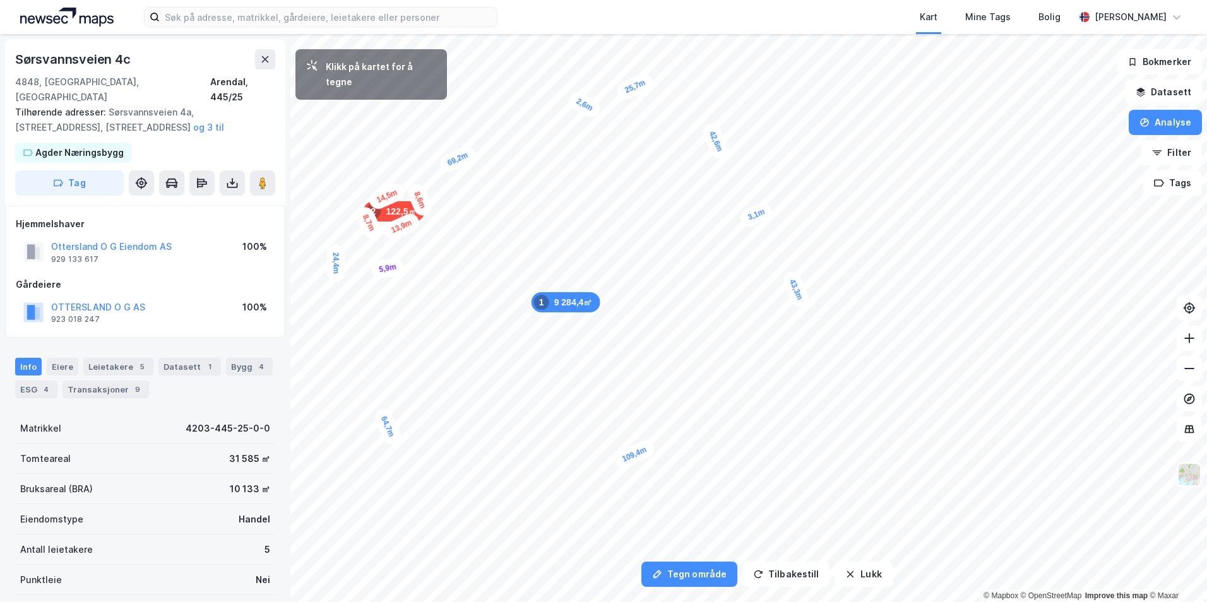
click at [398, 266] on div "5,9m" at bounding box center [387, 267] width 35 height 23
click at [401, 282] on div "6,7m" at bounding box center [388, 275] width 37 height 29
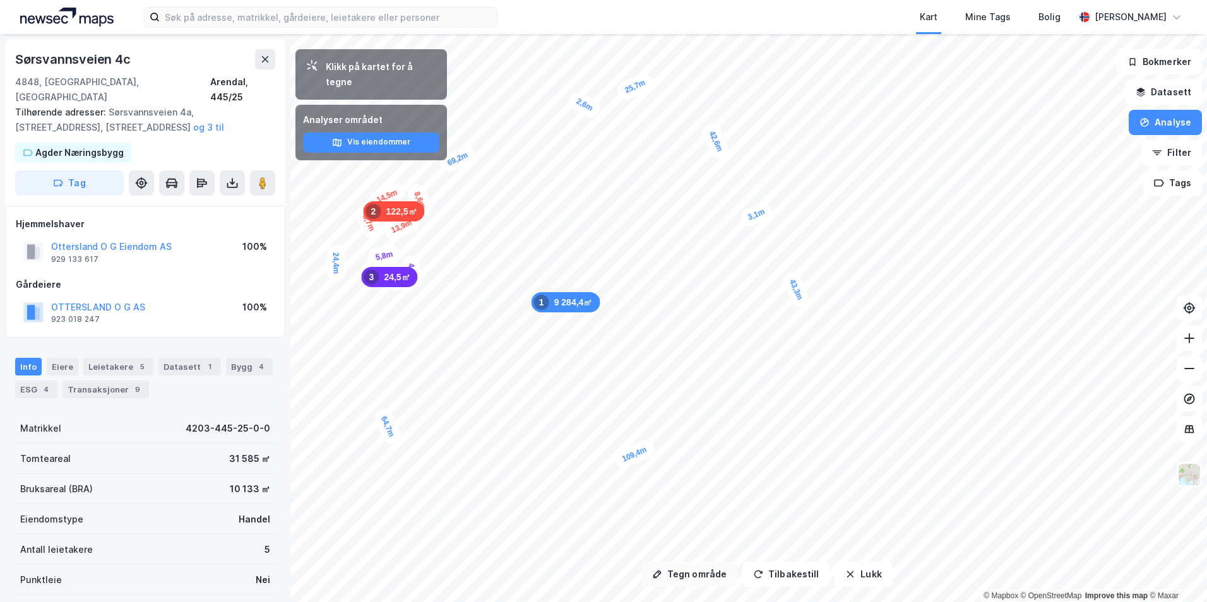
click at [677, 577] on button "Tegn område" at bounding box center [689, 574] width 96 height 25
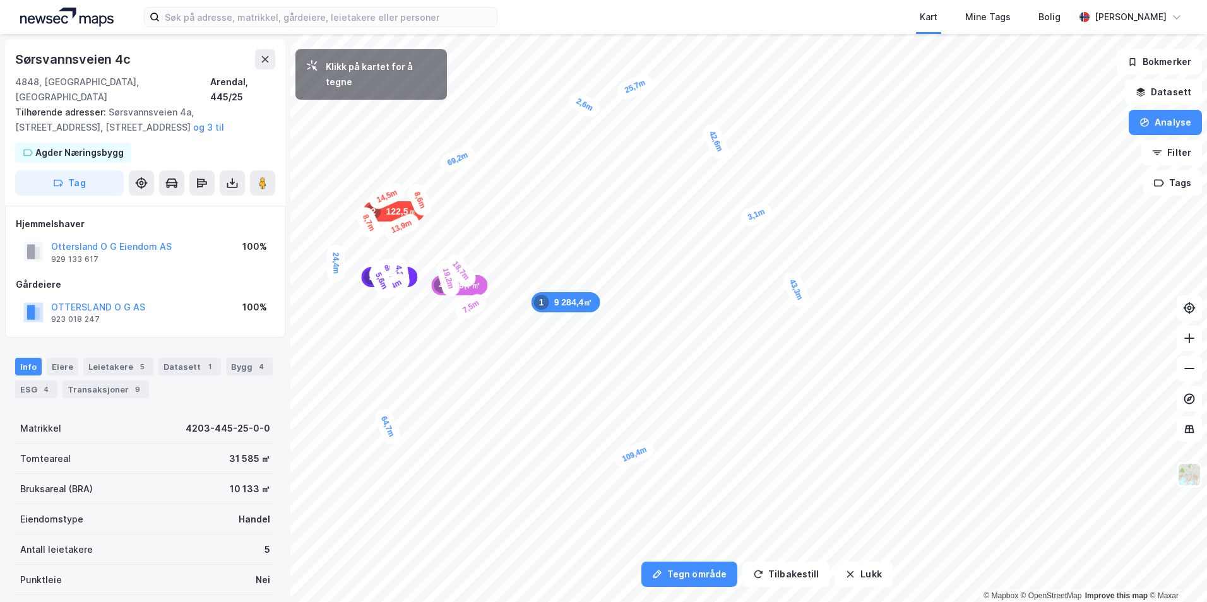
click at [484, 300] on div "7,5m" at bounding box center [471, 307] width 37 height 32
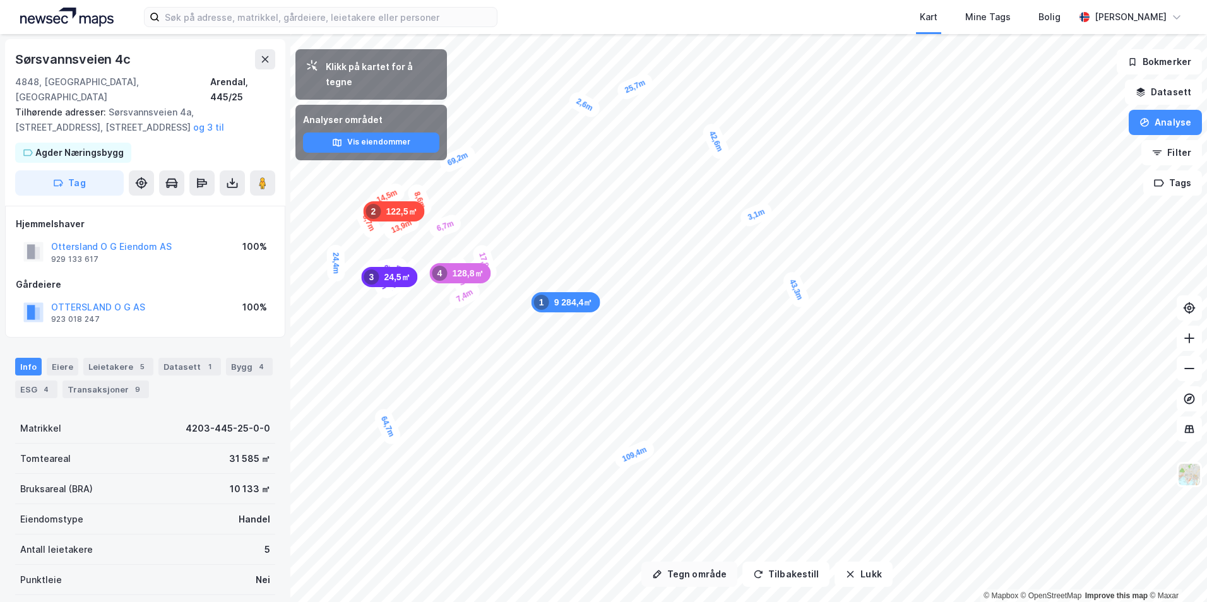
click at [678, 569] on button "Tegn område" at bounding box center [689, 574] width 96 height 25
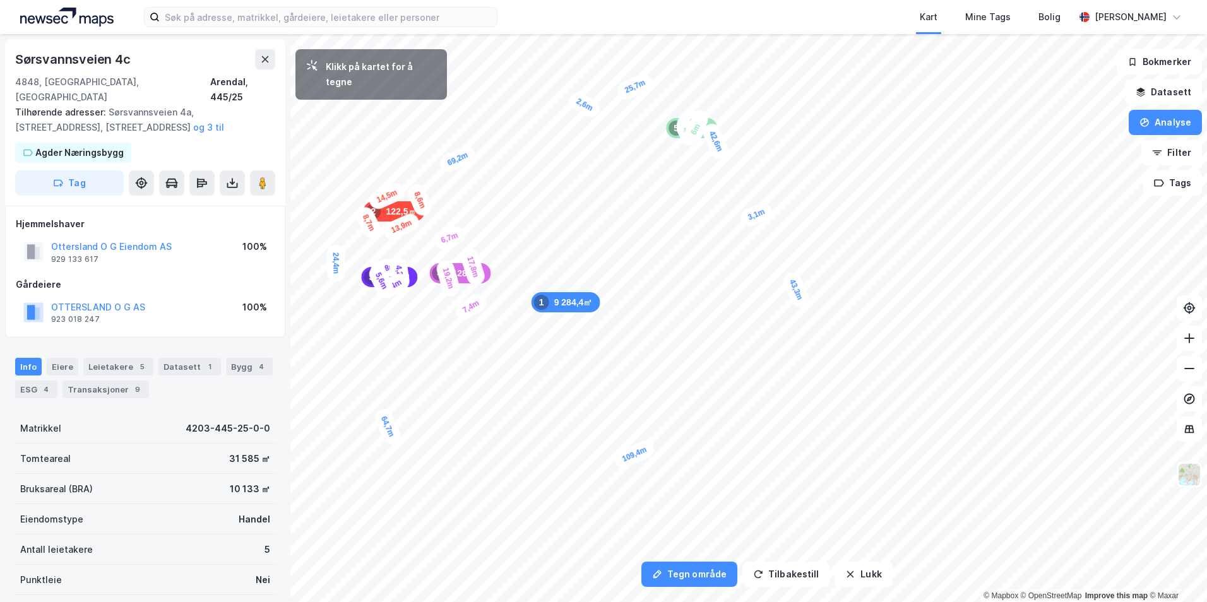
click at [691, 140] on div "6m" at bounding box center [696, 130] width 28 height 32
click at [708, 132] on div "4m" at bounding box center [705, 126] width 28 height 32
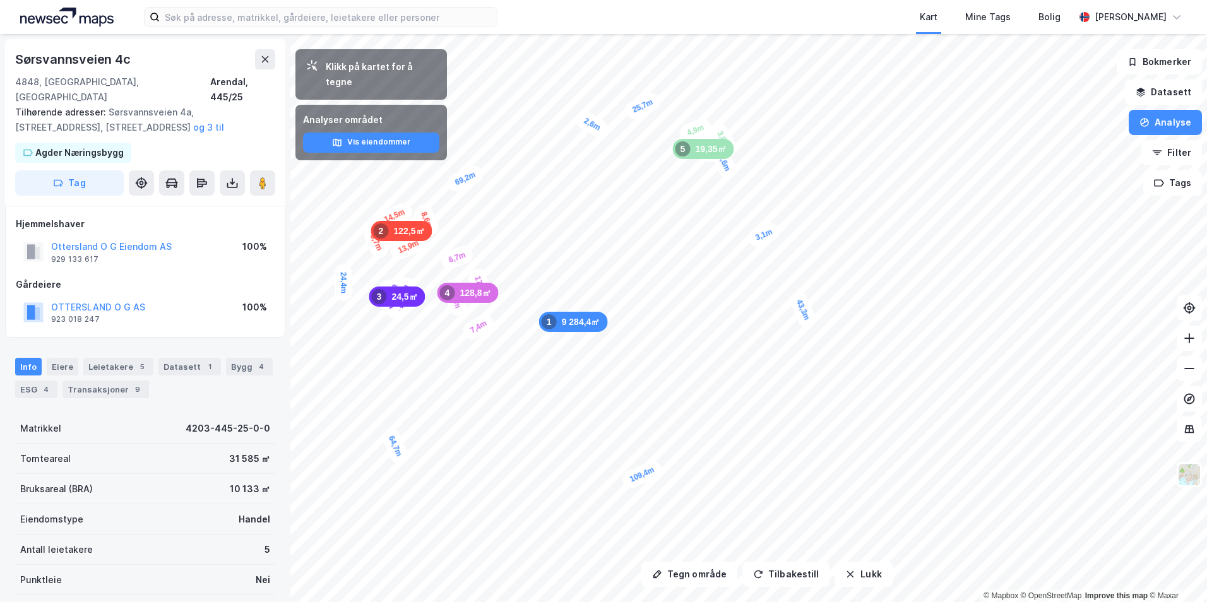
click at [81, 61] on div "Sørsvannsveien 4c" at bounding box center [74, 59] width 118 height 20
copy div "Sørsvannsveien 4c"
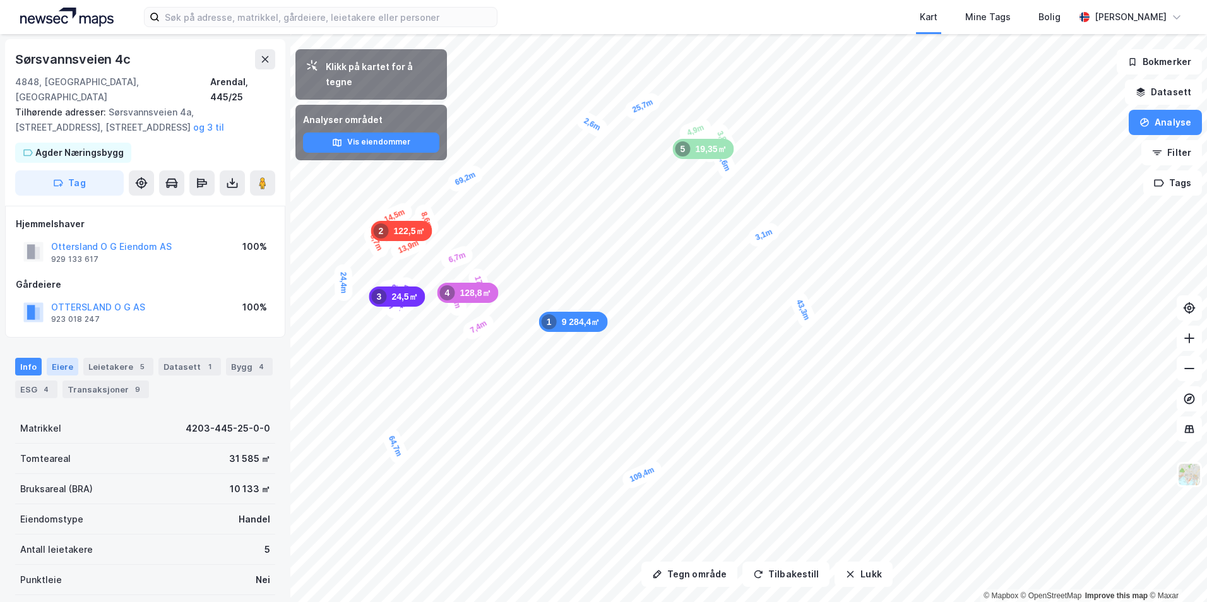
click at [63, 358] on div "Eiere" at bounding box center [63, 367] width 32 height 18
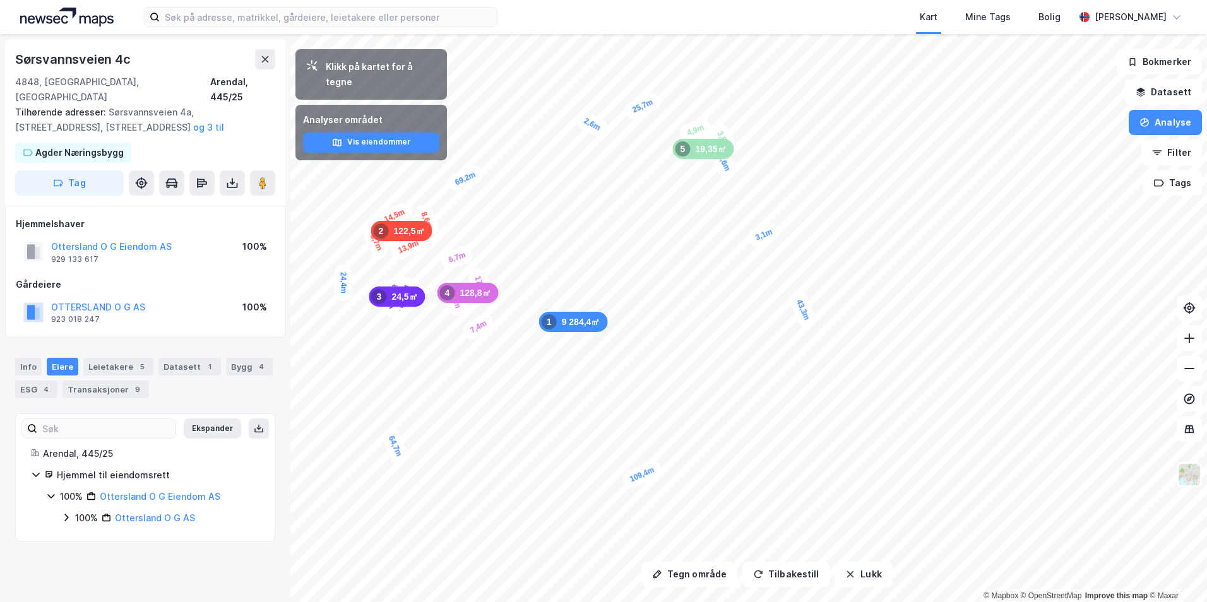
click at [62, 513] on icon at bounding box center [66, 518] width 10 height 10
click at [83, 534] on icon at bounding box center [81, 539] width 10 height 10
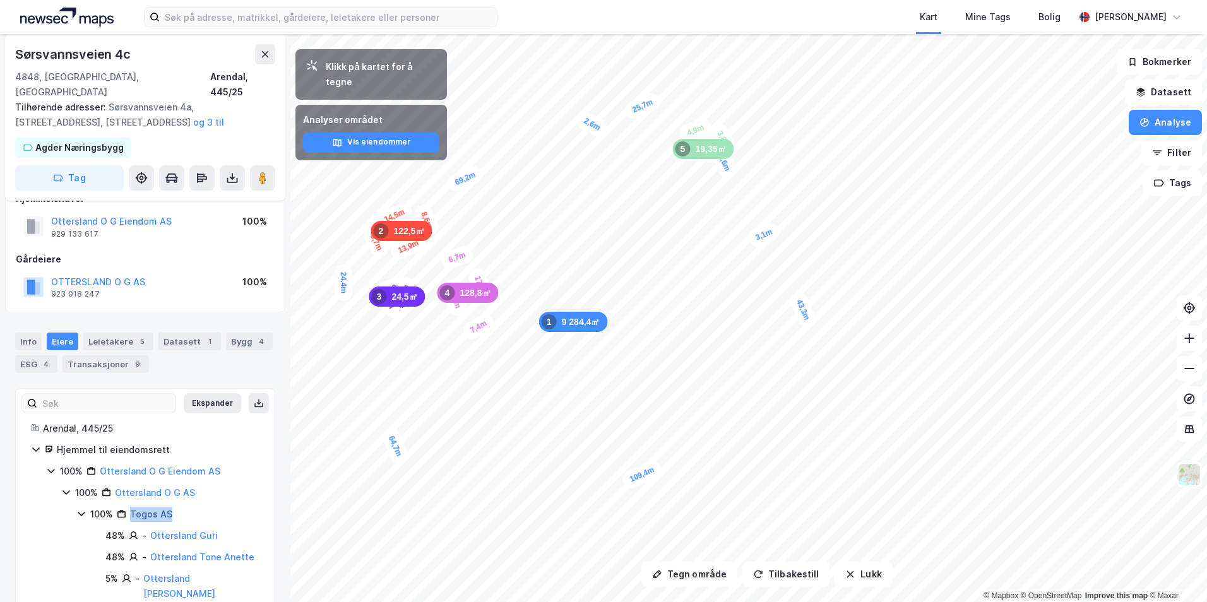
drag, startPoint x: 198, startPoint y: 497, endPoint x: 131, endPoint y: 497, distance: 66.9
click at [131, 507] on div "100% Togos AS" at bounding box center [174, 514] width 169 height 15
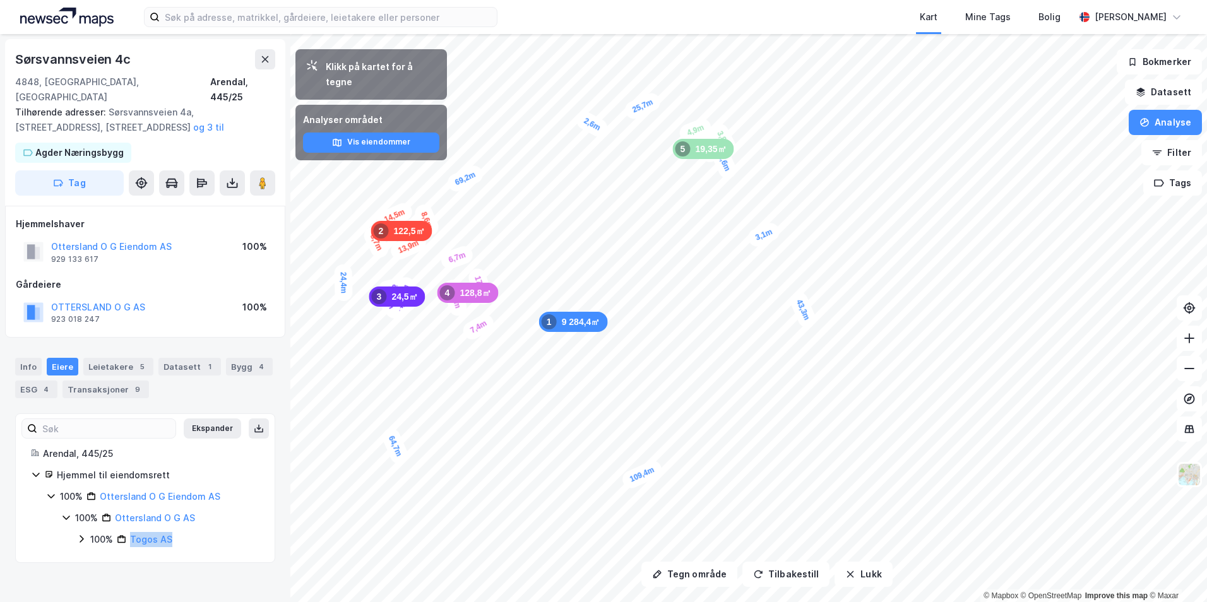
copy link "Togos AS"
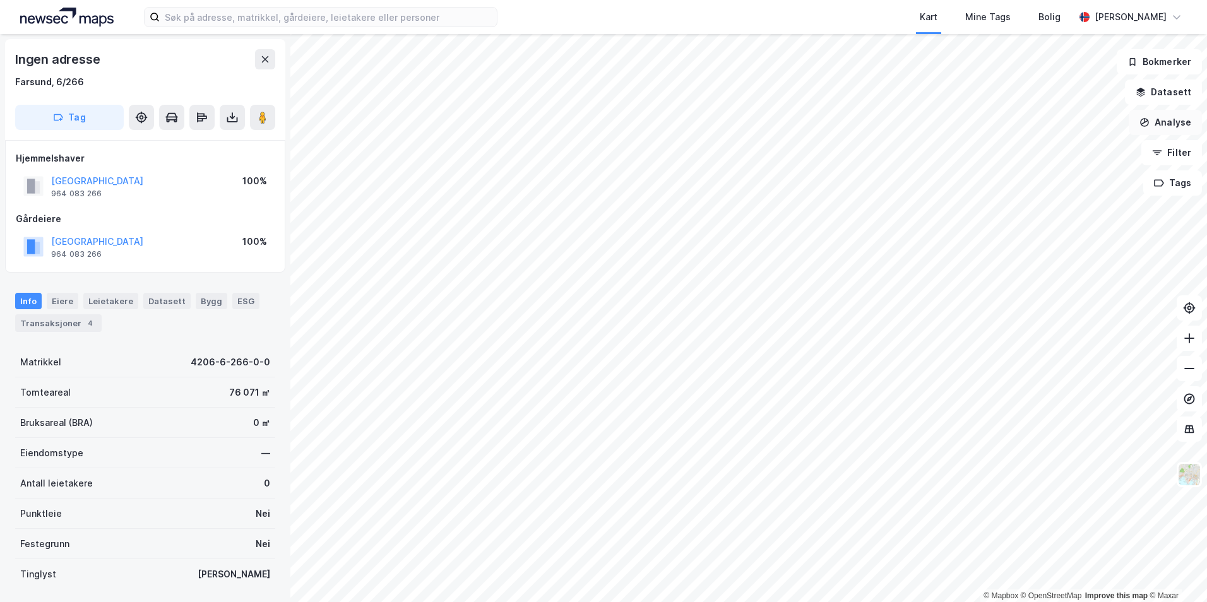
click at [1149, 128] on button "Analyse" at bounding box center [1165, 122] width 73 height 25
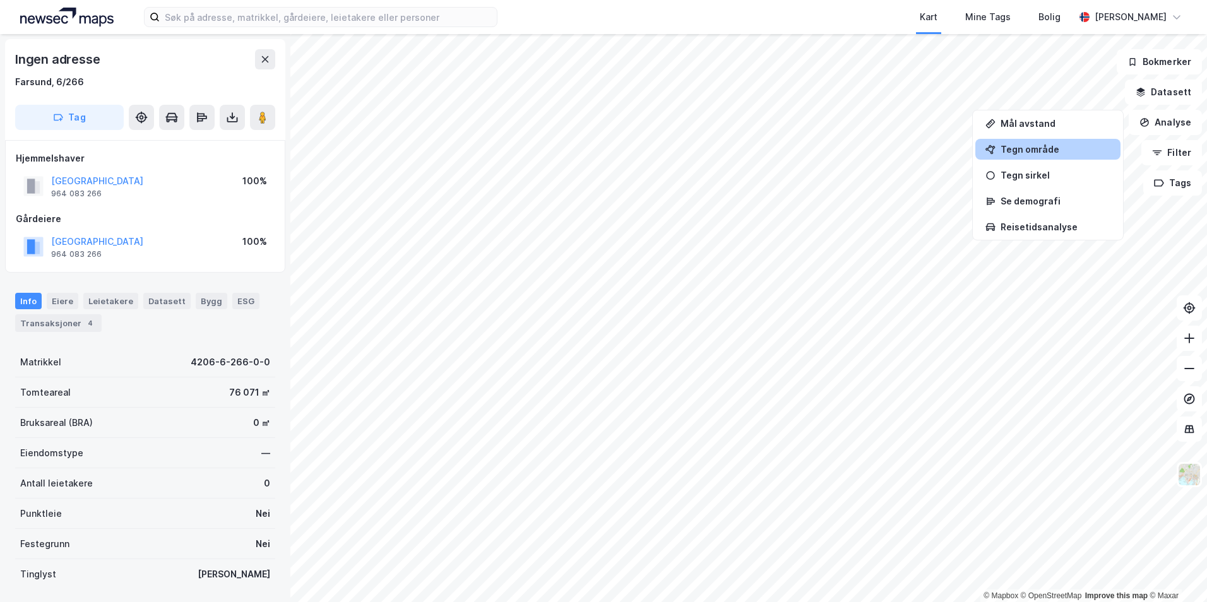
click at [1063, 156] on div "Tegn område" at bounding box center [1047, 149] width 145 height 21
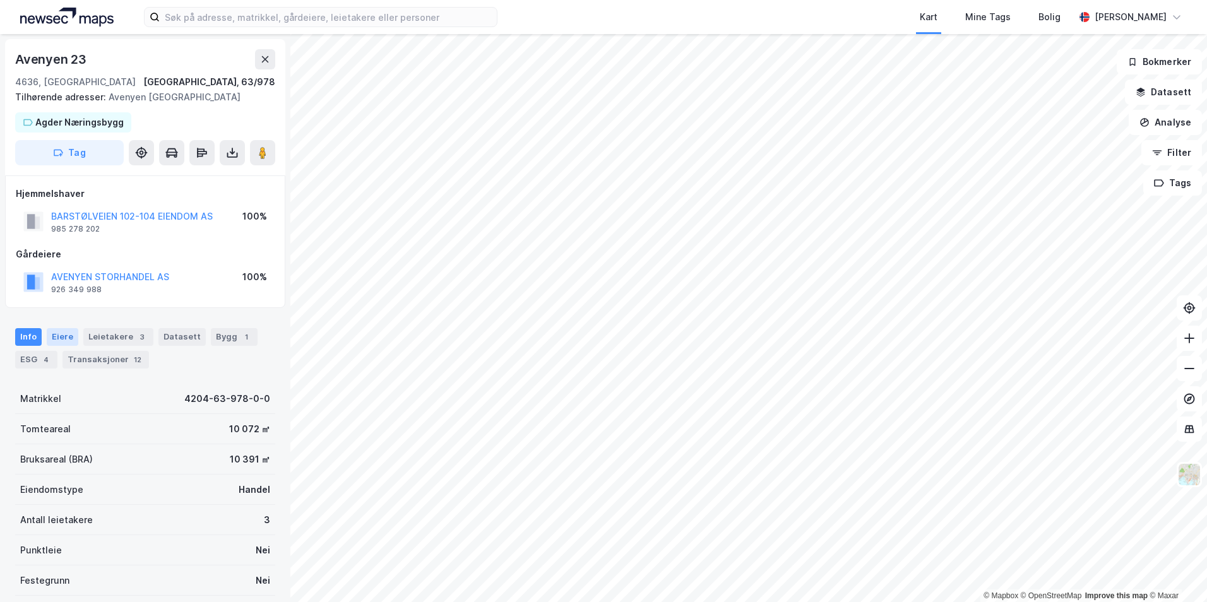
click at [71, 336] on div "Eiere" at bounding box center [63, 337] width 32 height 18
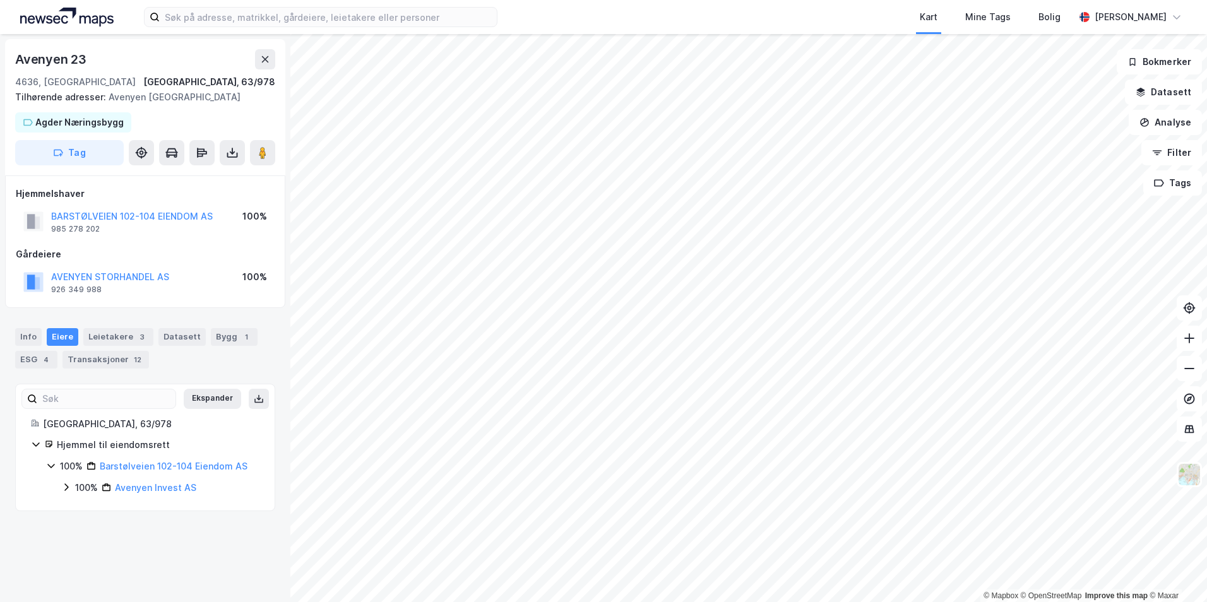
click at [64, 485] on icon at bounding box center [66, 487] width 10 height 10
click at [85, 507] on icon at bounding box center [81, 509] width 10 height 10
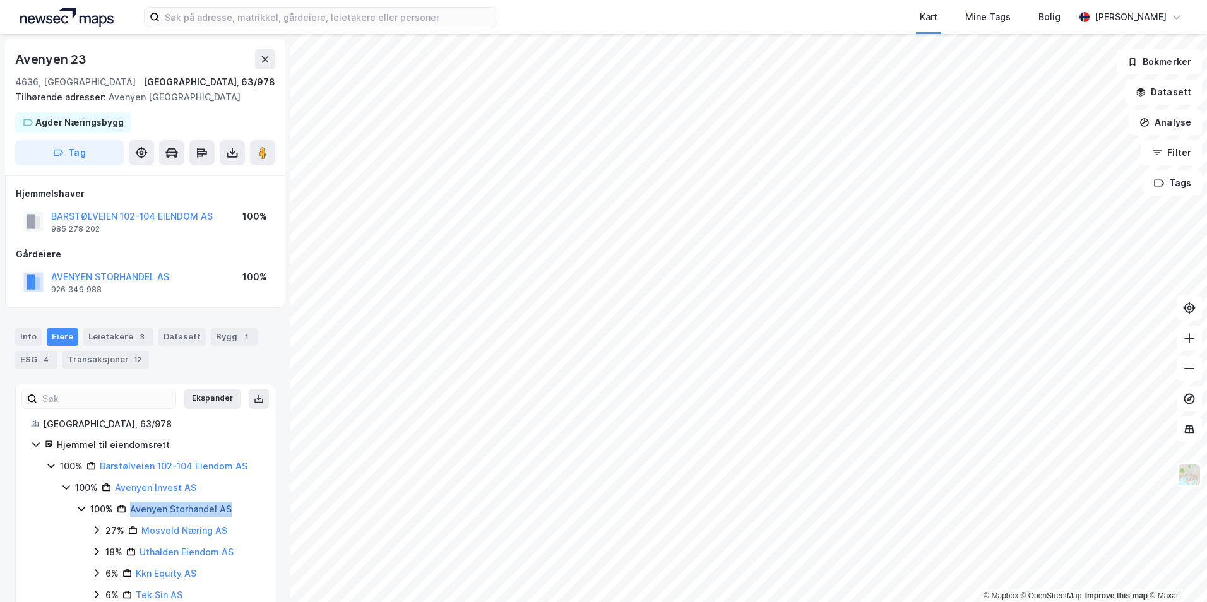
drag, startPoint x: 249, startPoint y: 507, endPoint x: 131, endPoint y: 505, distance: 118.1
click at [131, 505] on div "100% Avenyen Storhandel AS" at bounding box center [174, 509] width 169 height 15
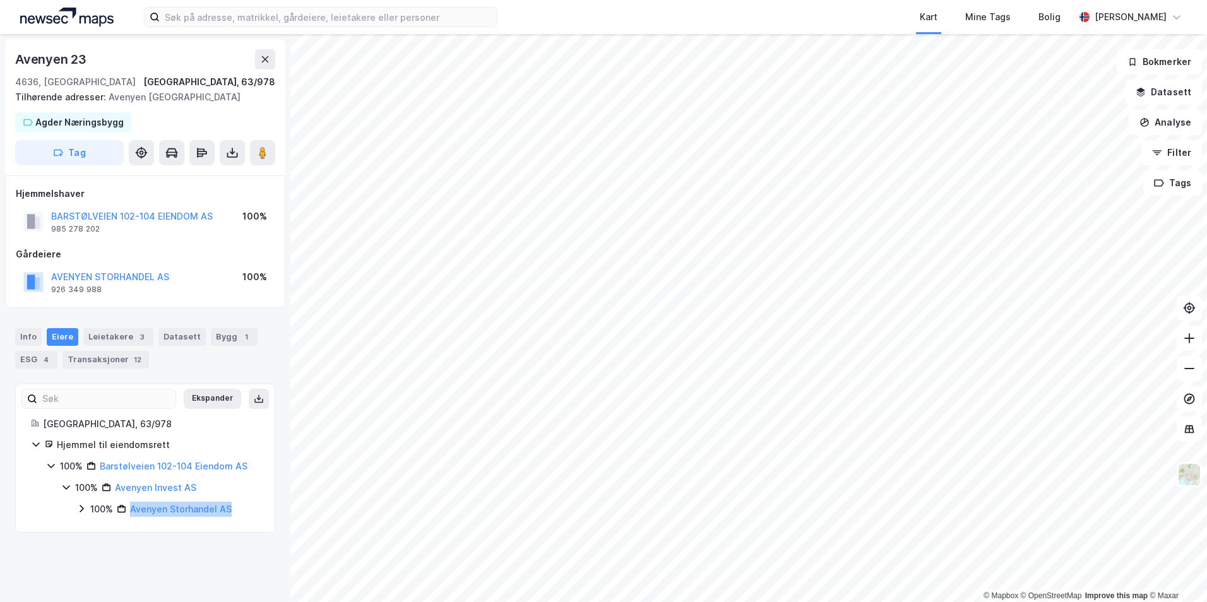
copy link "Avenyen Storhandel AS"
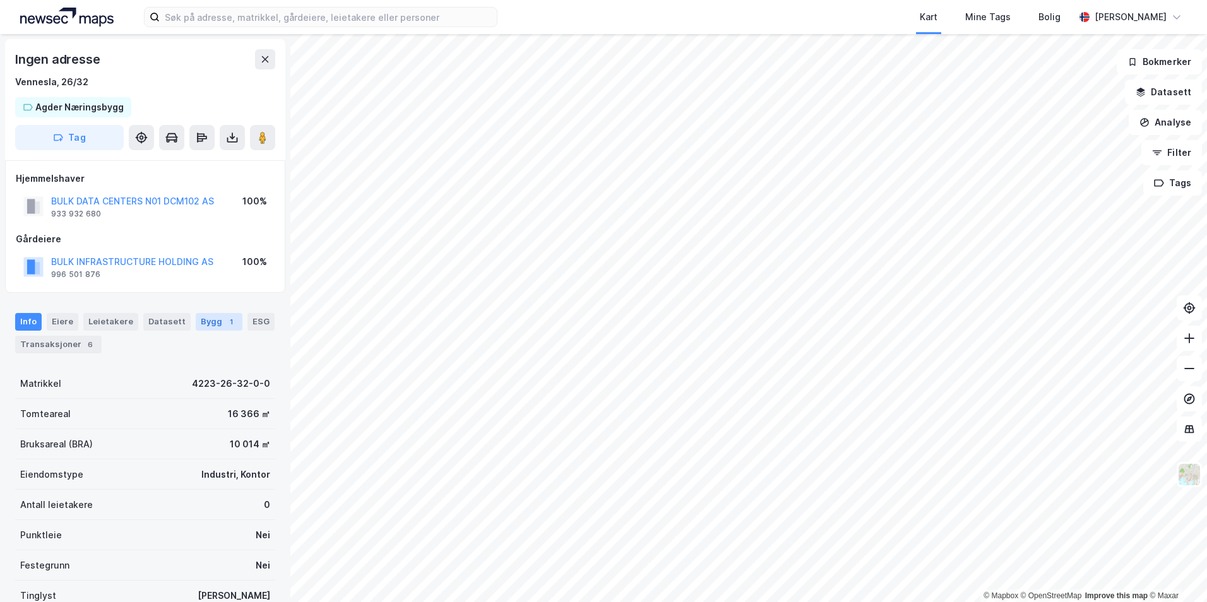
click at [225, 321] on div "1" at bounding box center [231, 322] width 13 height 13
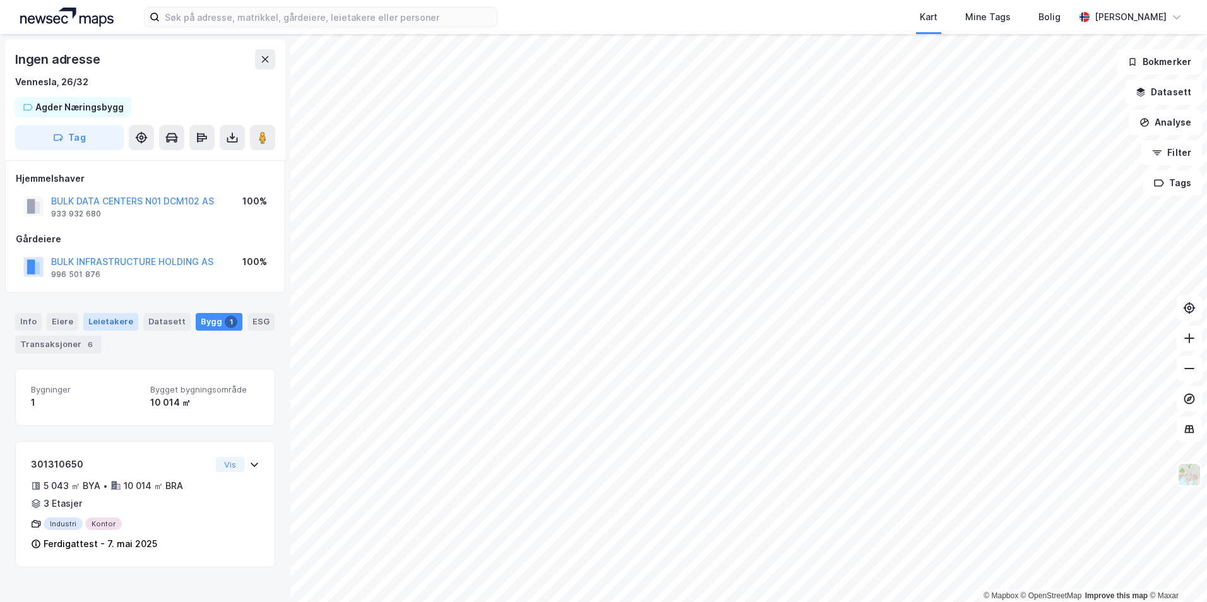
click at [107, 324] on div "Leietakere" at bounding box center [110, 322] width 55 height 18
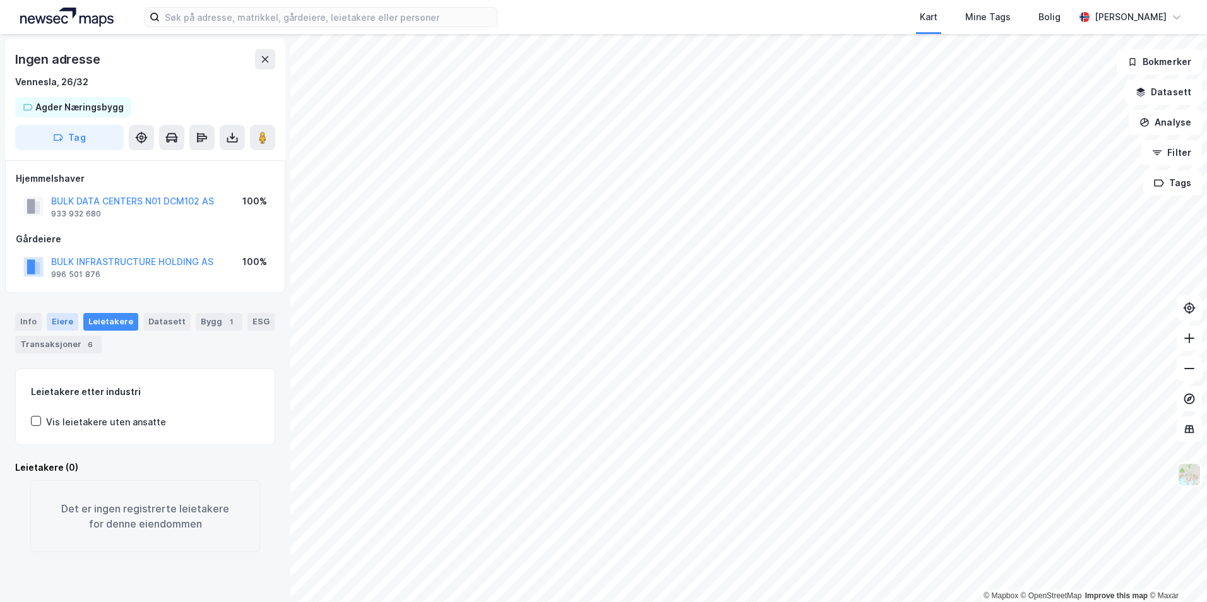
click at [72, 319] on div "Eiere" at bounding box center [63, 322] width 32 height 18
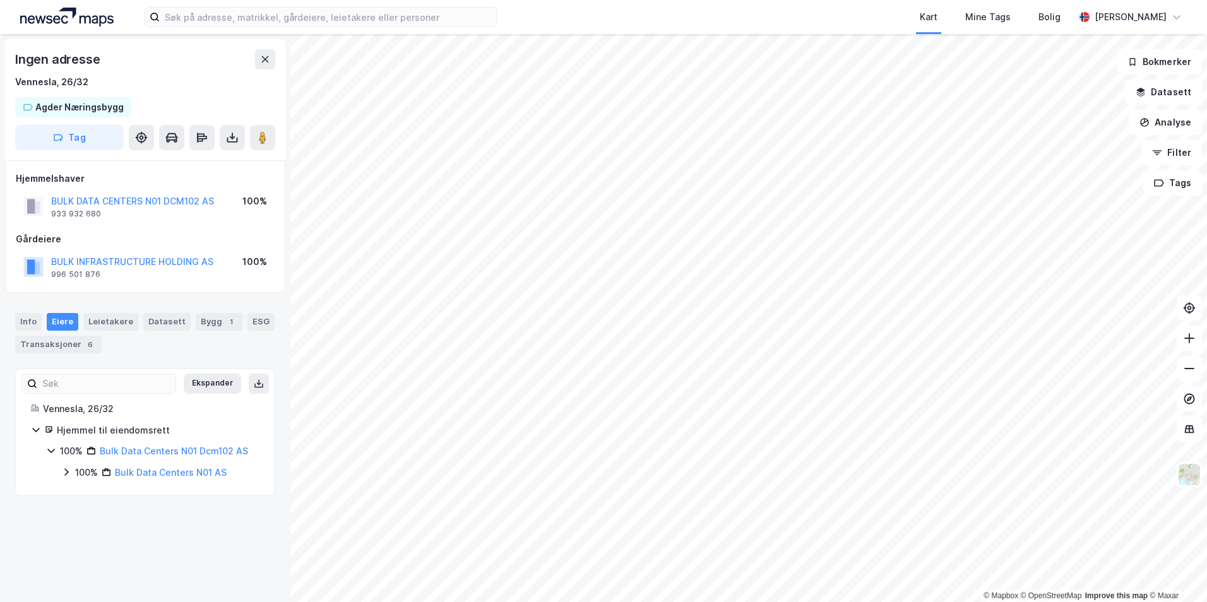
click at [69, 472] on icon at bounding box center [66, 472] width 10 height 10
click at [83, 497] on icon at bounding box center [81, 494] width 10 height 10
click at [99, 516] on icon at bounding box center [97, 515] width 10 height 10
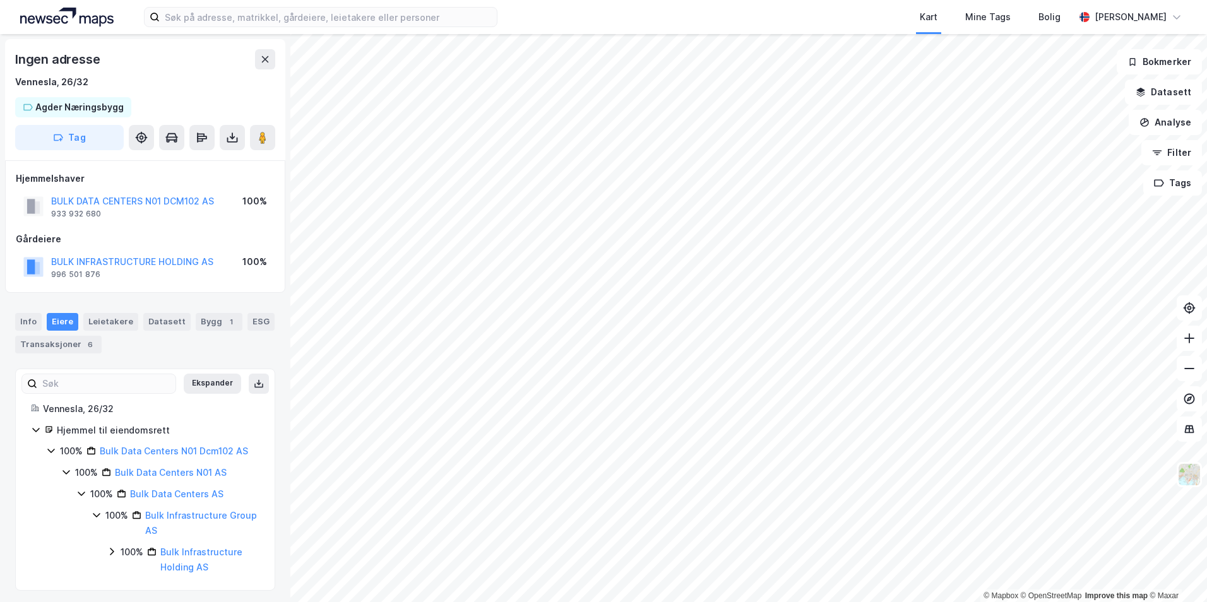
click at [111, 552] on icon at bounding box center [112, 552] width 10 height 10
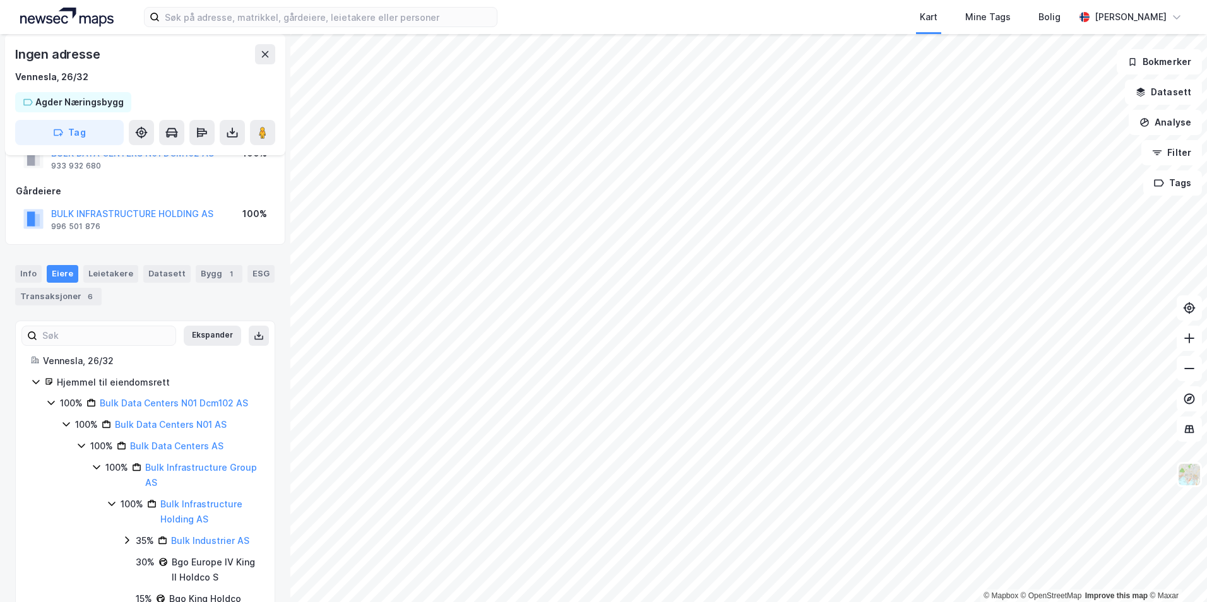
scroll to position [63, 0]
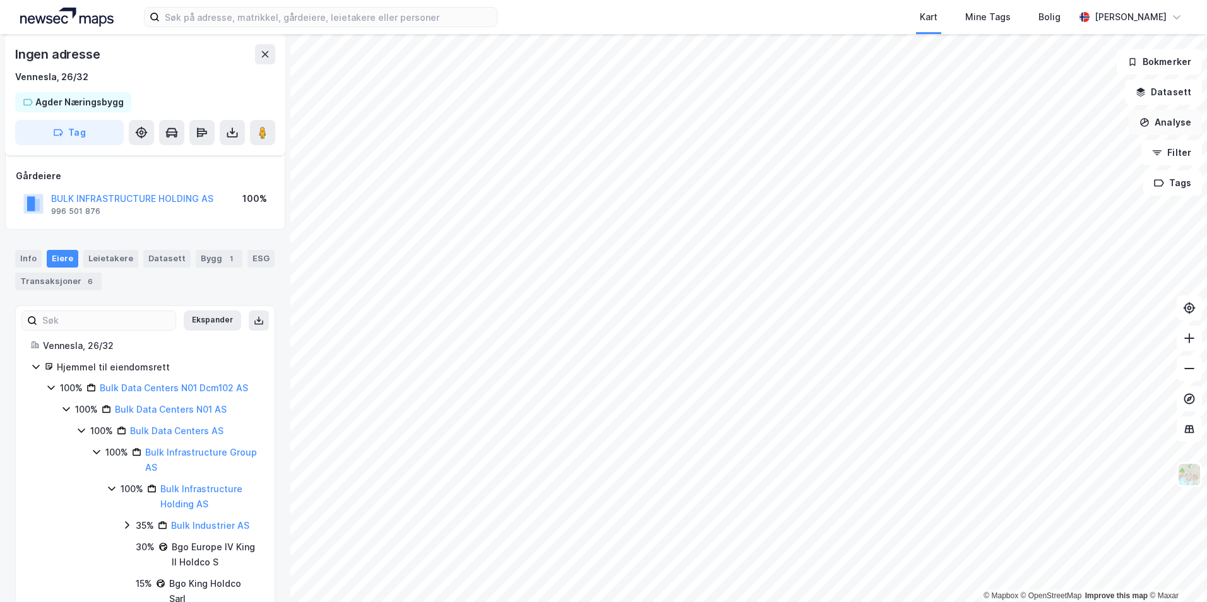
click at [1151, 132] on button "Analyse" at bounding box center [1165, 122] width 73 height 25
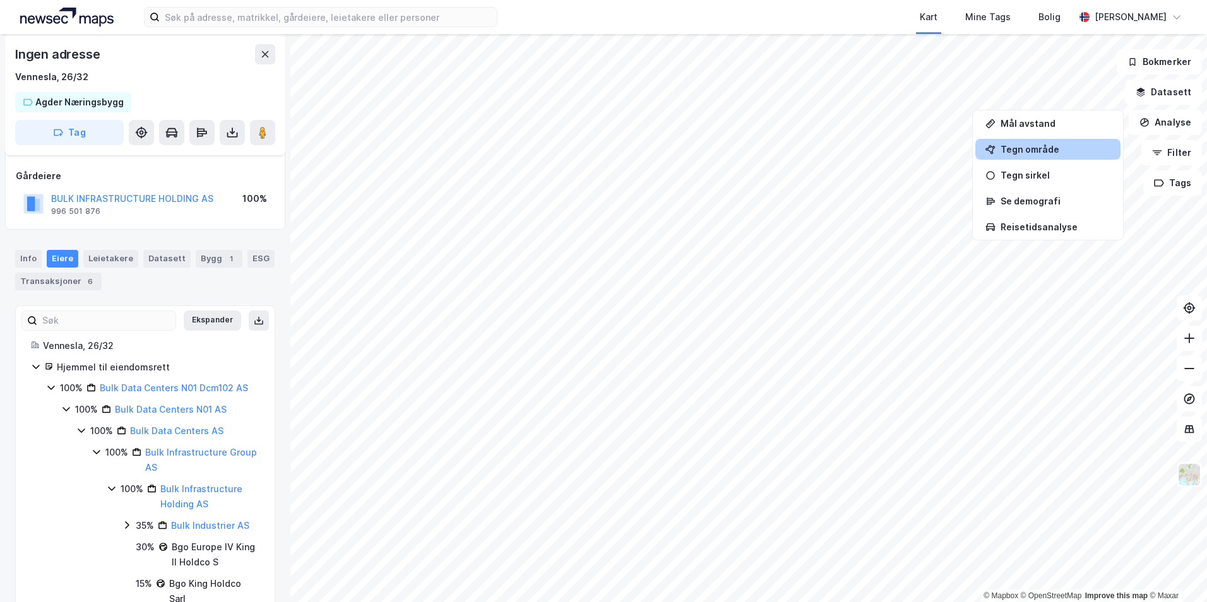
click at [1046, 153] on div "Tegn område" at bounding box center [1055, 149] width 110 height 11
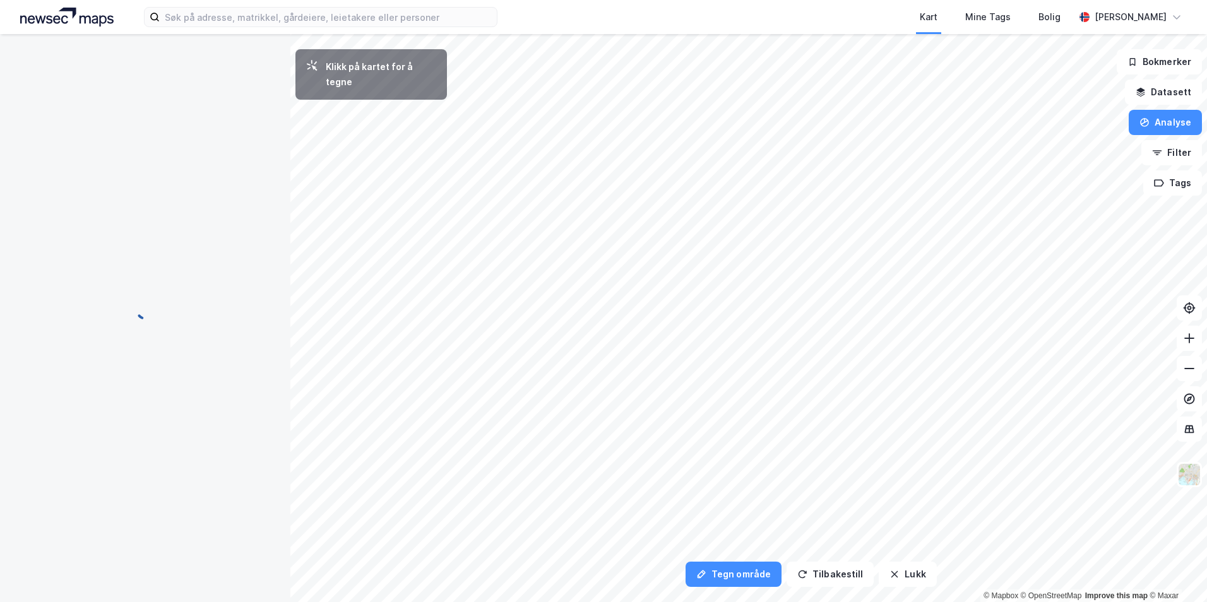
scroll to position [0, 0]
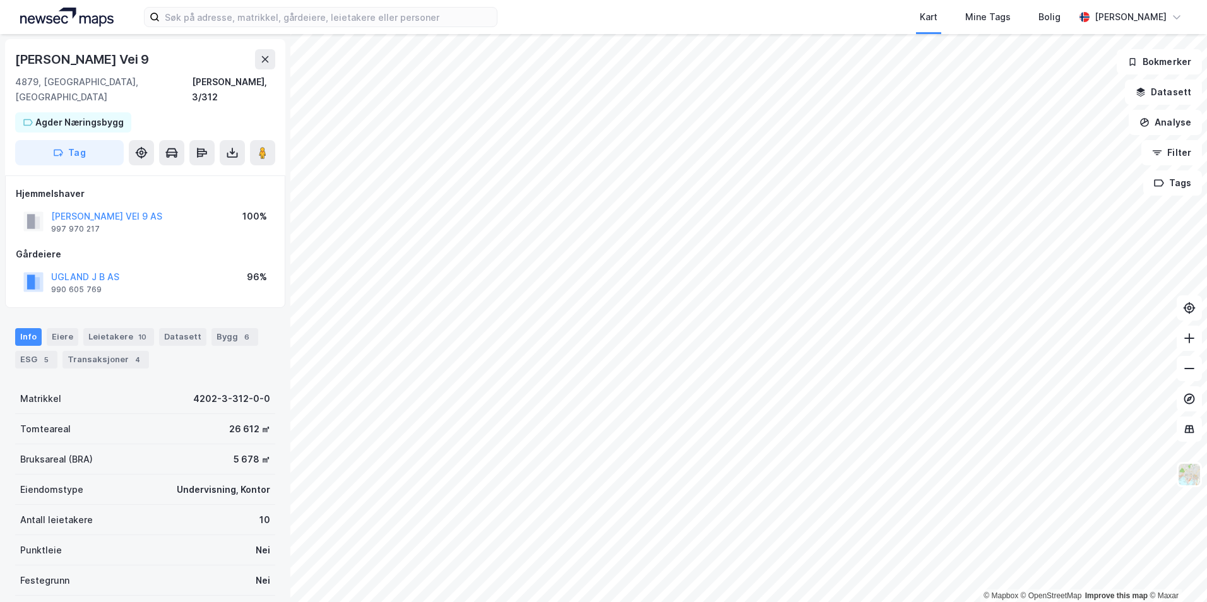
click at [92, 62] on div "[PERSON_NAME] Vei 9" at bounding box center [83, 59] width 136 height 20
copy div "[PERSON_NAME] Vei 9"
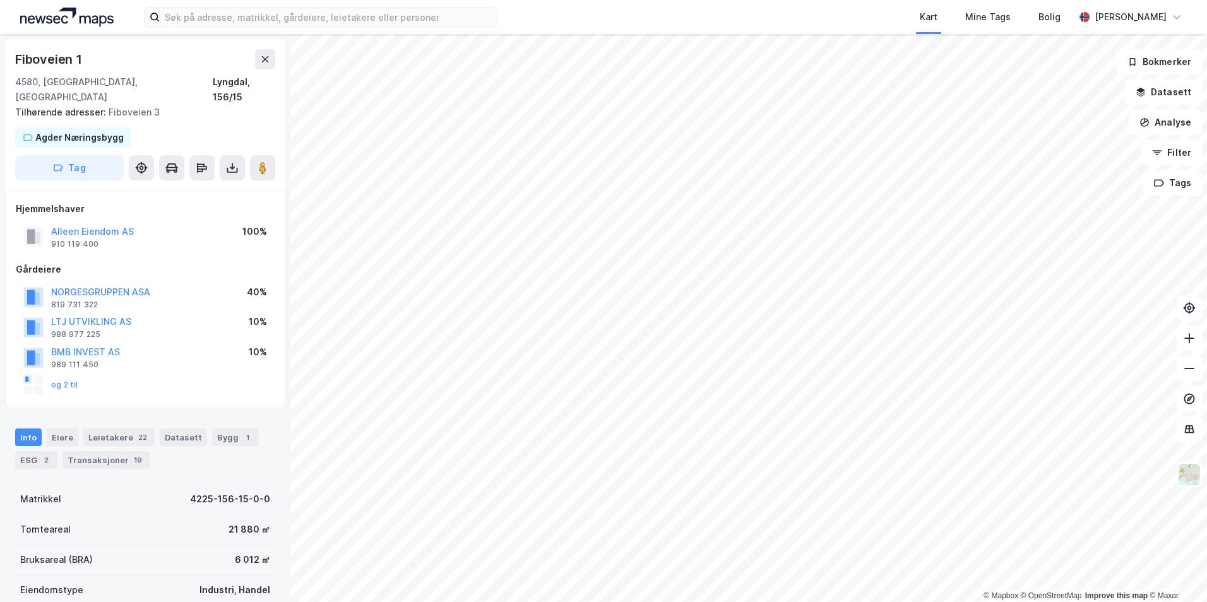
click at [52, 201] on div "Hjemmelshaver" at bounding box center [145, 208] width 259 height 15
drag, startPoint x: 52, startPoint y: 190, endPoint x: 100, endPoint y: 189, distance: 48.6
click at [100, 201] on div "Hjemmelshaver" at bounding box center [145, 208] width 259 height 15
click at [97, 201] on div "Hjemmelshaver" at bounding box center [145, 208] width 259 height 15
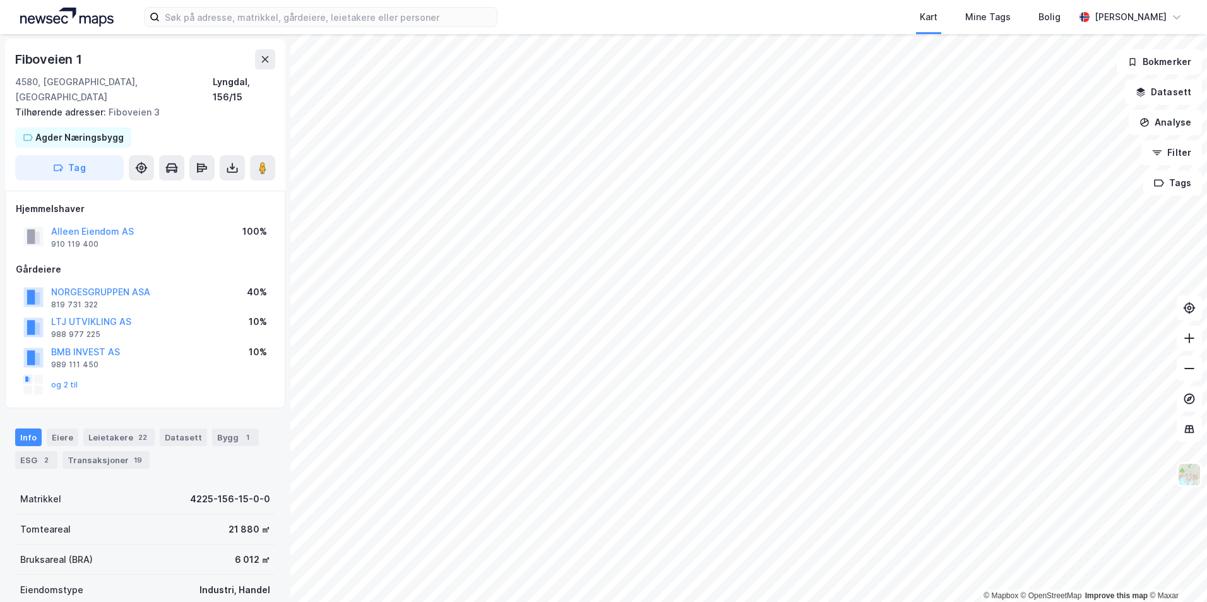
click at [97, 201] on div "Hjemmelshaver" at bounding box center [145, 208] width 259 height 15
